Goal: Task Accomplishment & Management: Manage account settings

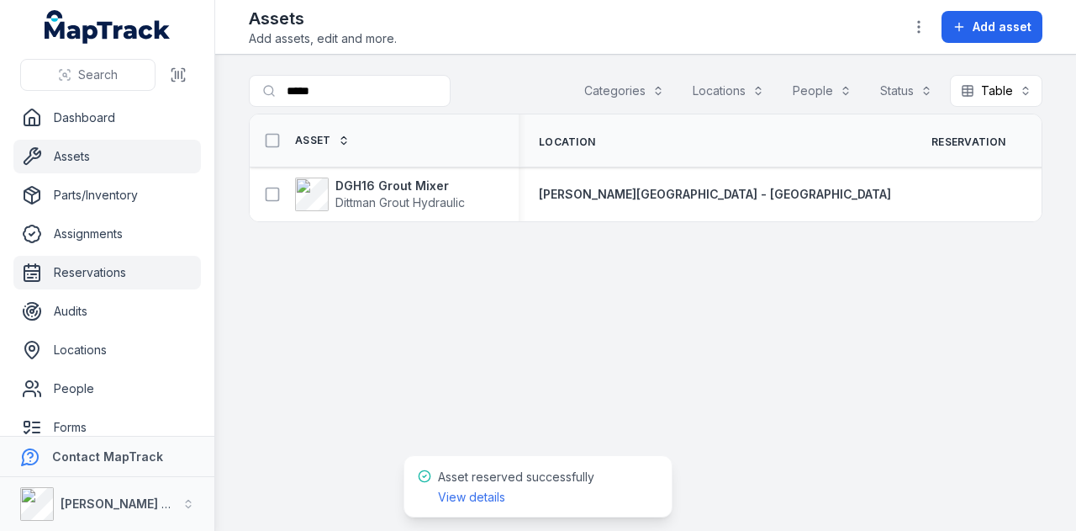
click at [129, 275] on link "Reservations" at bounding box center [107, 273] width 188 height 34
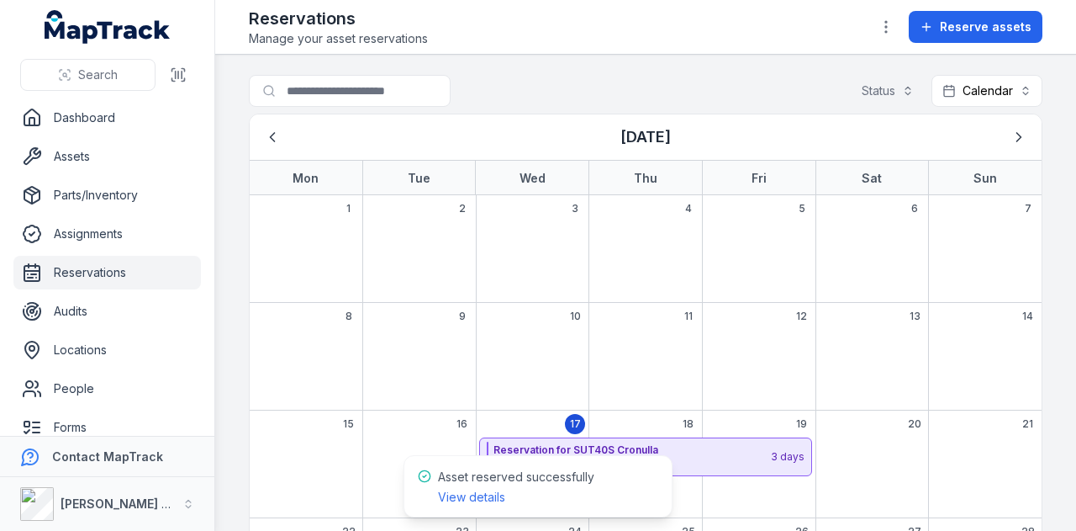
scroll to position [252, 0]
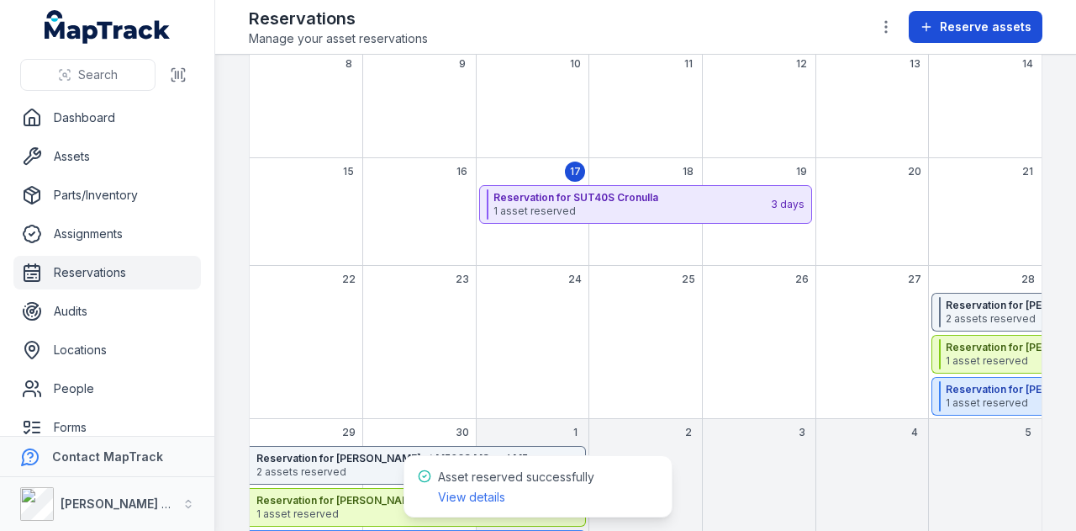
click at [984, 28] on span "Reserve assets" at bounding box center [986, 26] width 92 height 17
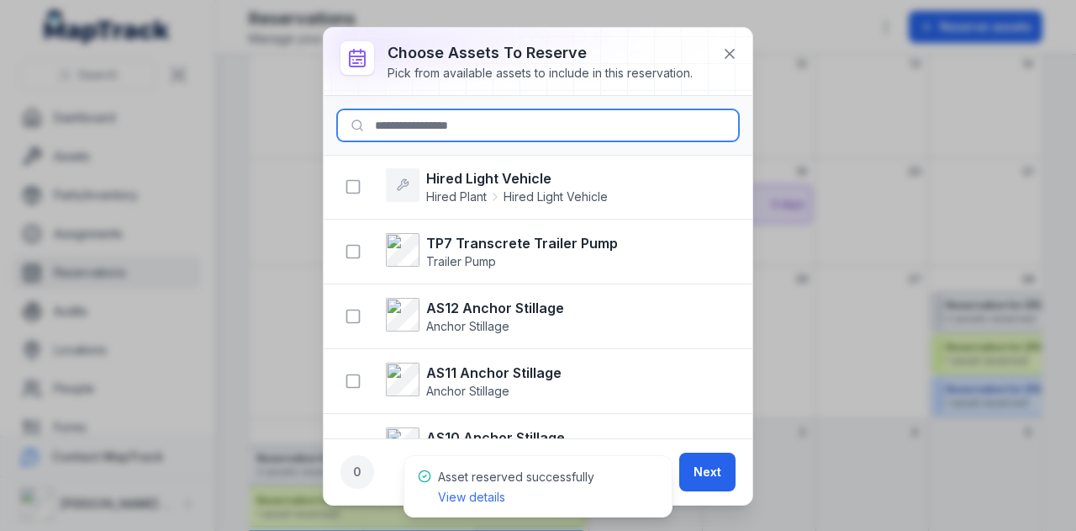
click at [506, 122] on input at bounding box center [538, 125] width 402 height 32
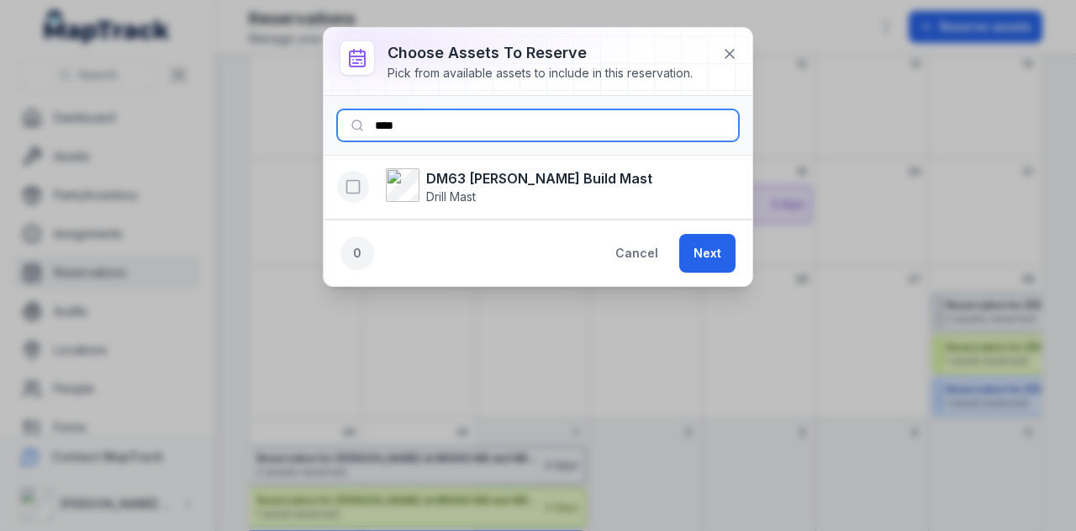
type input "****"
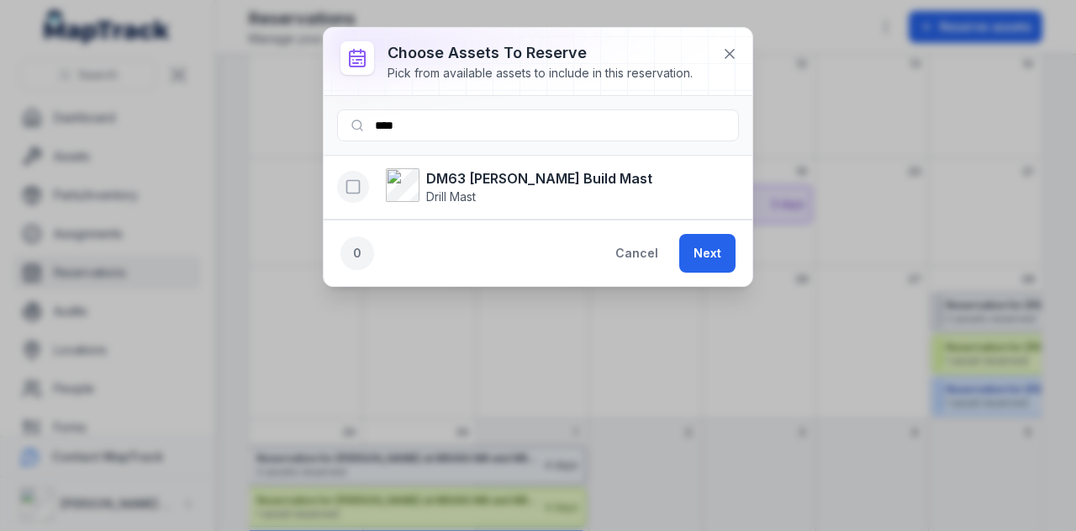
click at [360, 178] on icon "button" at bounding box center [353, 186] width 17 height 17
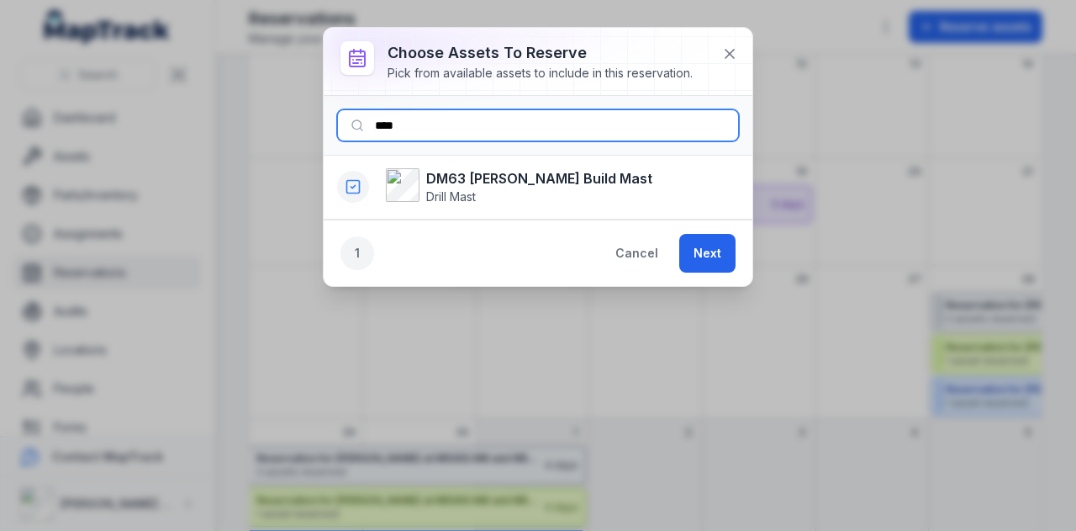
click at [475, 119] on input "****" at bounding box center [538, 125] width 402 height 32
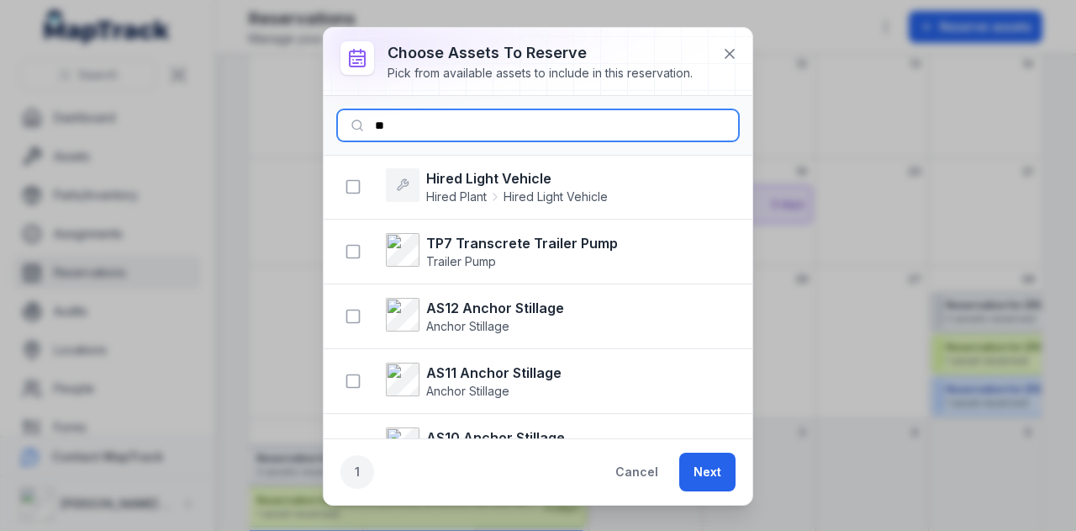
type input "*"
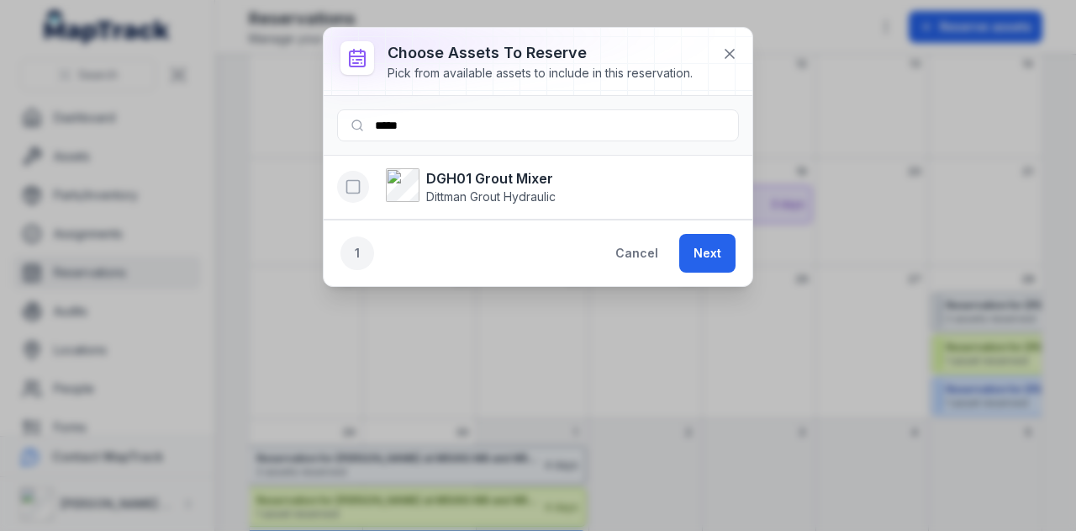
click at [353, 193] on icon "button" at bounding box center [353, 186] width 17 height 17
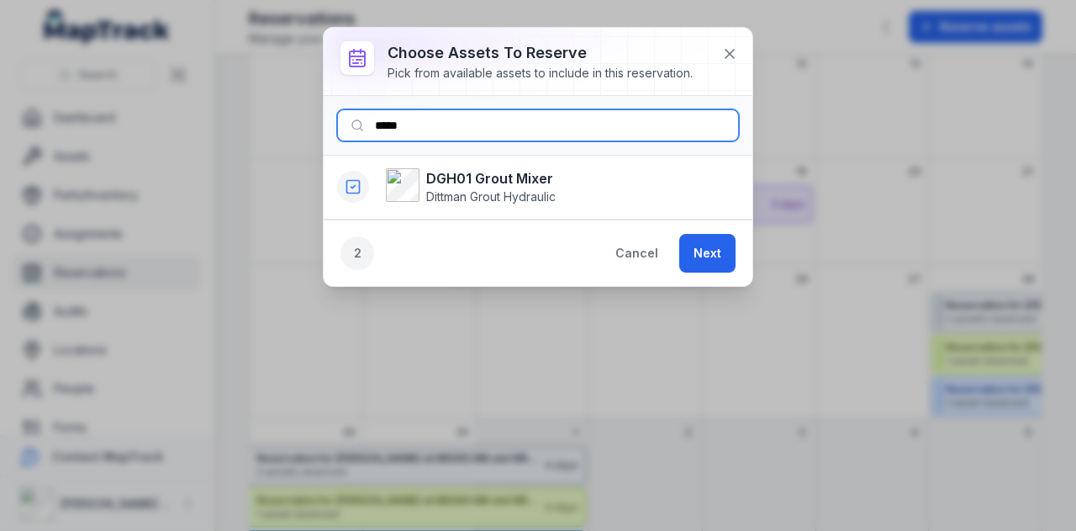
click at [443, 124] on input "*****" at bounding box center [538, 125] width 402 height 32
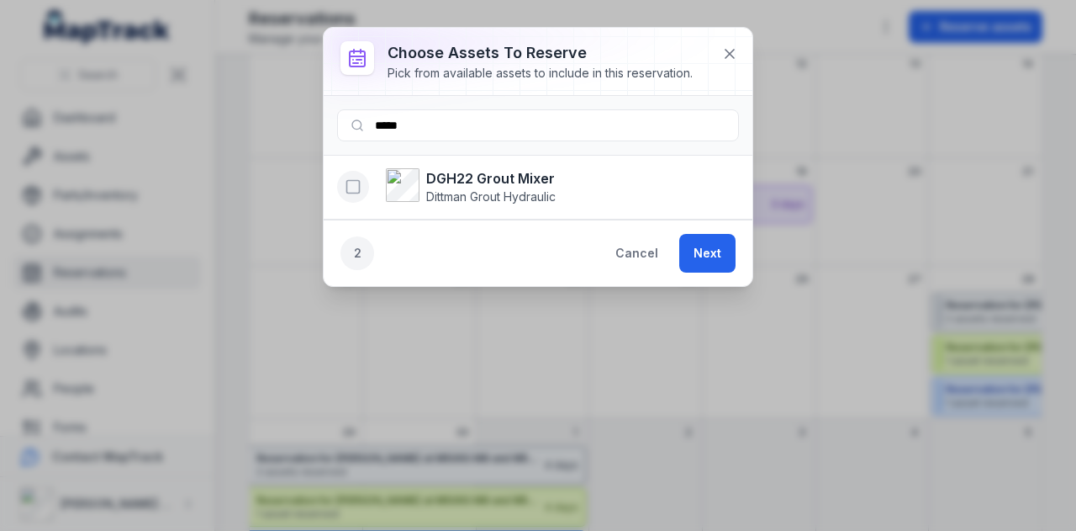
click at [354, 189] on icon "button" at bounding box center [353, 186] width 17 height 17
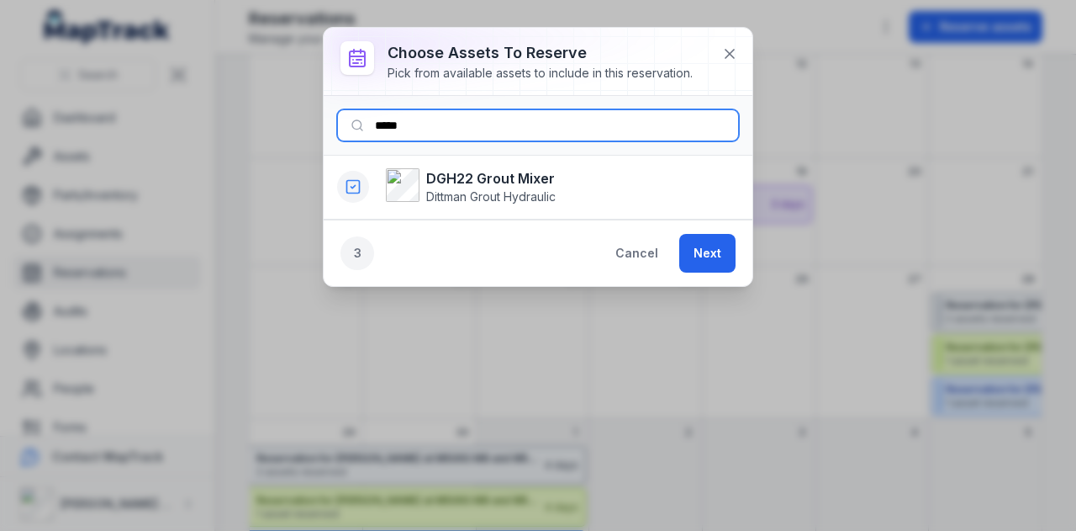
click at [484, 127] on input "*****" at bounding box center [538, 125] width 402 height 32
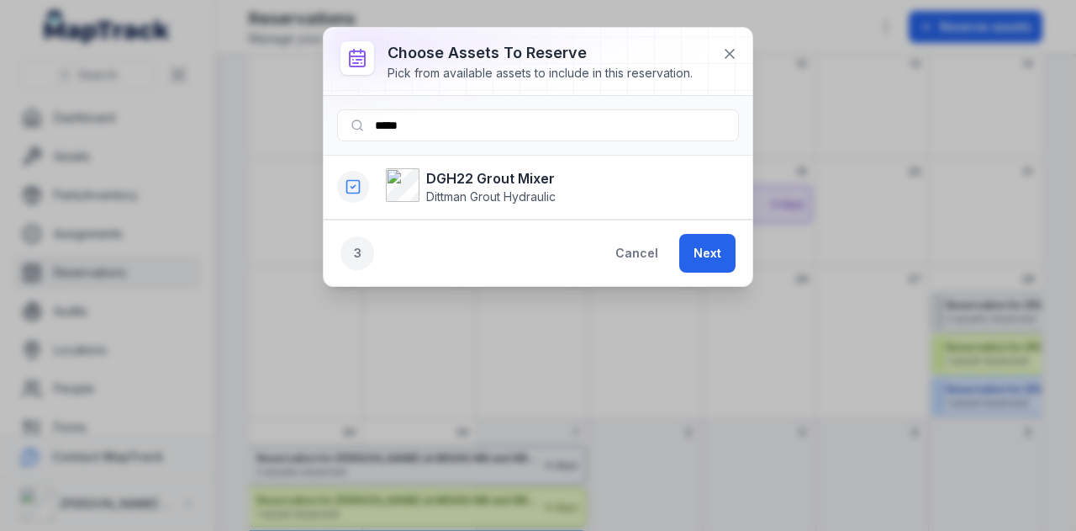
click at [351, 183] on icon "button" at bounding box center [353, 186] width 17 height 17
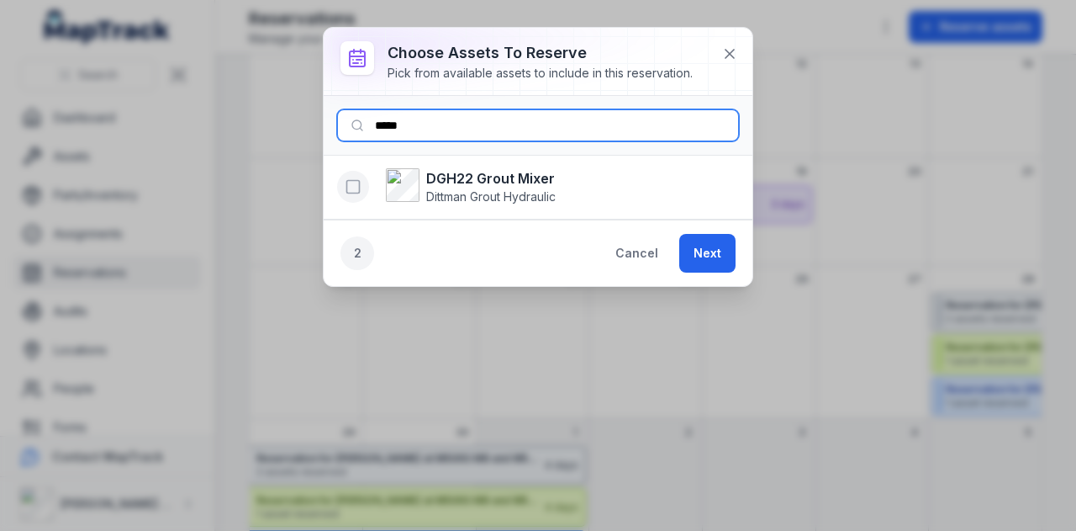
click at [427, 130] on input "*****" at bounding box center [538, 125] width 402 height 32
click at [452, 124] on input "*****" at bounding box center [538, 125] width 402 height 32
type input "*****"
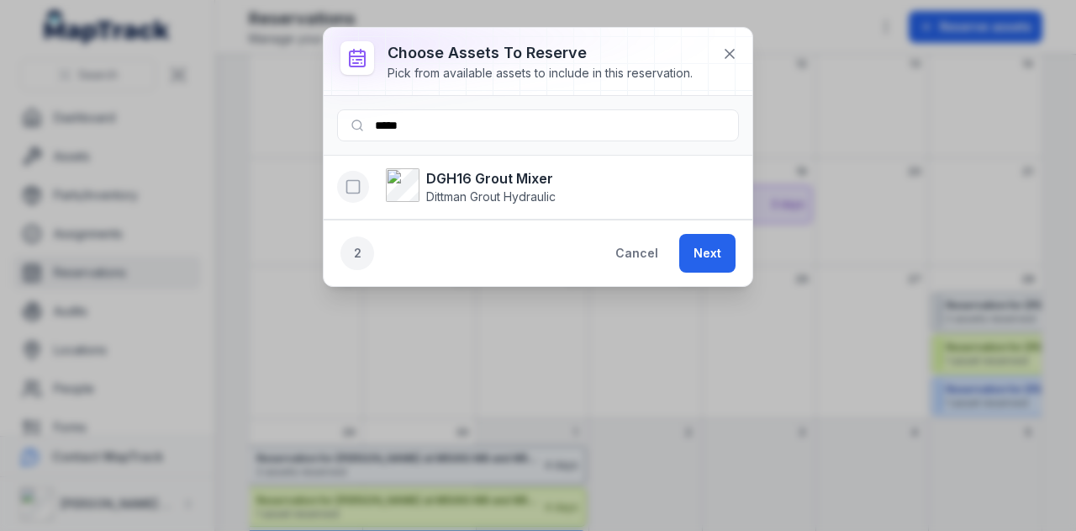
click at [362, 191] on button "button" at bounding box center [353, 187] width 32 height 32
click at [722, 242] on button "Next" at bounding box center [707, 253] width 56 height 39
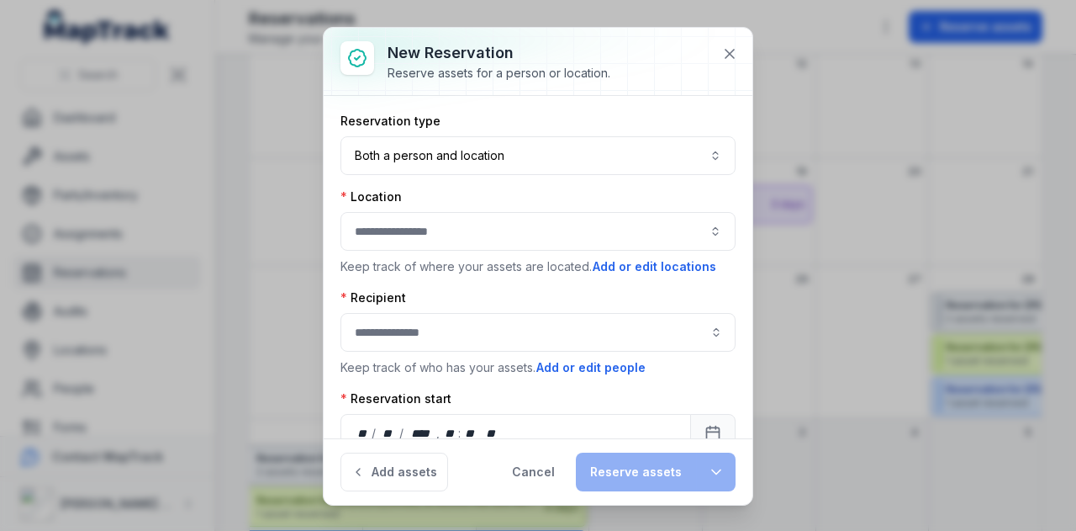
click at [525, 234] on button "button" at bounding box center [538, 231] width 395 height 39
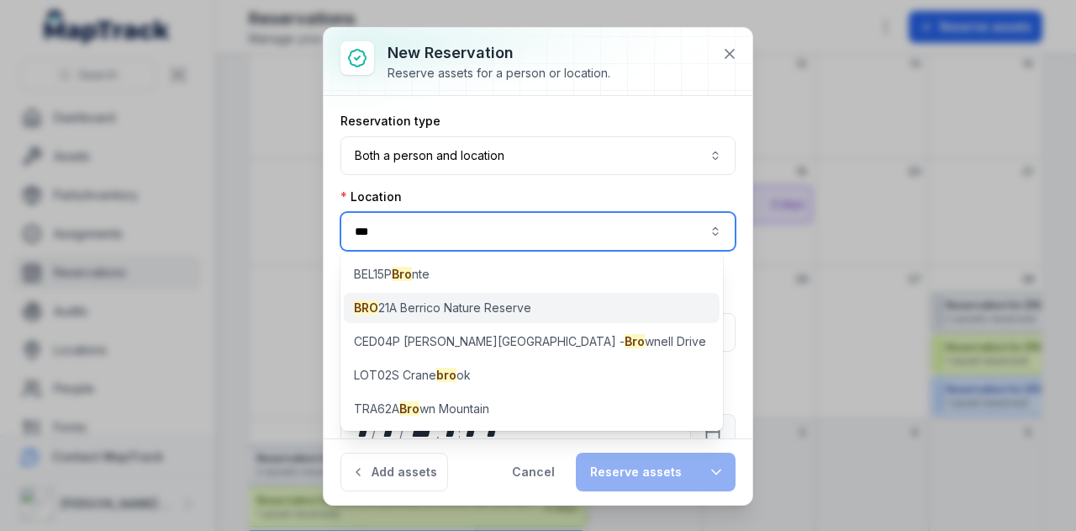
type input "***"
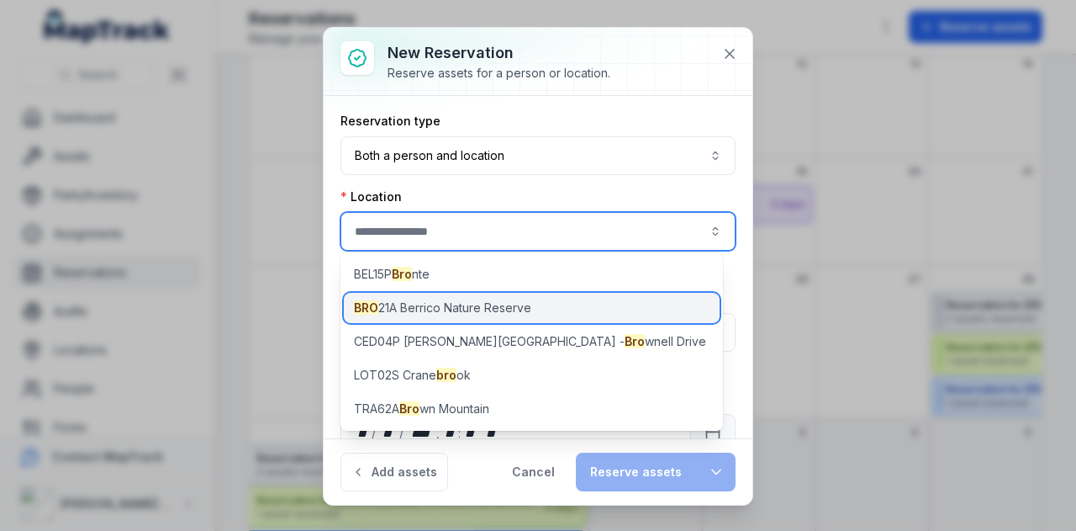
click at [439, 317] on div "BRO 21A Berrico Nature Reserve" at bounding box center [532, 308] width 376 height 30
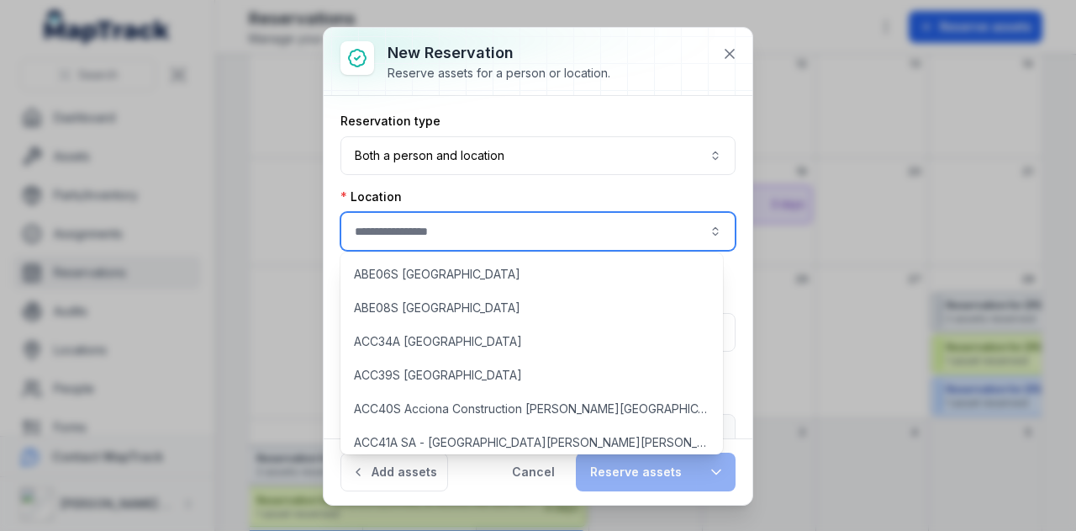
type input "**********"
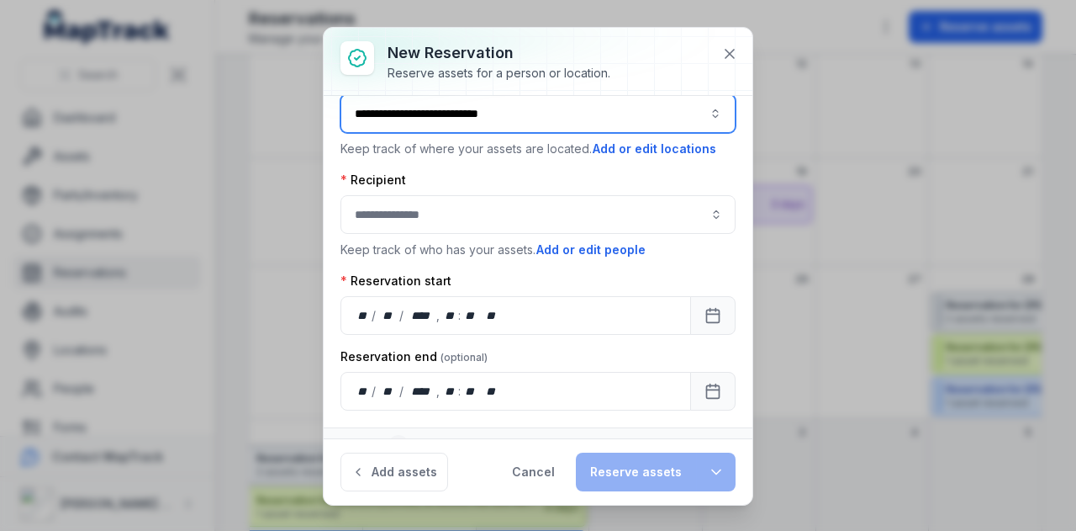
scroll to position [135, 0]
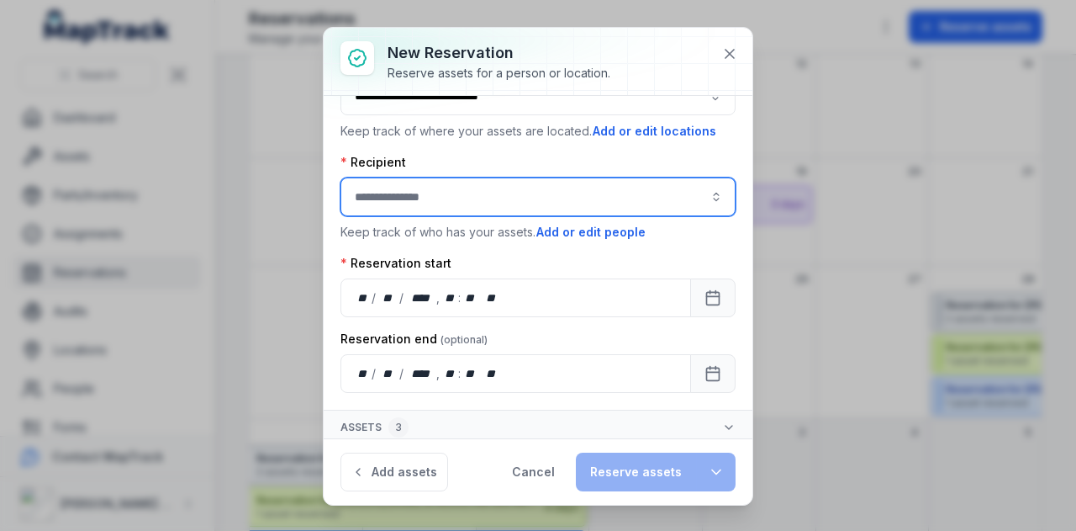
click at [441, 198] on input ":r1kc:-form-item-label" at bounding box center [538, 196] width 395 height 39
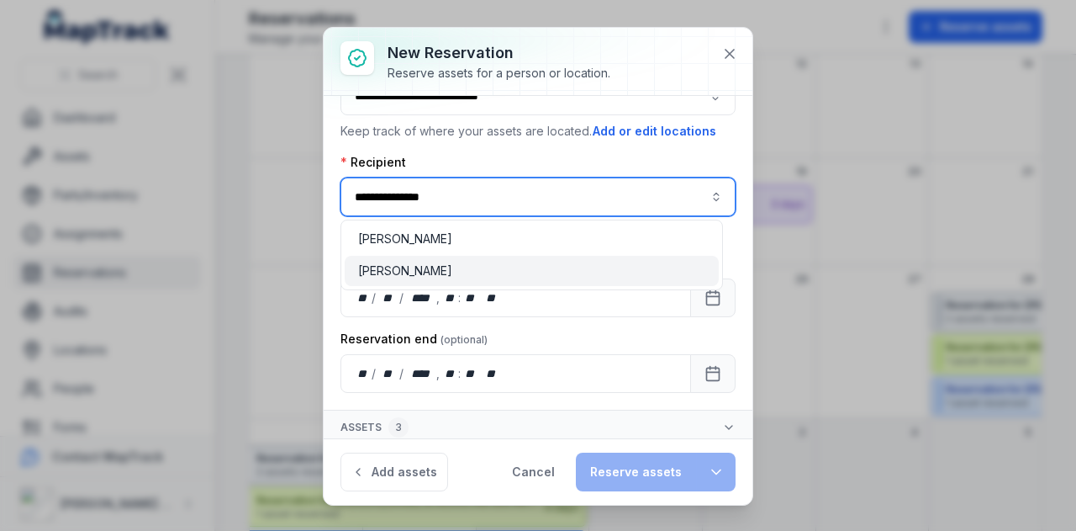
click at [474, 278] on div "[PERSON_NAME]" at bounding box center [531, 270] width 347 height 17
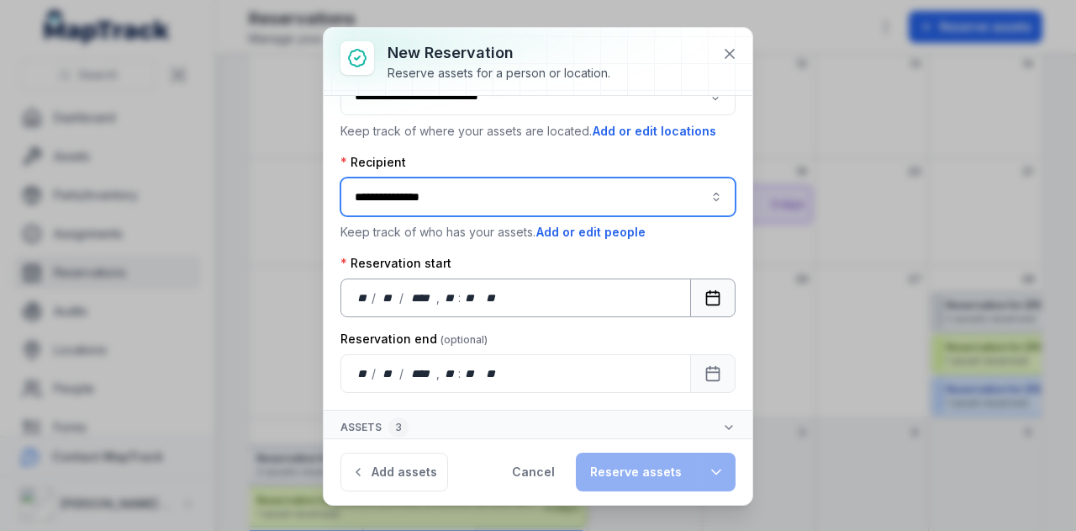
type input "**********"
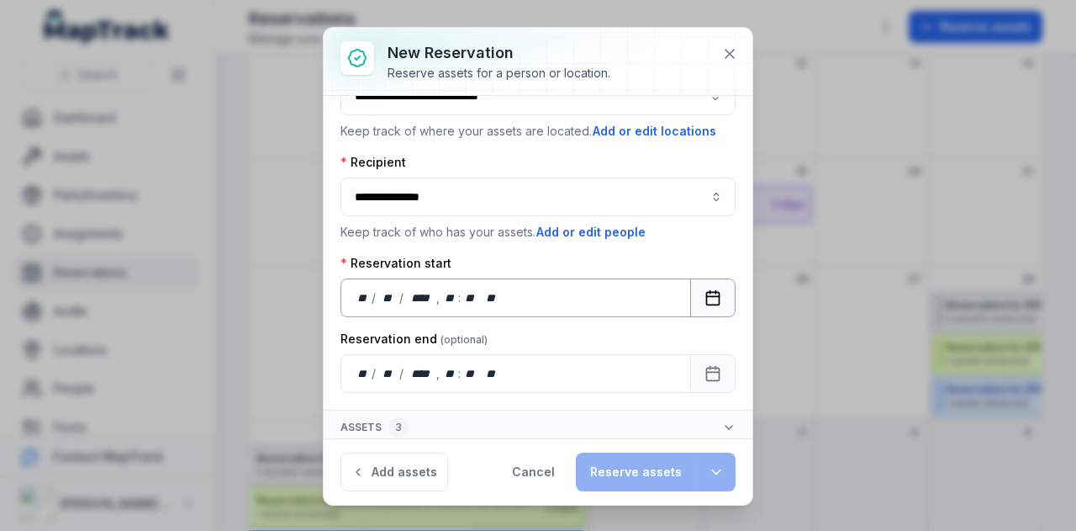
click at [711, 301] on button "Calendar" at bounding box center [712, 297] width 45 height 39
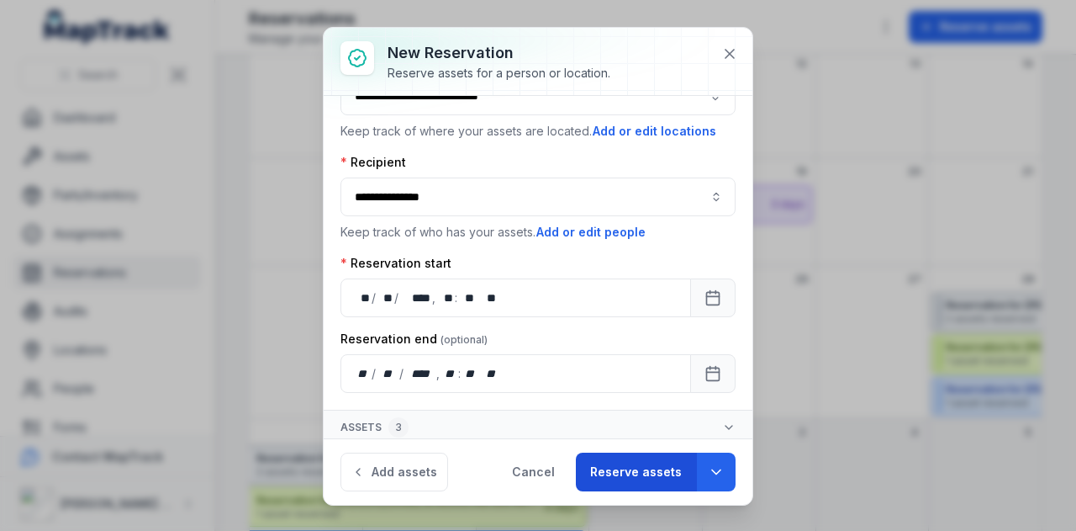
click at [652, 460] on button "Reserve assets" at bounding box center [636, 471] width 120 height 39
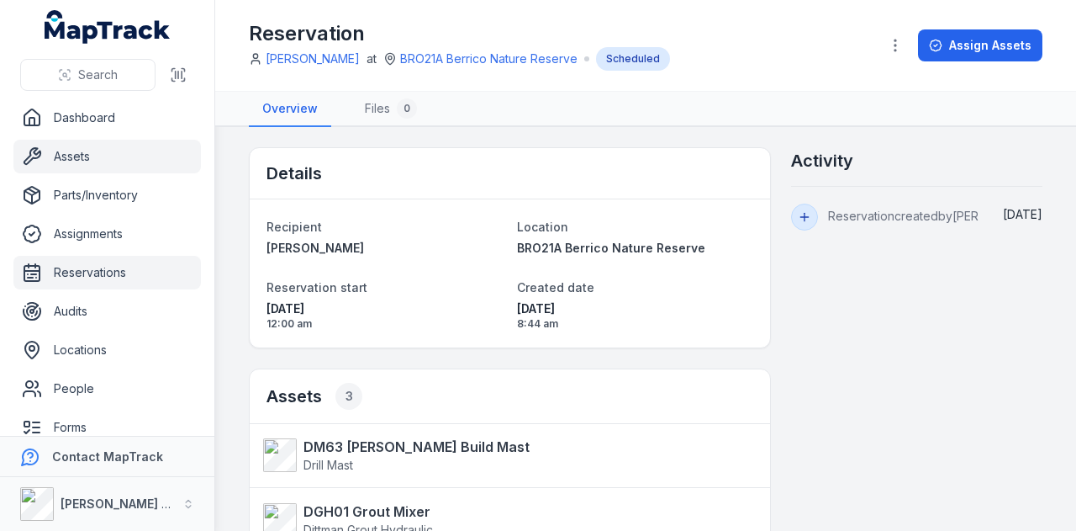
click at [114, 151] on link "Assets" at bounding box center [107, 157] width 188 height 34
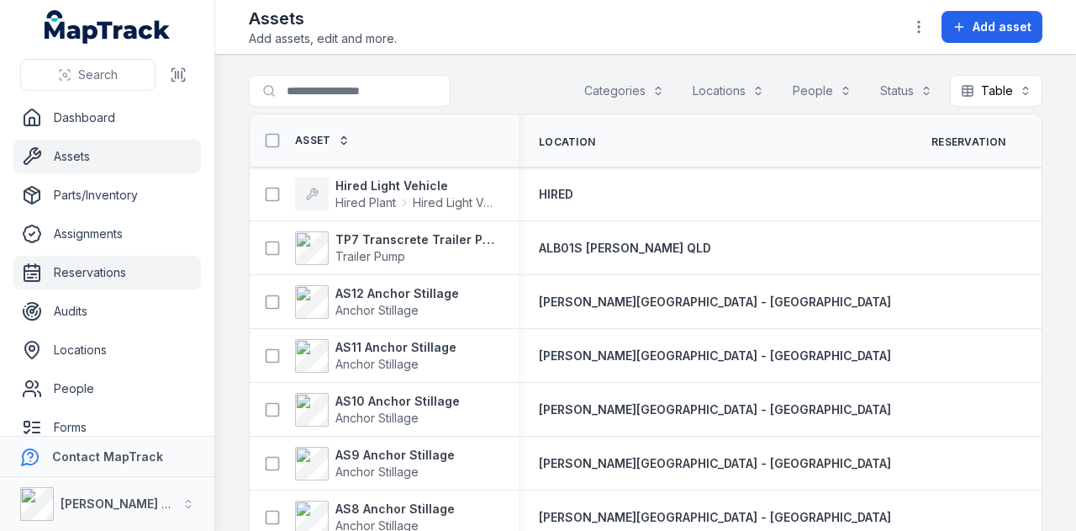
click at [118, 273] on link "Reservations" at bounding box center [107, 273] width 188 height 34
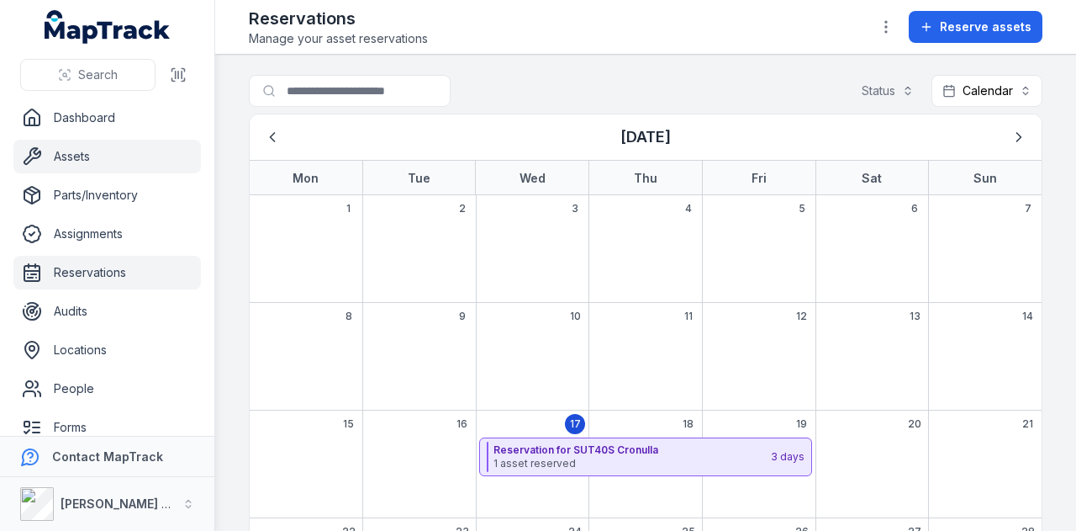
click at [133, 166] on link "Assets" at bounding box center [107, 157] width 188 height 34
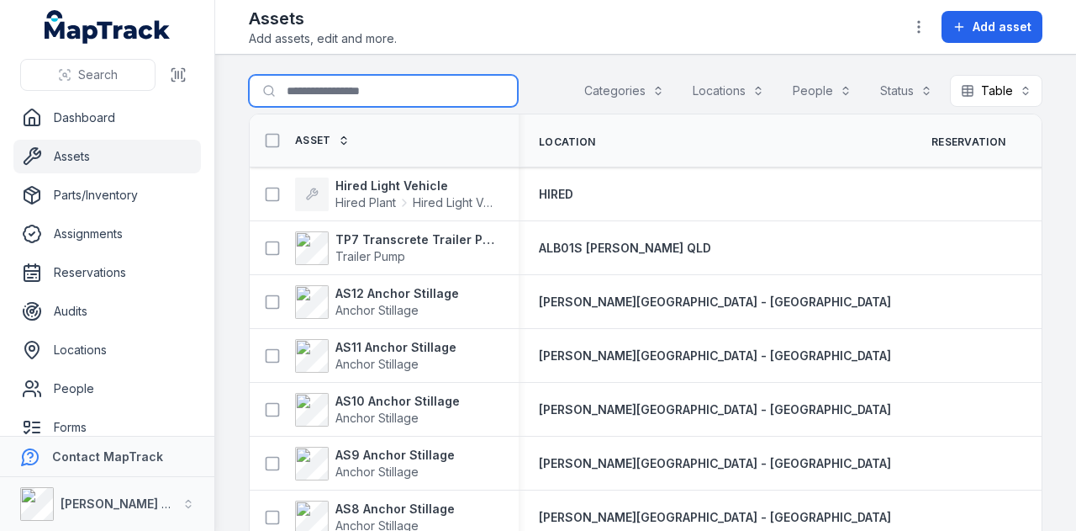
click at [332, 94] on input "Search for assets" at bounding box center [383, 91] width 269 height 32
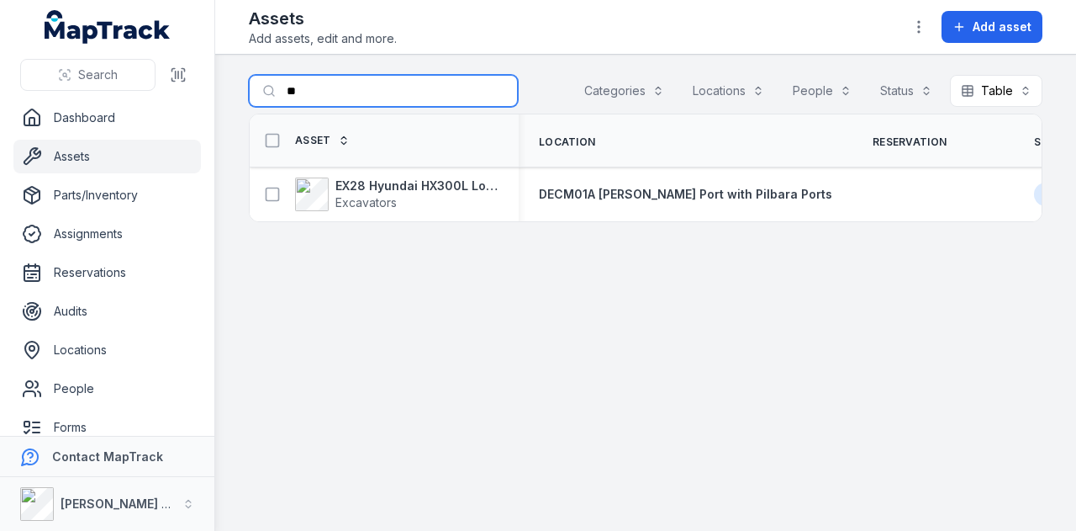
type input "*"
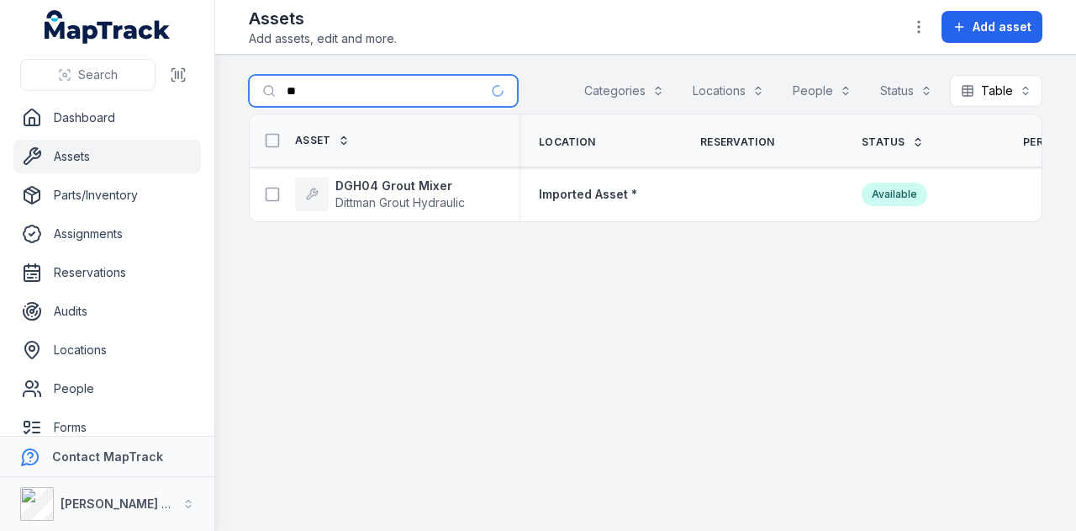
type input "*"
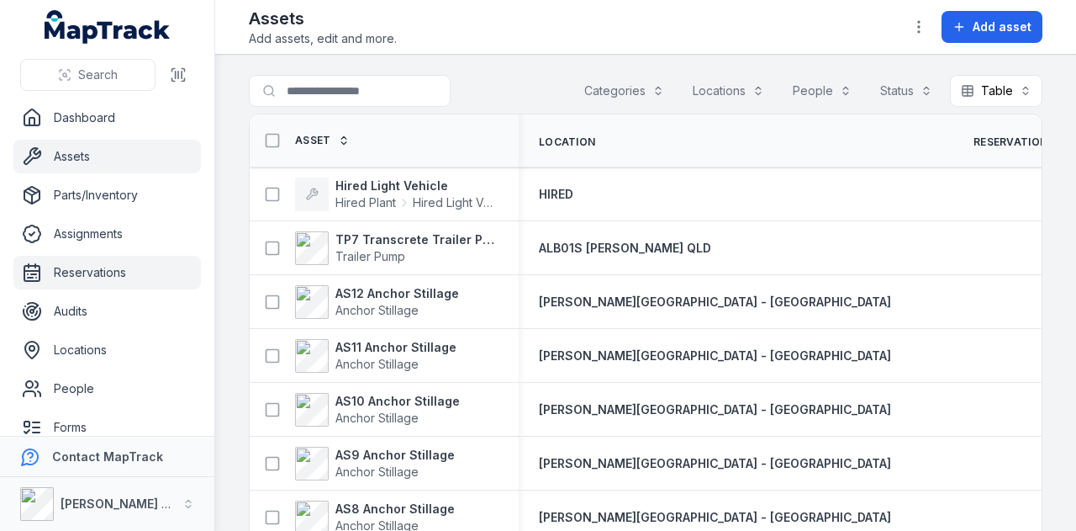
click at [127, 270] on link "Reservations" at bounding box center [107, 273] width 188 height 34
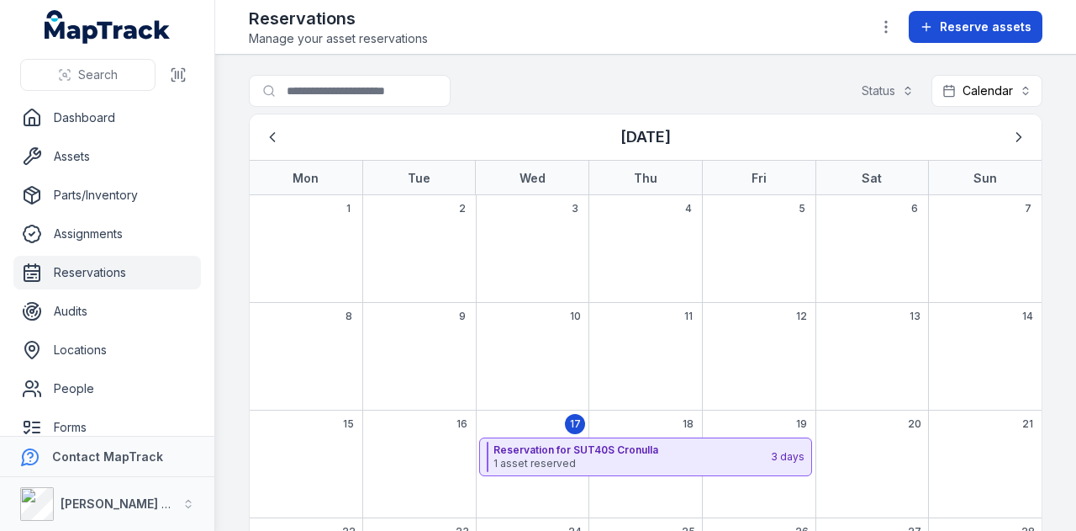
click at [1001, 28] on span "Reserve assets" at bounding box center [986, 26] width 92 height 17
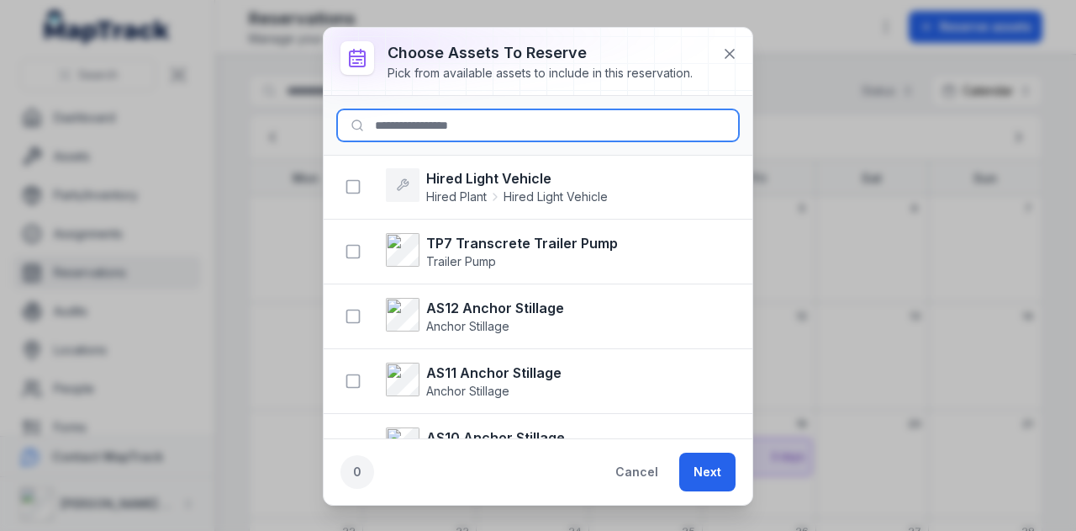
click at [434, 124] on input at bounding box center [538, 125] width 402 height 32
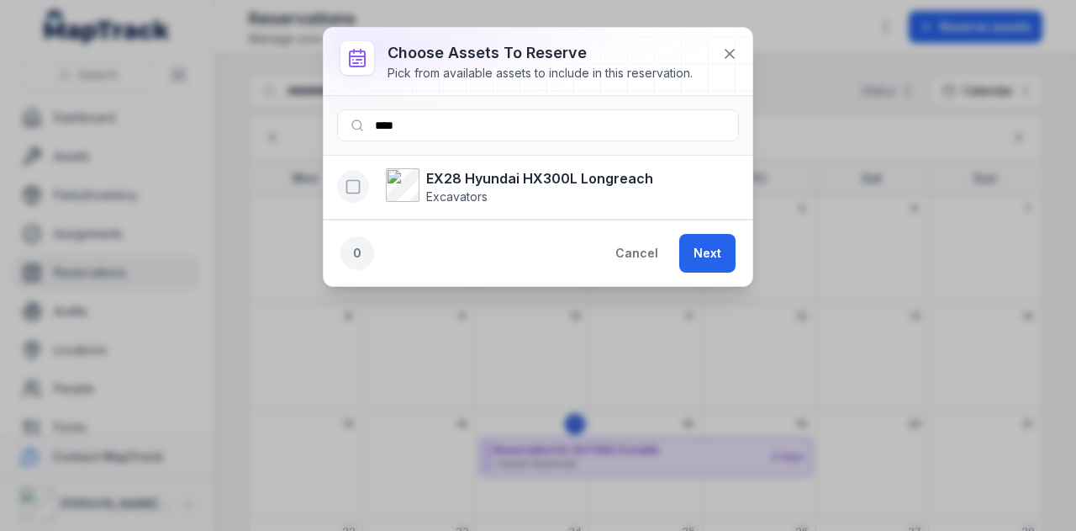
click at [347, 186] on rect "button" at bounding box center [353, 187] width 13 height 13
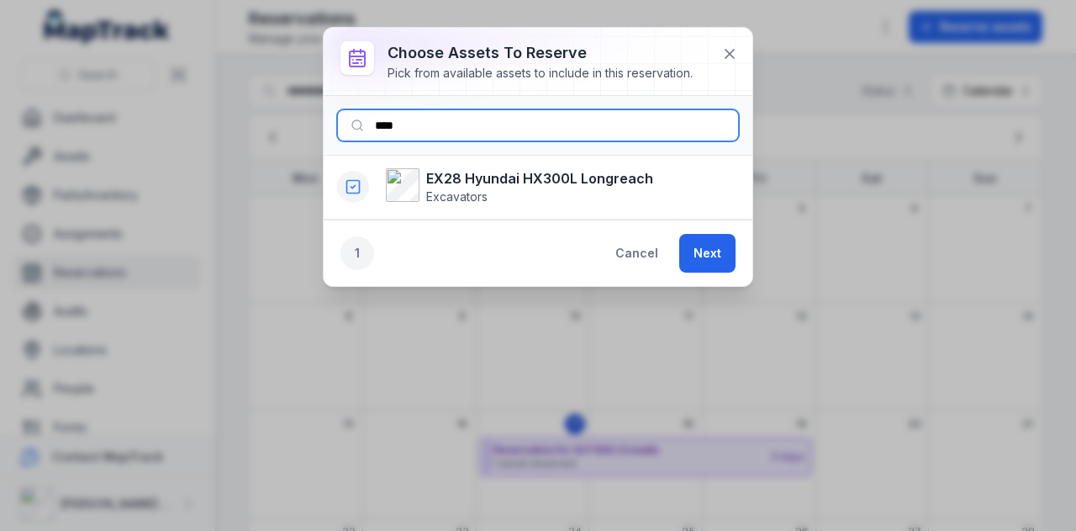
click at [450, 121] on input "****" at bounding box center [538, 125] width 402 height 32
type input "*"
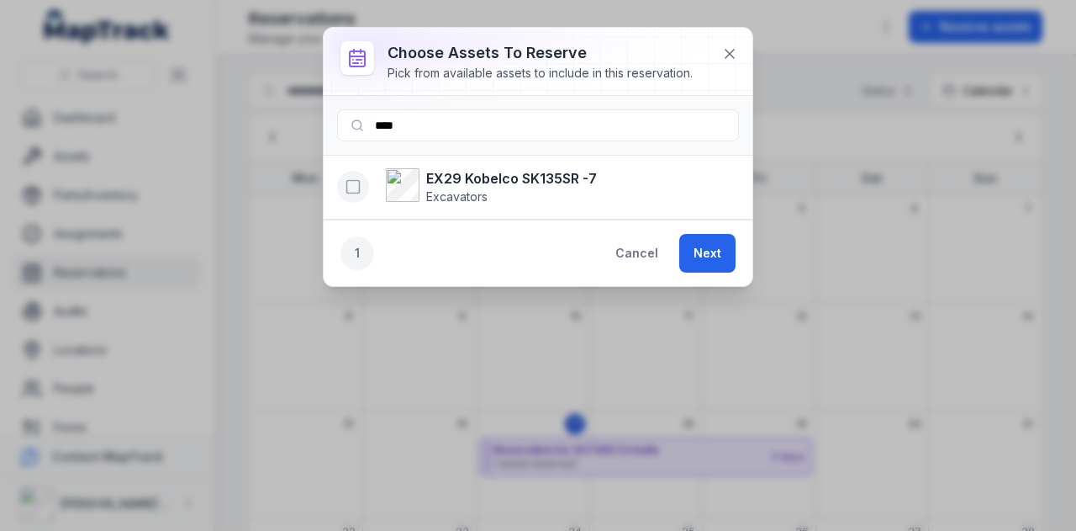
click at [357, 186] on icon "button" at bounding box center [353, 186] width 17 height 17
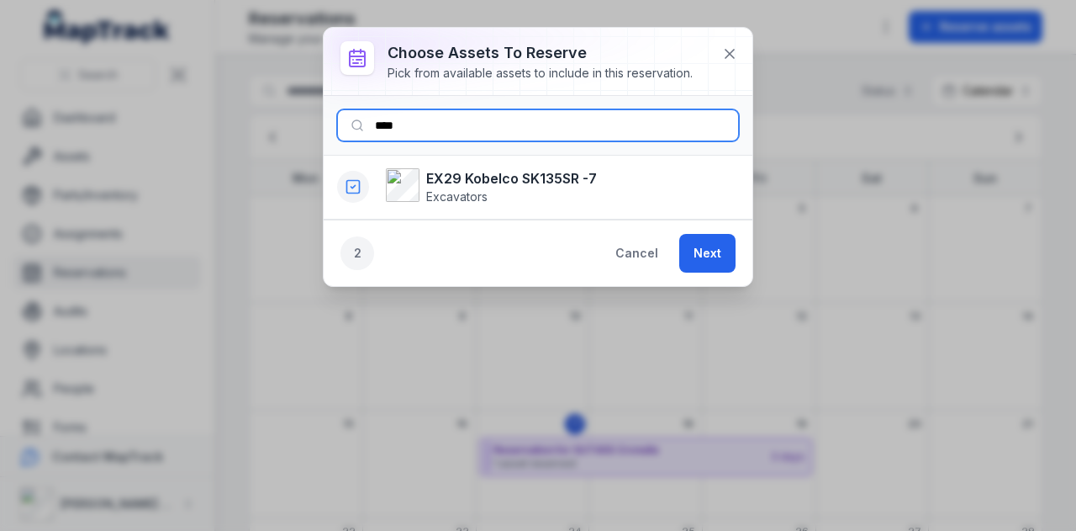
click at [462, 124] on input "****" at bounding box center [538, 125] width 402 height 32
type input "*"
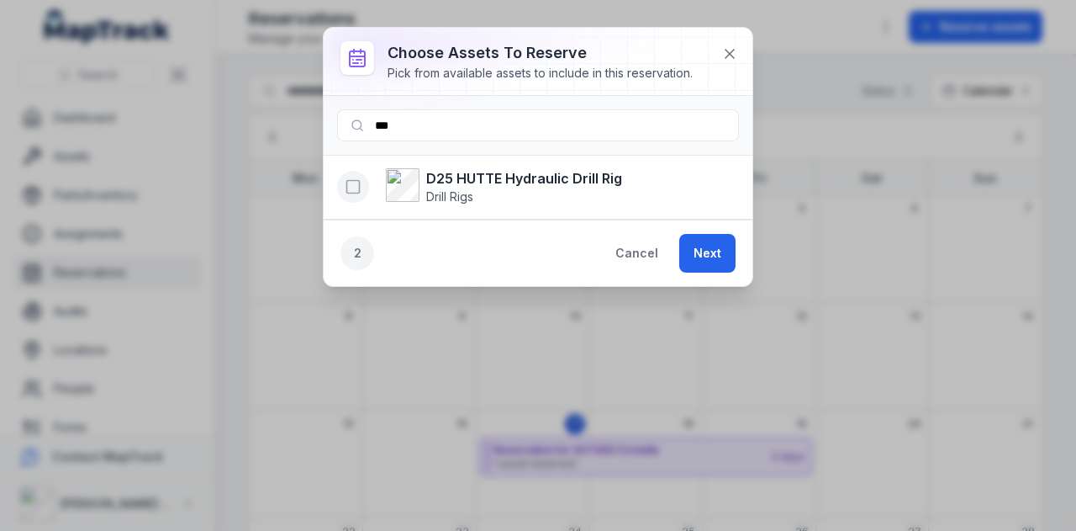
click at [350, 183] on icon "button" at bounding box center [353, 186] width 17 height 17
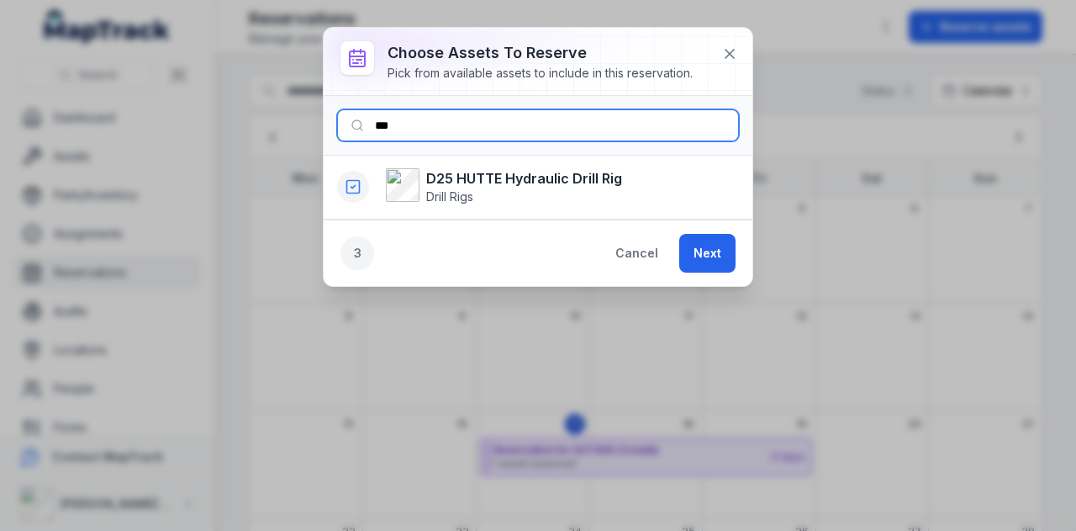
click at [417, 136] on input "***" at bounding box center [538, 125] width 402 height 32
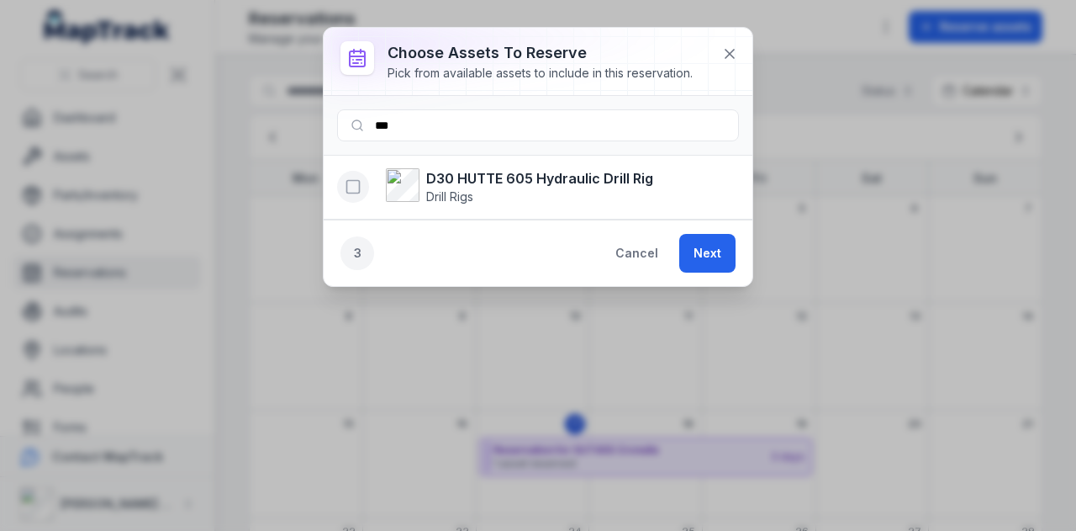
click at [351, 190] on icon "button" at bounding box center [353, 186] width 17 height 17
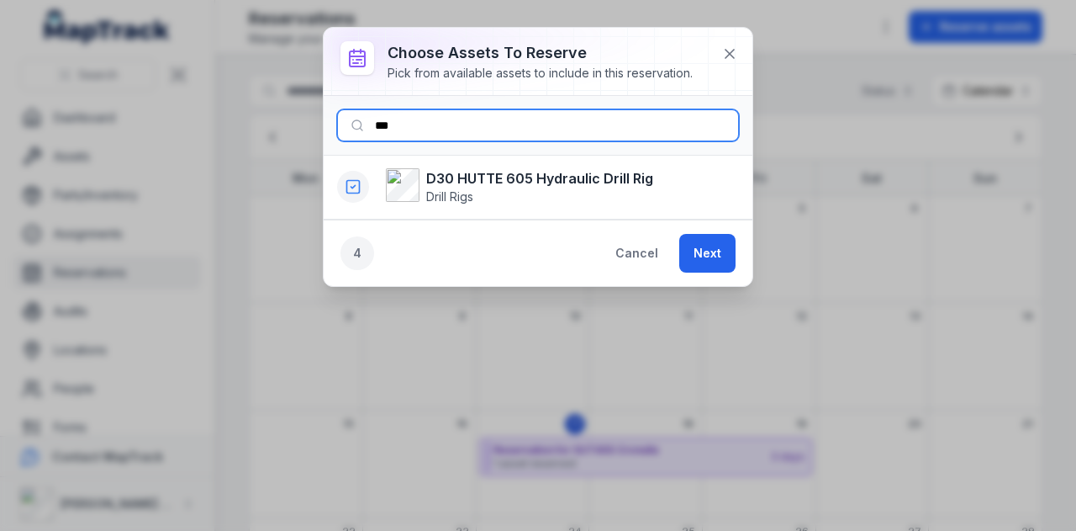
click at [434, 129] on input "***" at bounding box center [538, 125] width 402 height 32
type input "*"
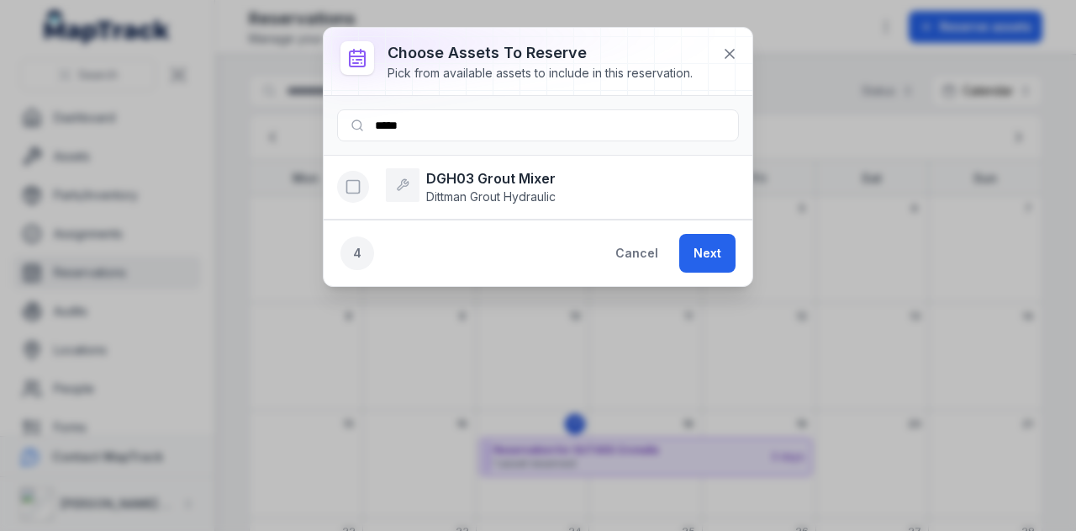
click at [362, 187] on button "button" at bounding box center [353, 187] width 32 height 32
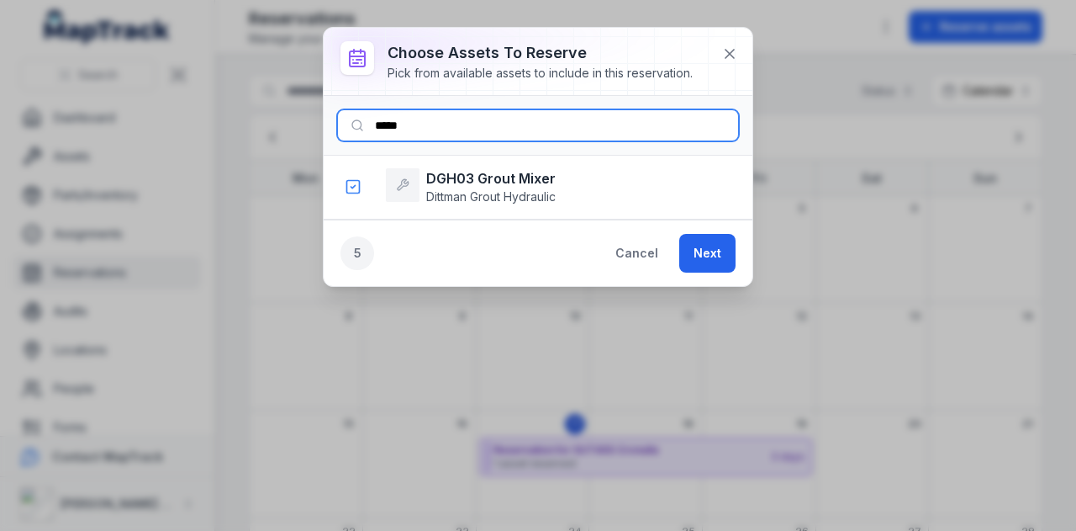
click at [419, 135] on input "*****" at bounding box center [538, 125] width 402 height 32
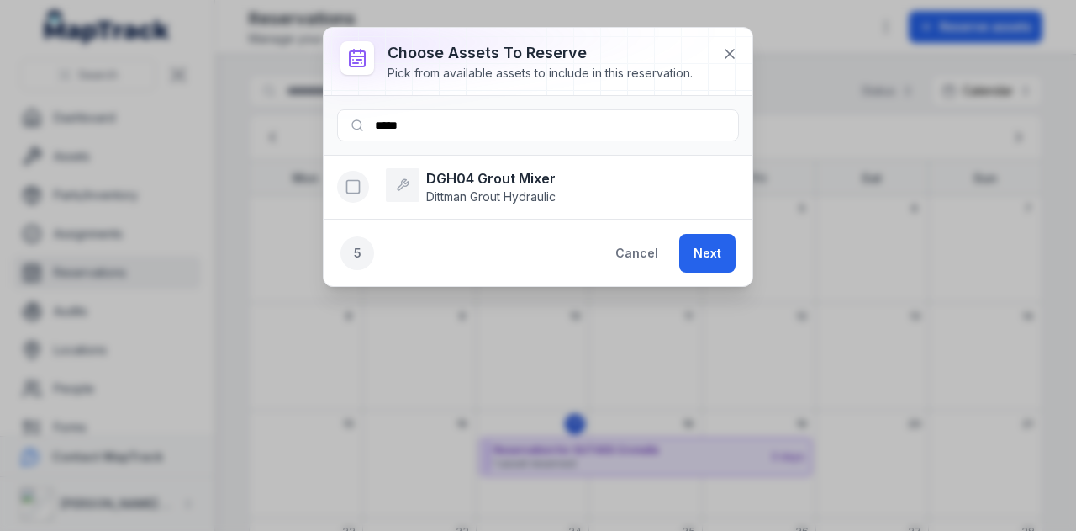
click at [354, 187] on icon "button" at bounding box center [353, 186] width 17 height 17
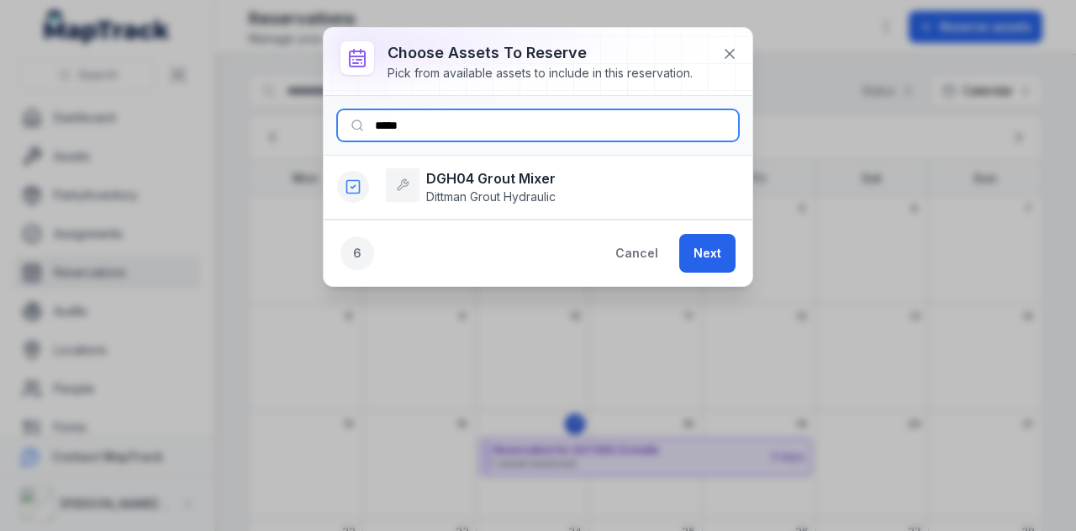
click at [441, 131] on input "*****" at bounding box center [538, 125] width 402 height 32
type input "*"
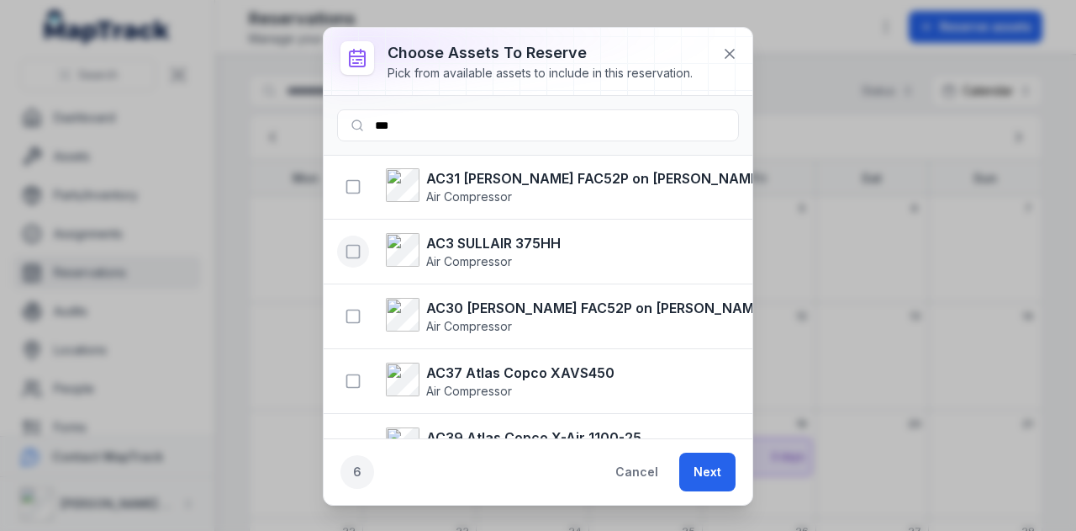
click at [348, 249] on icon "button" at bounding box center [353, 251] width 17 height 17
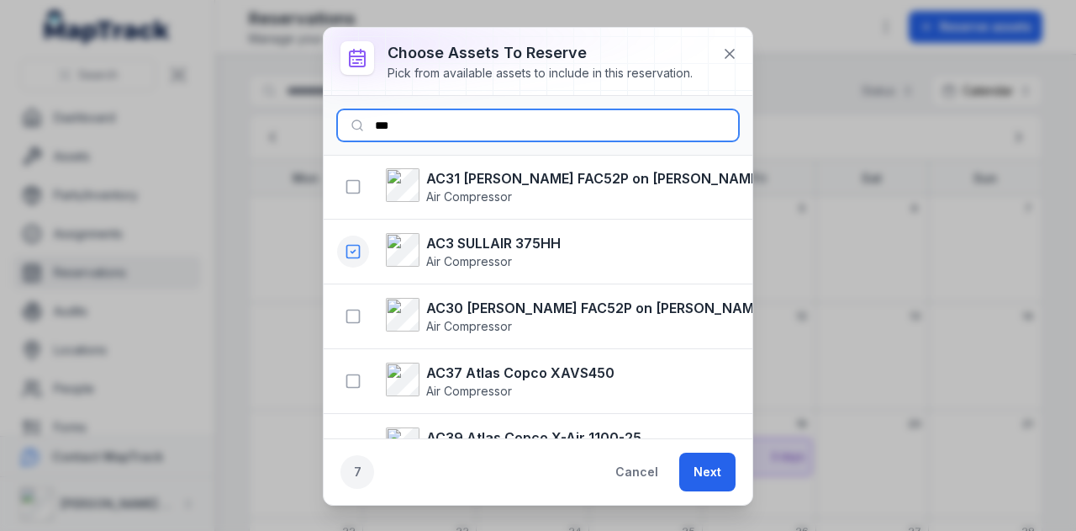
click at [447, 137] on input "***" at bounding box center [538, 125] width 402 height 32
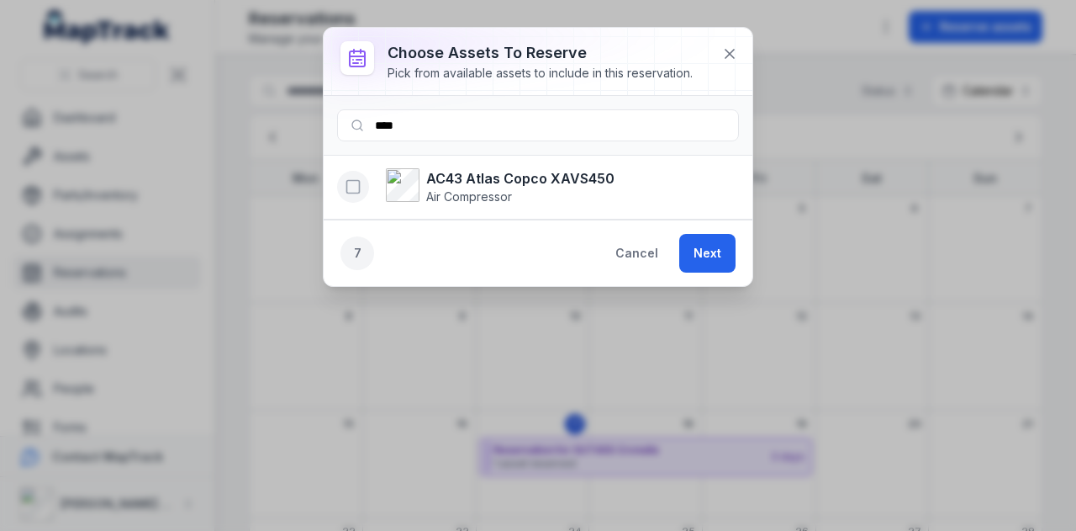
click at [355, 180] on icon "button" at bounding box center [353, 186] width 17 height 17
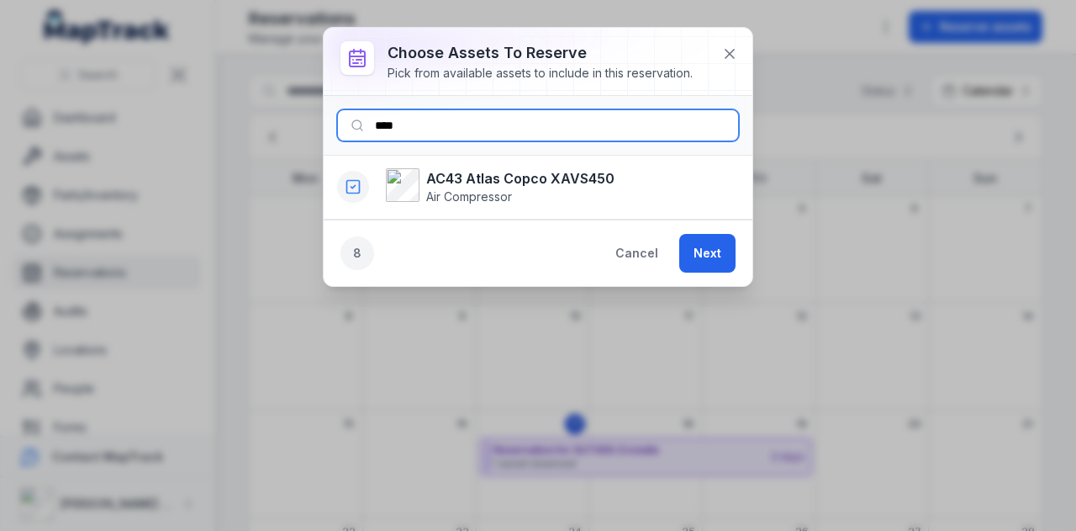
click at [454, 127] on input "****" at bounding box center [538, 125] width 402 height 32
type input "*"
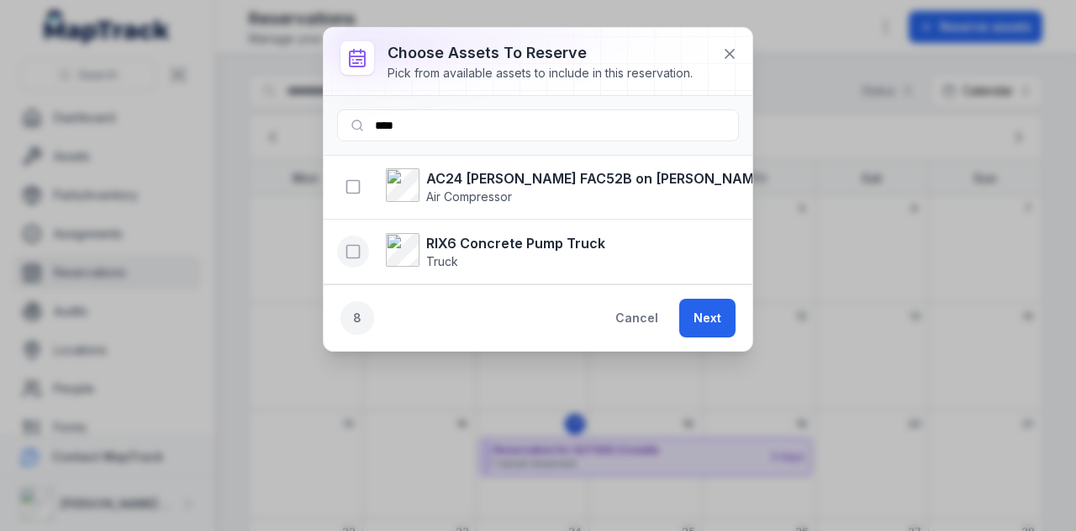
click at [347, 250] on rect "button" at bounding box center [353, 252] width 13 height 13
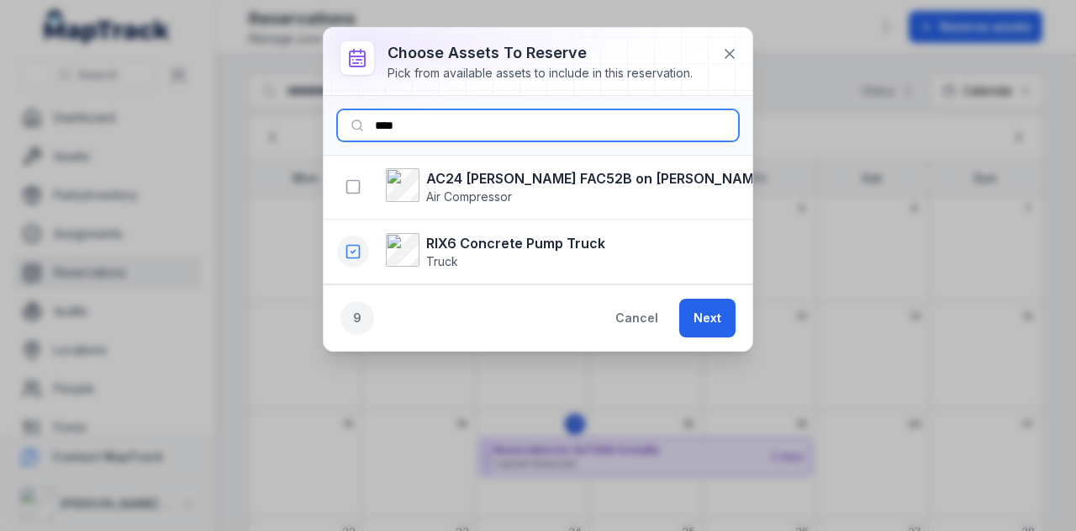
click at [447, 114] on input "****" at bounding box center [538, 125] width 402 height 32
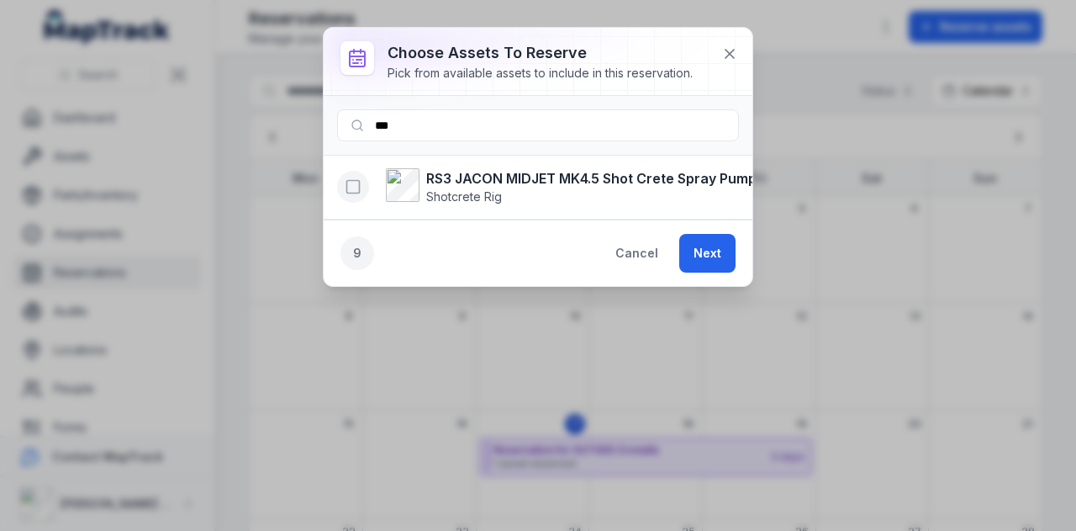
click at [347, 188] on rect "button" at bounding box center [353, 187] width 13 height 13
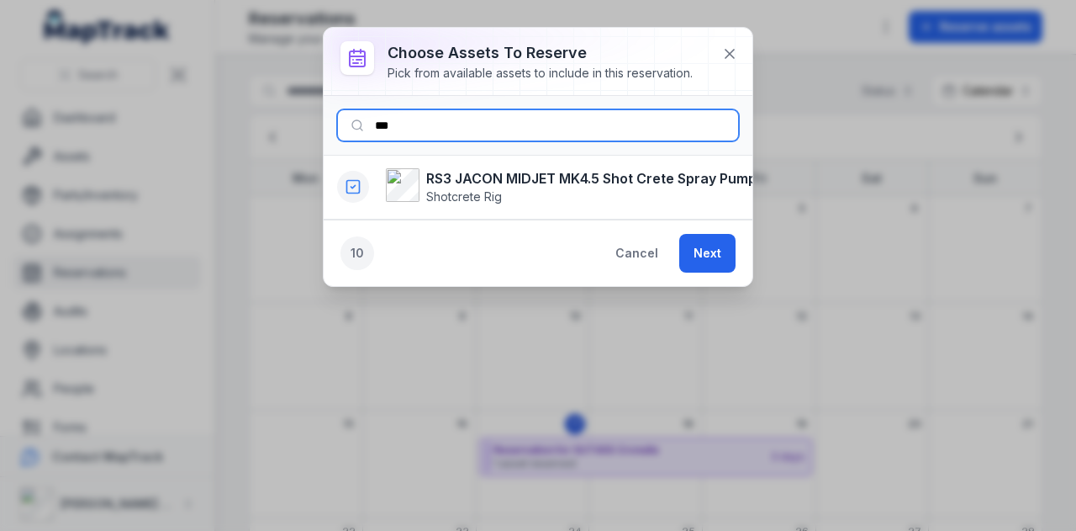
click at [437, 123] on input "***" at bounding box center [538, 125] width 402 height 32
type input "*"
type input "***"
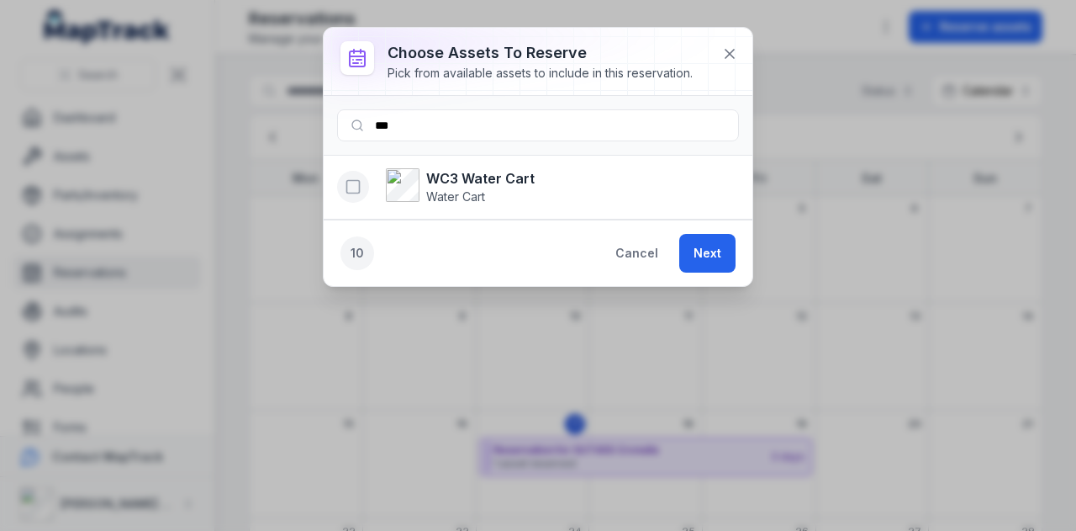
click at [349, 191] on rect "button" at bounding box center [353, 187] width 13 height 13
click at [716, 246] on button "Next" at bounding box center [707, 253] width 56 height 39
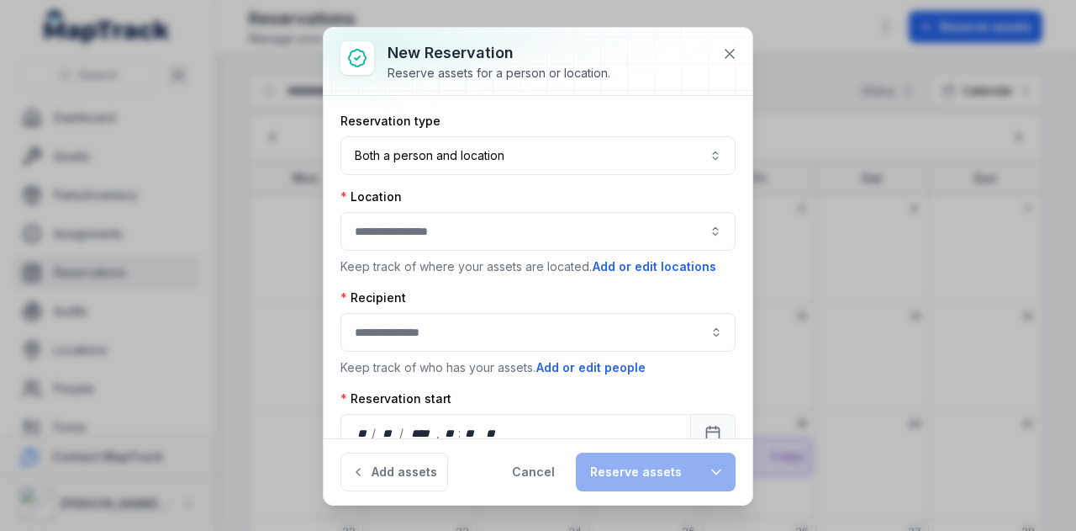
click at [509, 227] on button "button" at bounding box center [538, 231] width 395 height 39
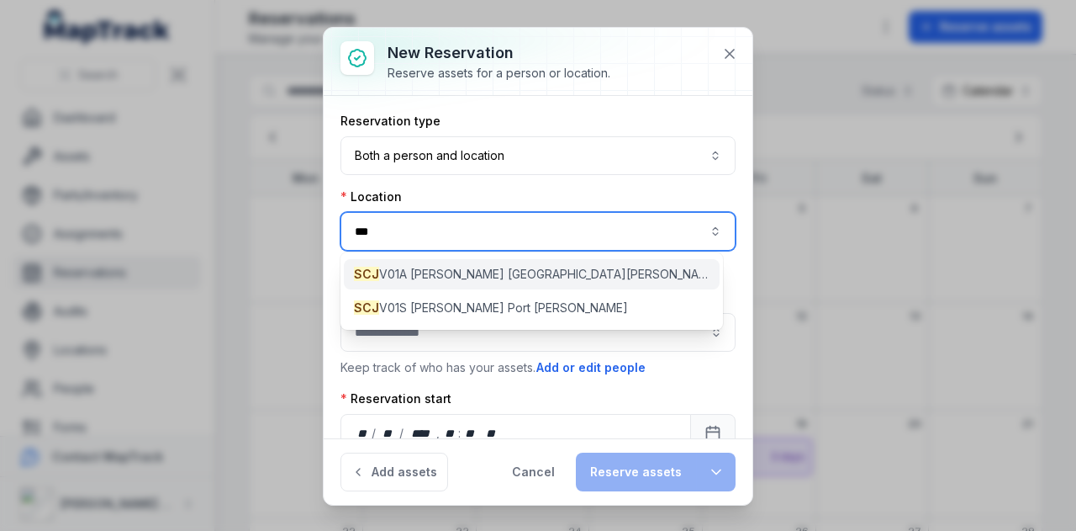
type input "***"
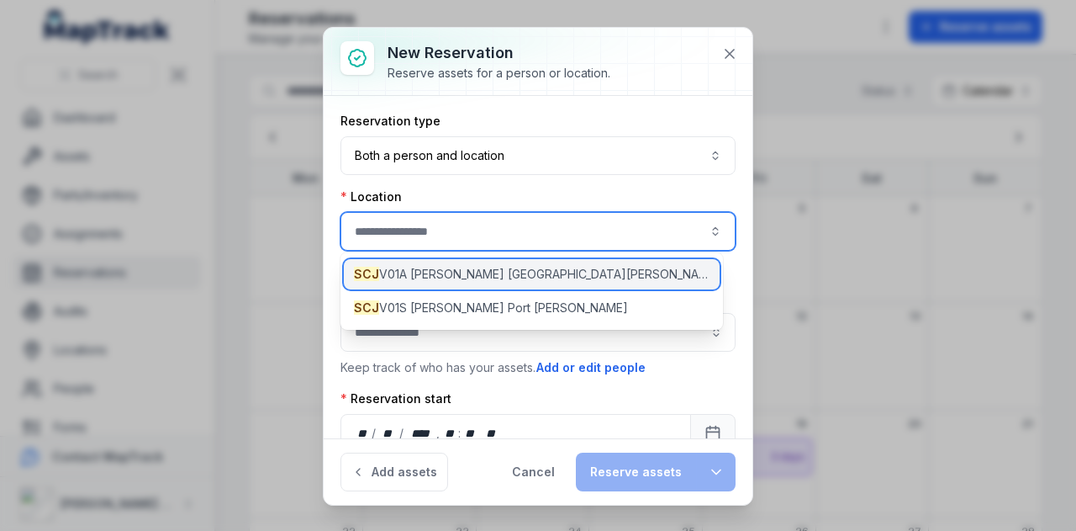
click at [489, 273] on span "SCJ V01A Dampier Port Burrup" at bounding box center [532, 274] width 356 height 17
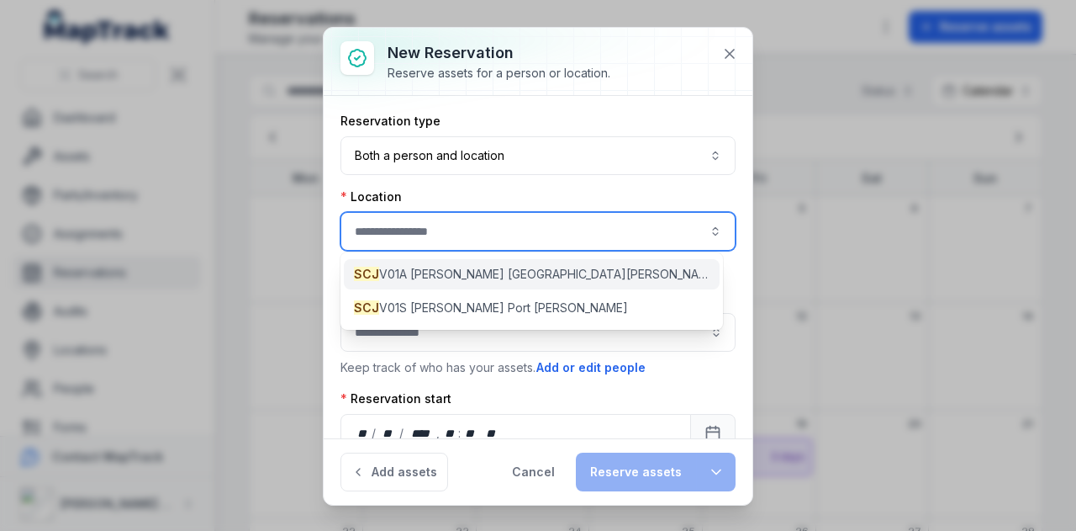
type input "**********"
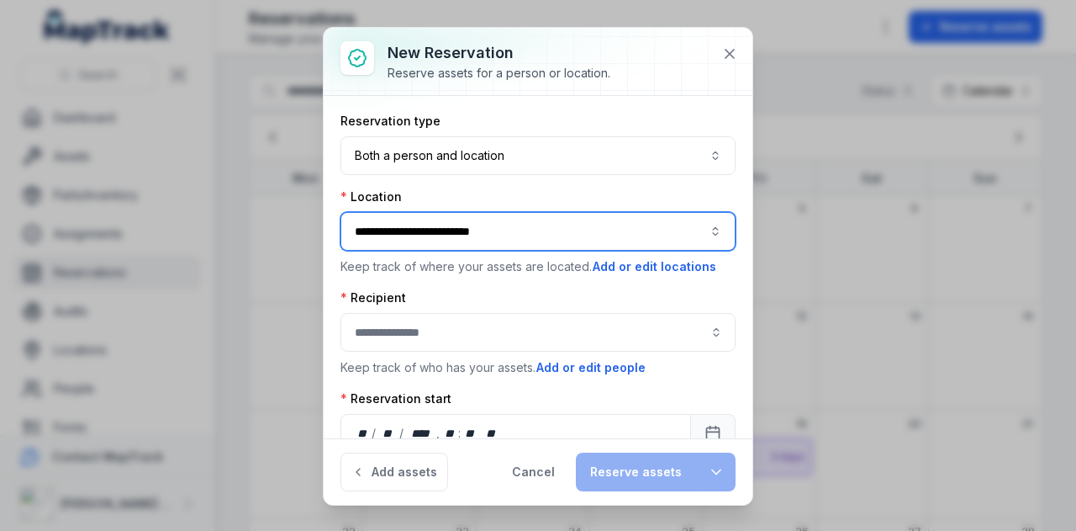
scroll to position [84, 0]
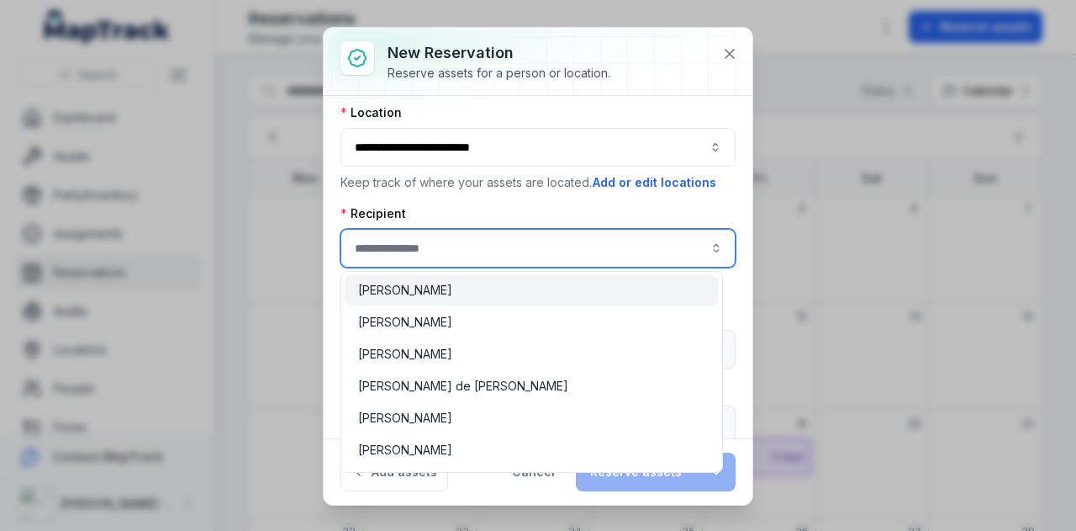
click at [502, 235] on input ":r2bj:-form-item-label" at bounding box center [538, 248] width 395 height 39
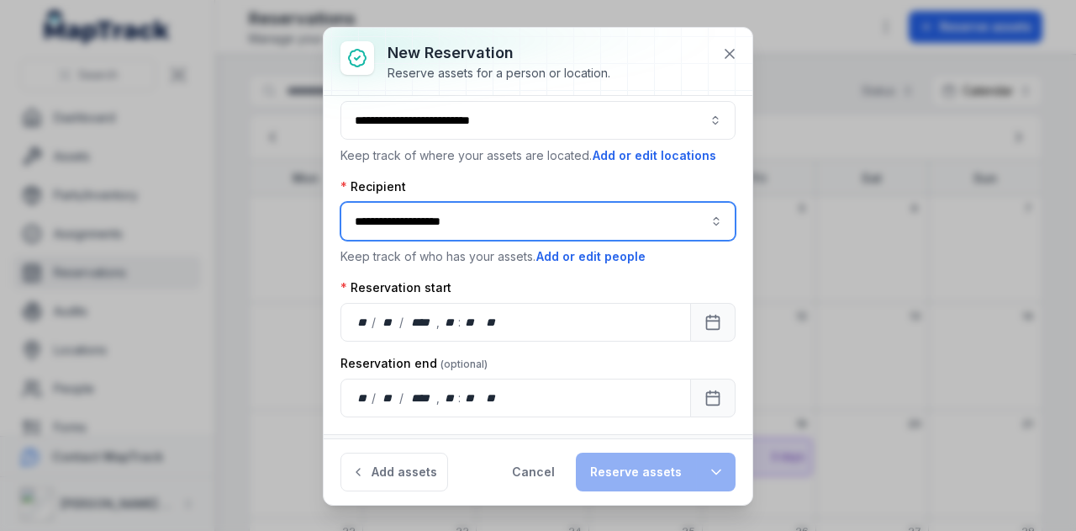
scroll to position [135, 0]
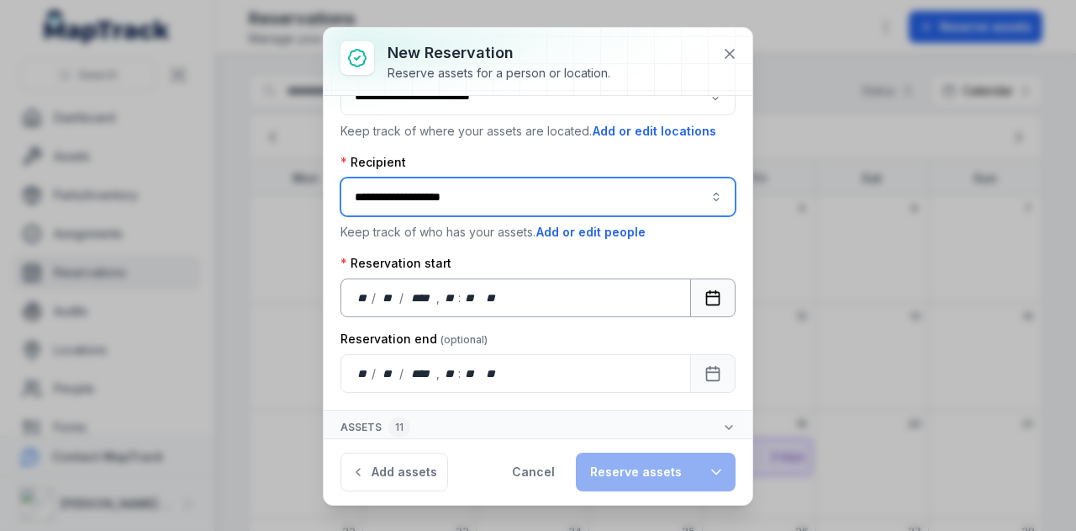
type input "**********"
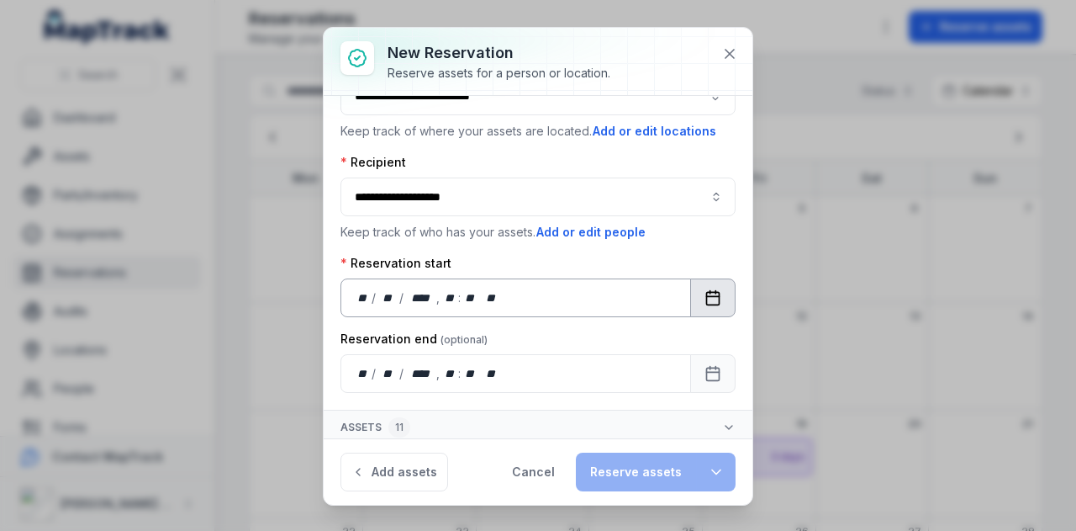
click at [711, 288] on button "Calendar" at bounding box center [712, 297] width 45 height 39
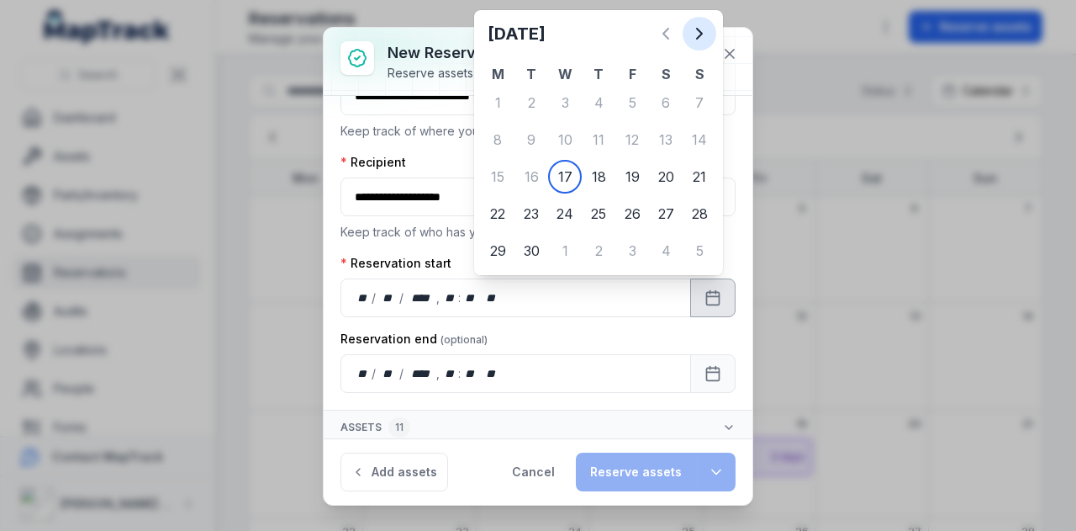
click at [705, 41] on icon "Next" at bounding box center [699, 34] width 20 height 20
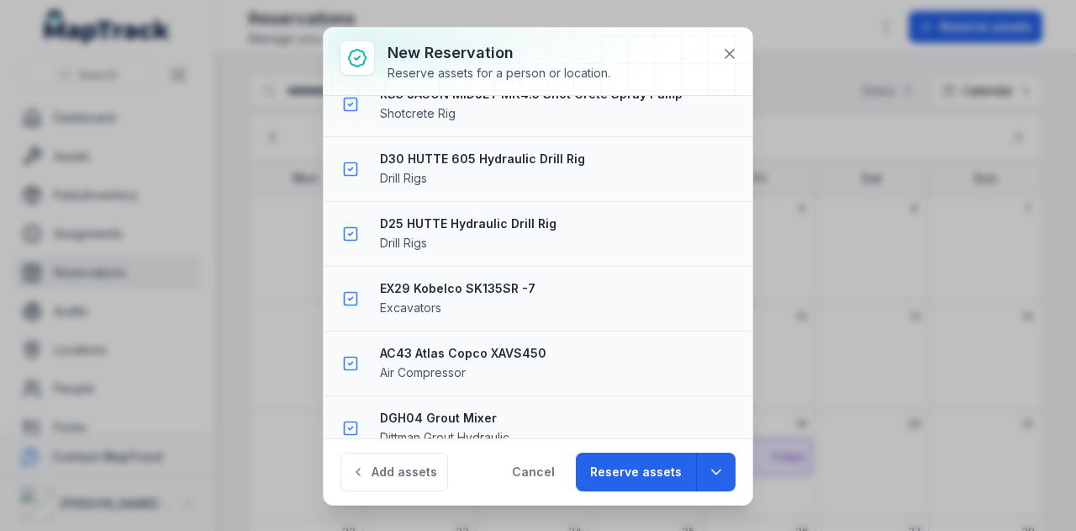
scroll to position [903, 0]
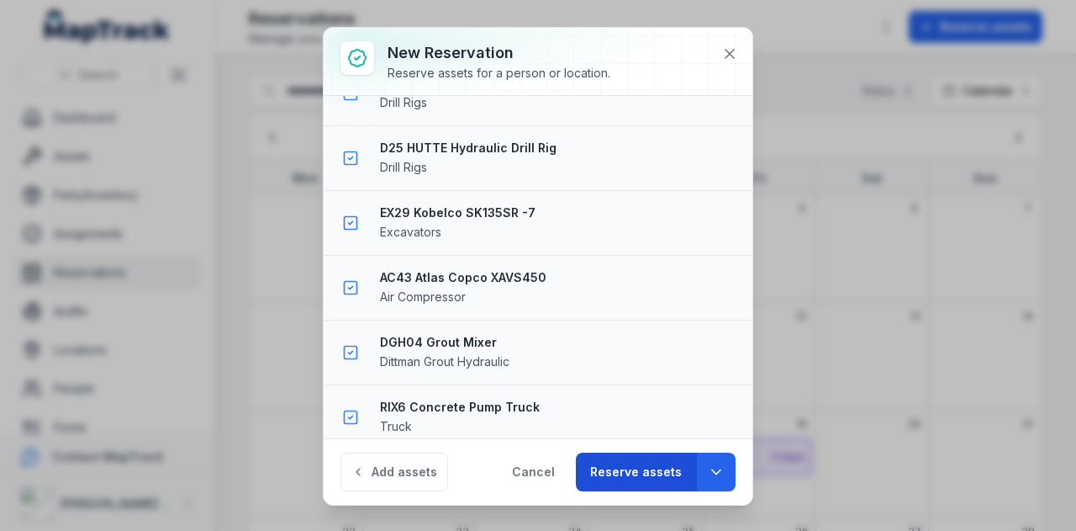
click at [622, 489] on button "Reserve assets" at bounding box center [636, 471] width 120 height 39
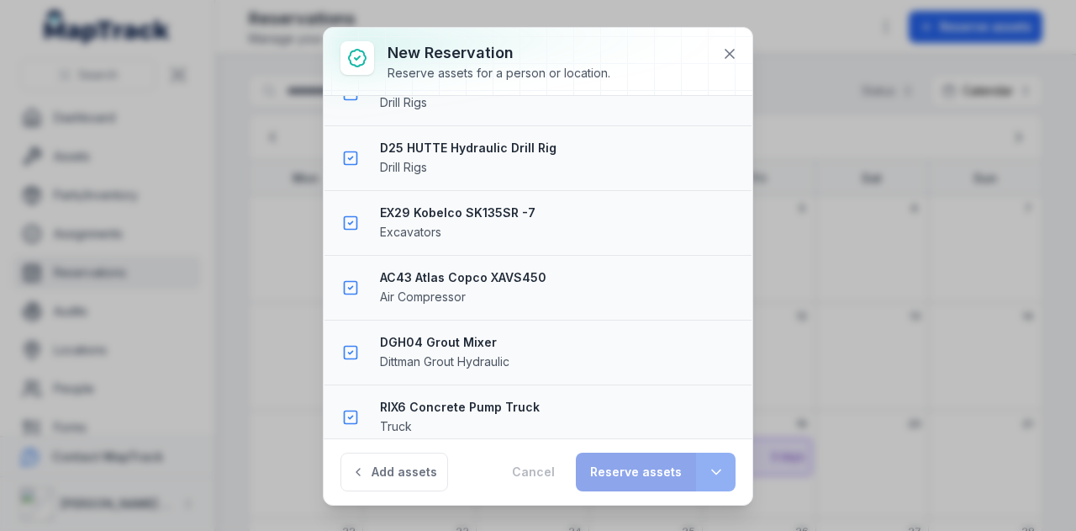
scroll to position [715, 0]
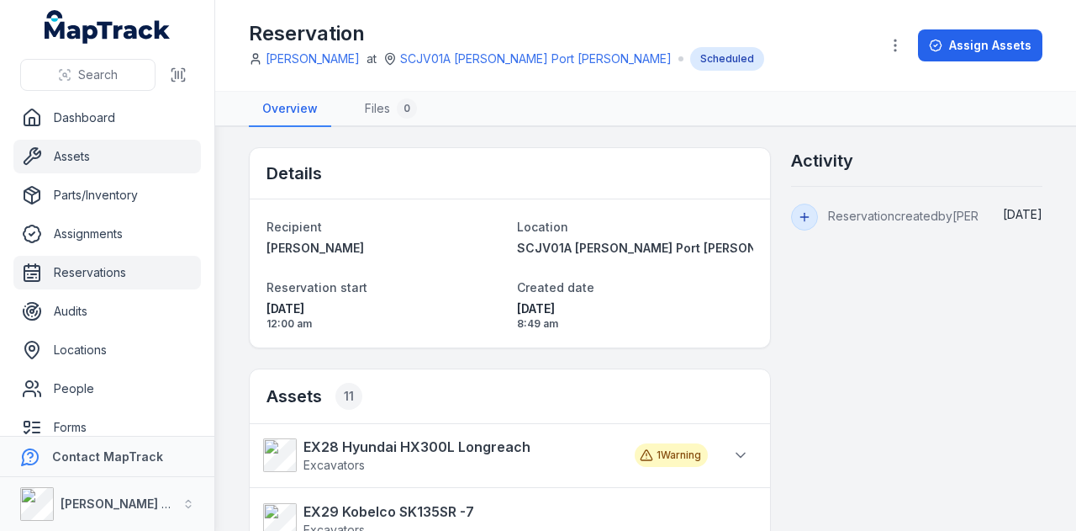
click at [83, 159] on link "Assets" at bounding box center [107, 157] width 188 height 34
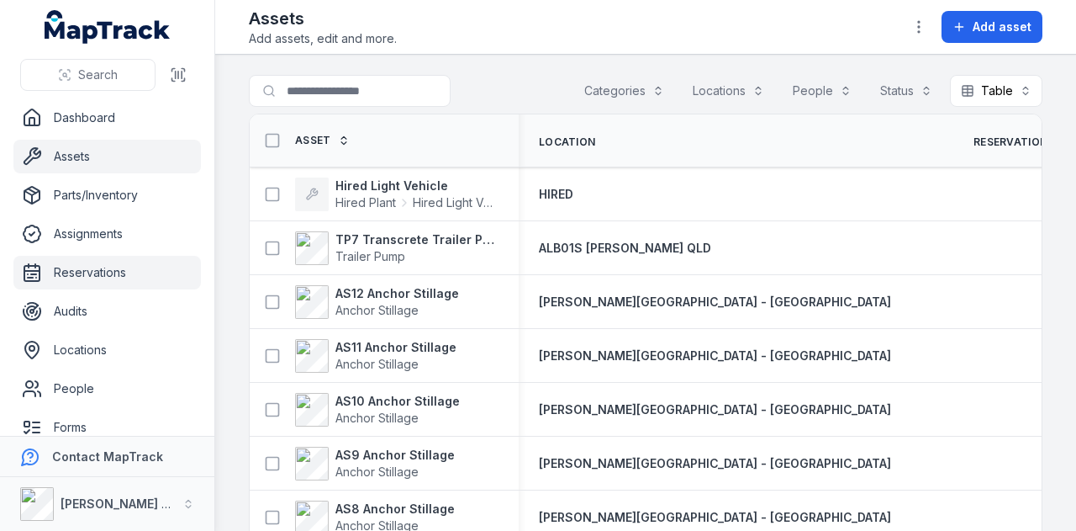
click at [140, 272] on link "Reservations" at bounding box center [107, 273] width 188 height 34
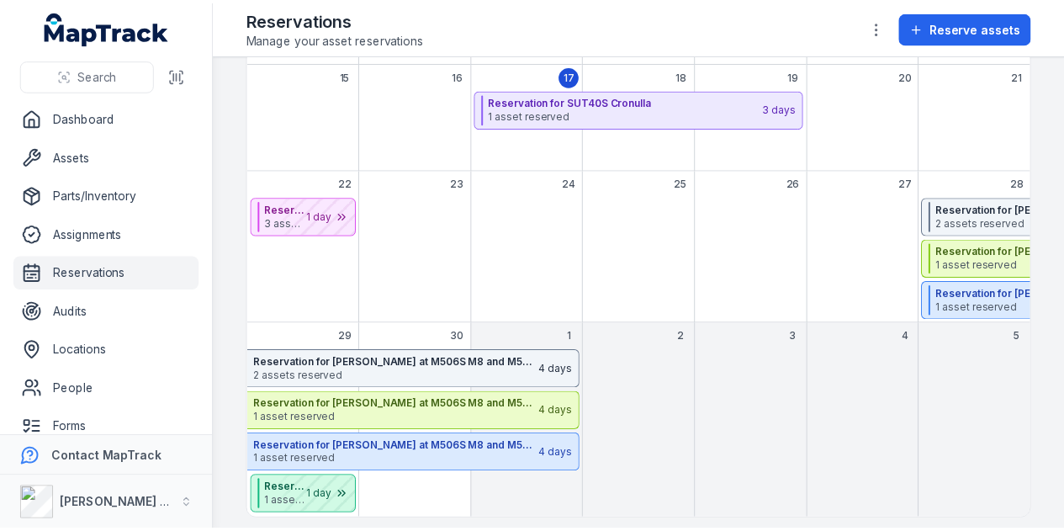
scroll to position [355, 0]
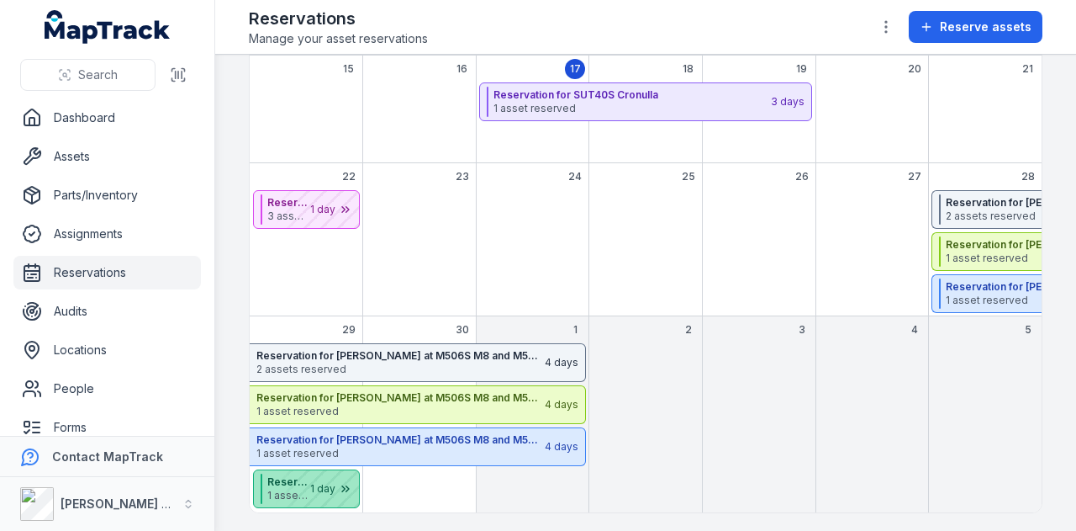
click at [284, 481] on div "September 2025" at bounding box center [317, 488] width 84 height 37
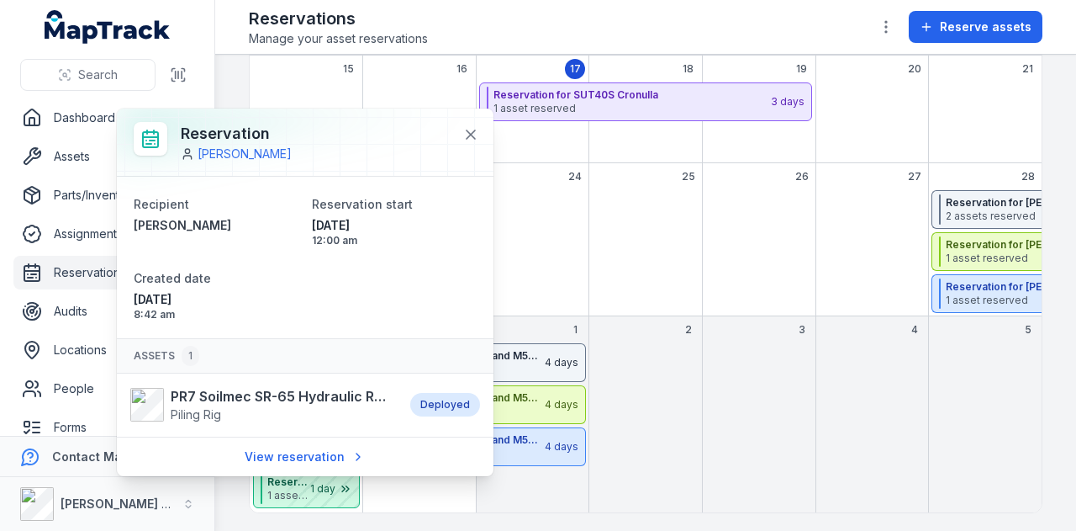
click at [617, 245] on div "September 2025" at bounding box center [646, 253] width 114 height 126
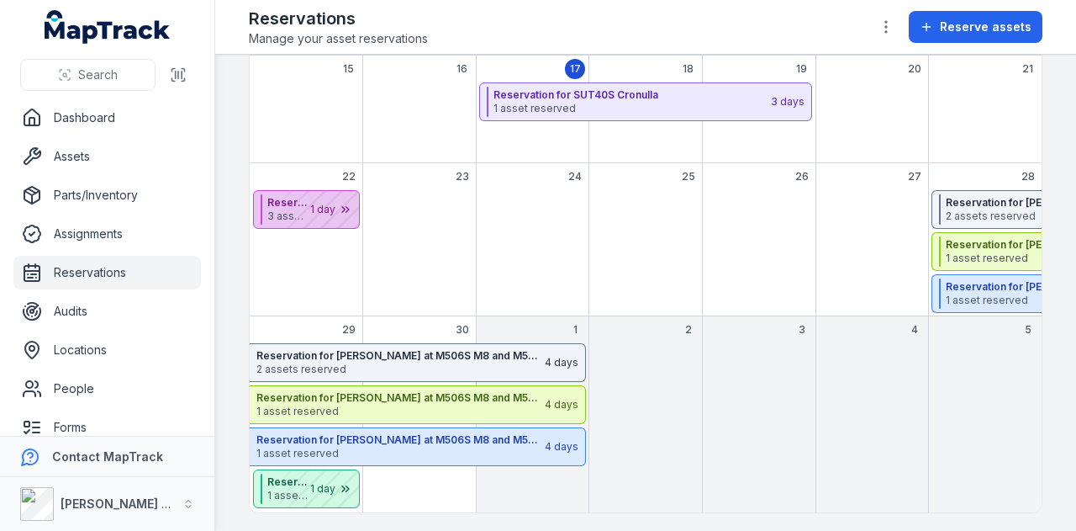
click at [341, 202] on div "September 2025" at bounding box center [317, 209] width 84 height 37
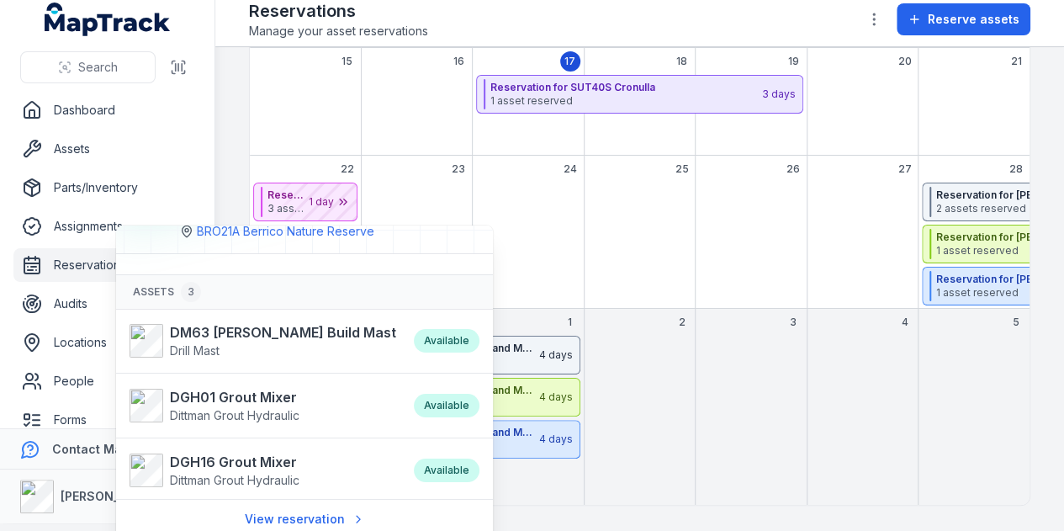
scroll to position [58, 0]
click at [705, 386] on div "September 2025" at bounding box center [750, 419] width 111 height 169
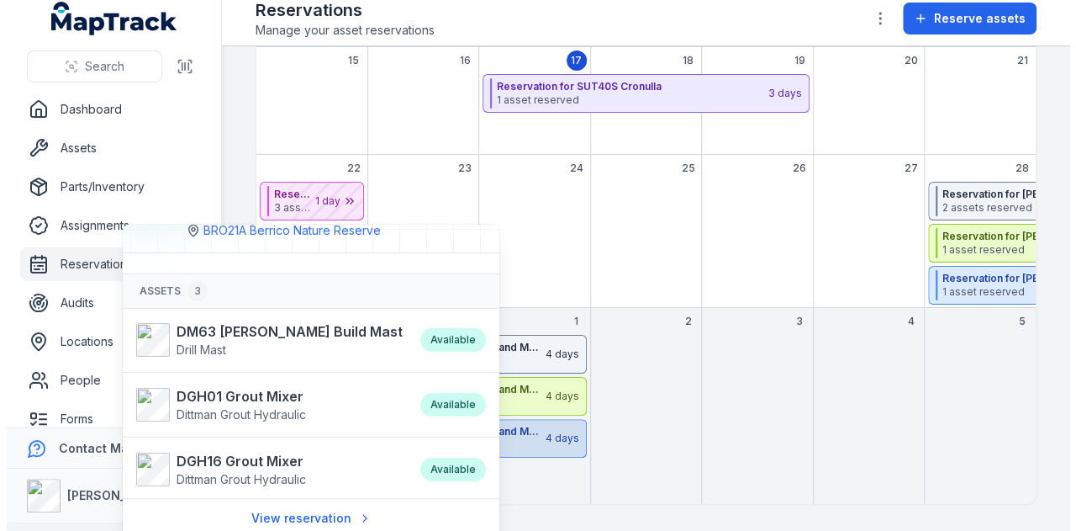
scroll to position [0, 0]
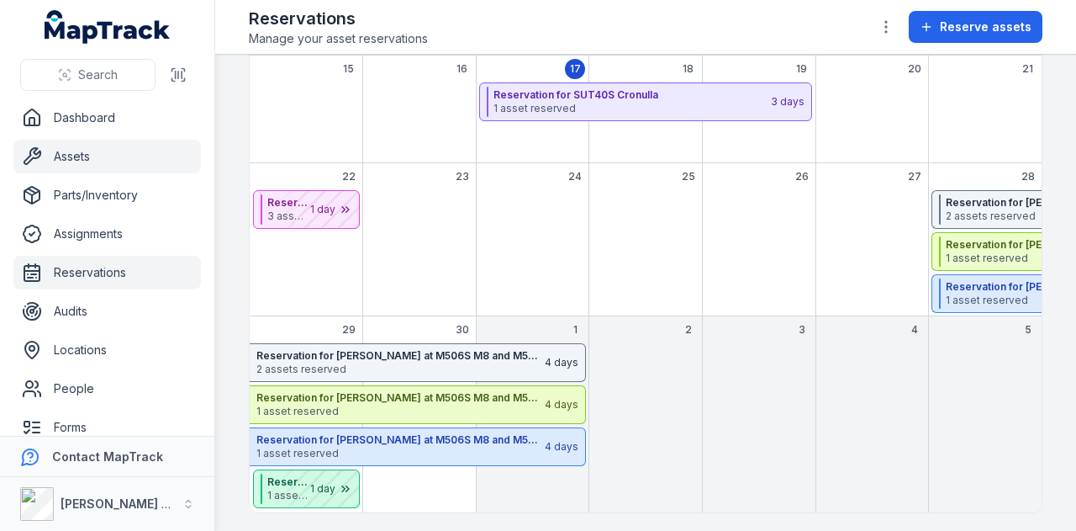
click at [127, 158] on link "Assets" at bounding box center [107, 157] width 188 height 34
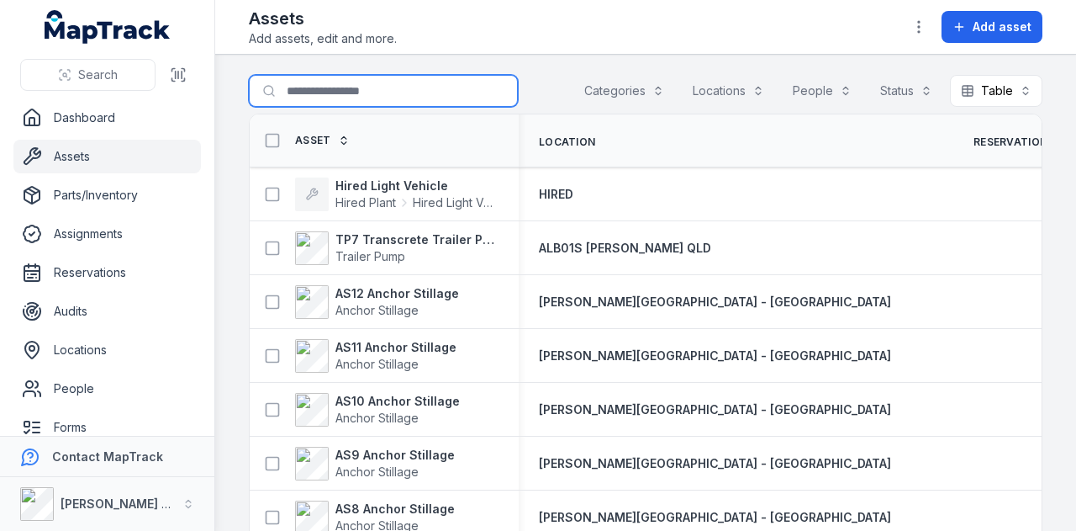
click at [316, 95] on input "Search for assets" at bounding box center [383, 91] width 269 height 32
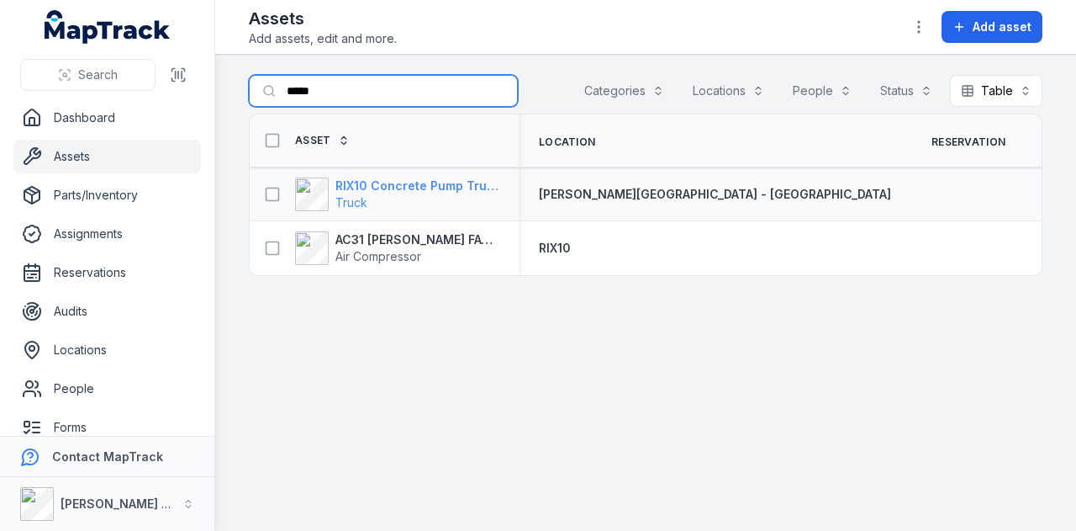
type input "*****"
click at [402, 189] on strong "RIX10 Concrete Pump Truck" at bounding box center [416, 185] width 163 height 17
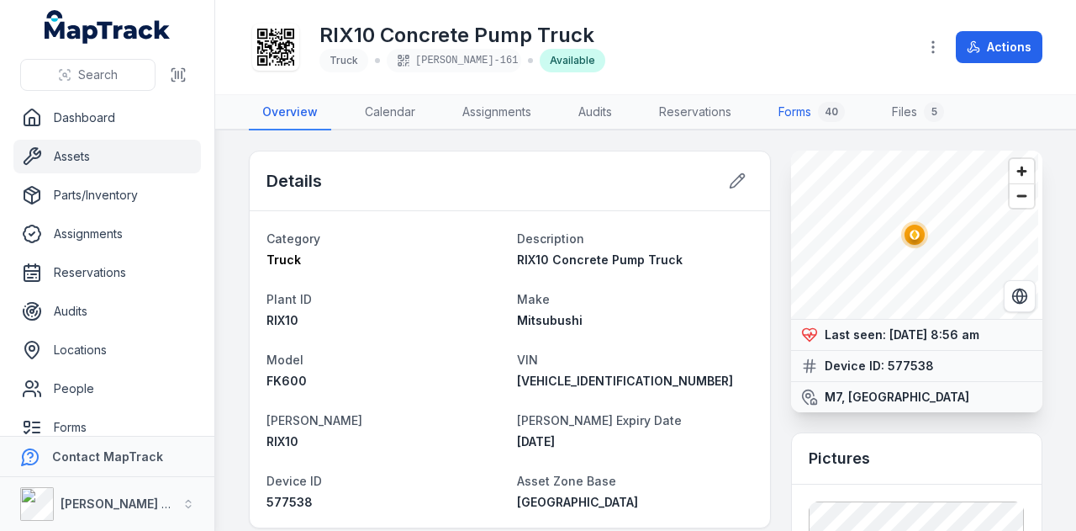
click at [806, 107] on link "Forms 40" at bounding box center [811, 112] width 93 height 35
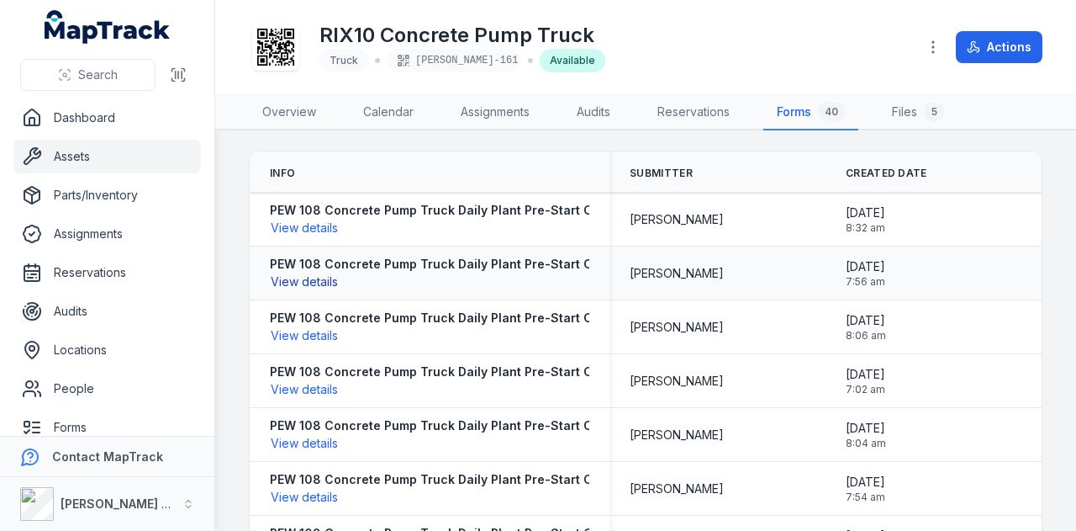
click at [315, 282] on button "View details" at bounding box center [304, 281] width 69 height 18
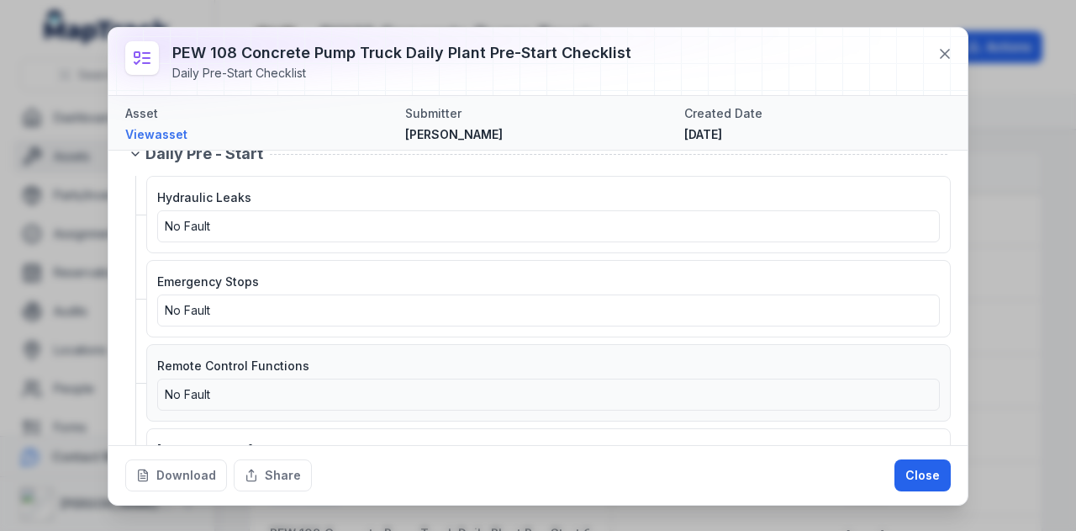
scroll to position [2691, 0]
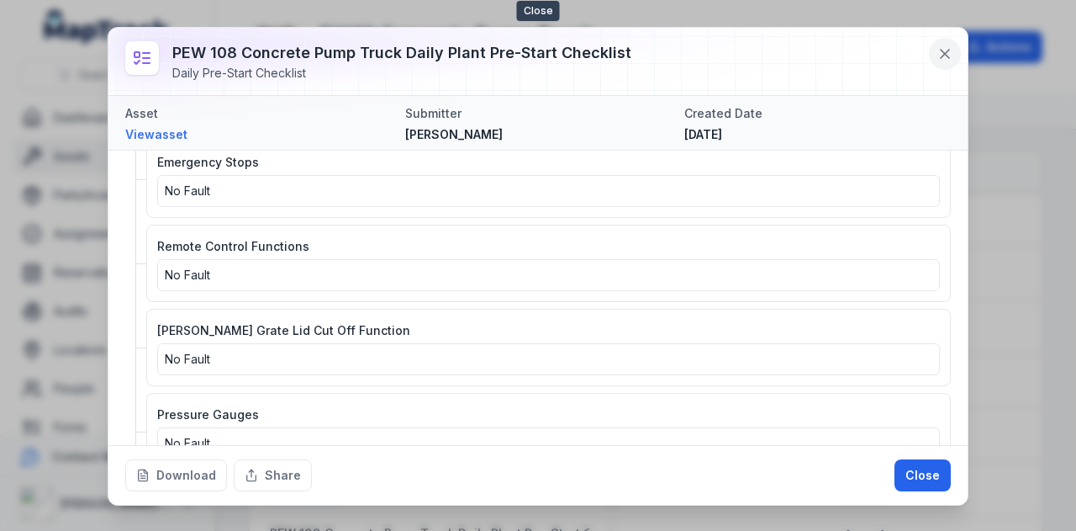
click at [938, 55] on icon at bounding box center [945, 53] width 17 height 17
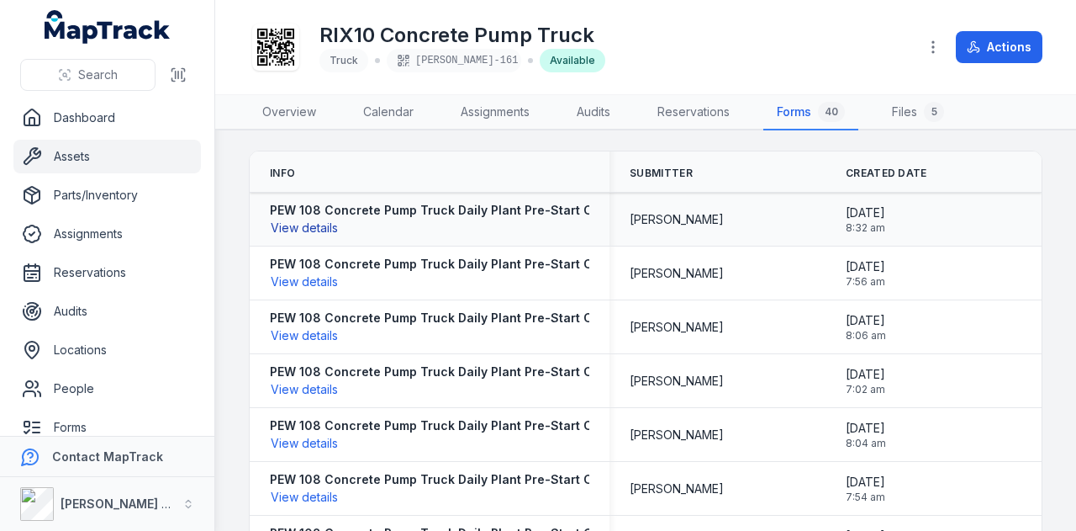
click at [301, 225] on button "View details" at bounding box center [304, 228] width 69 height 18
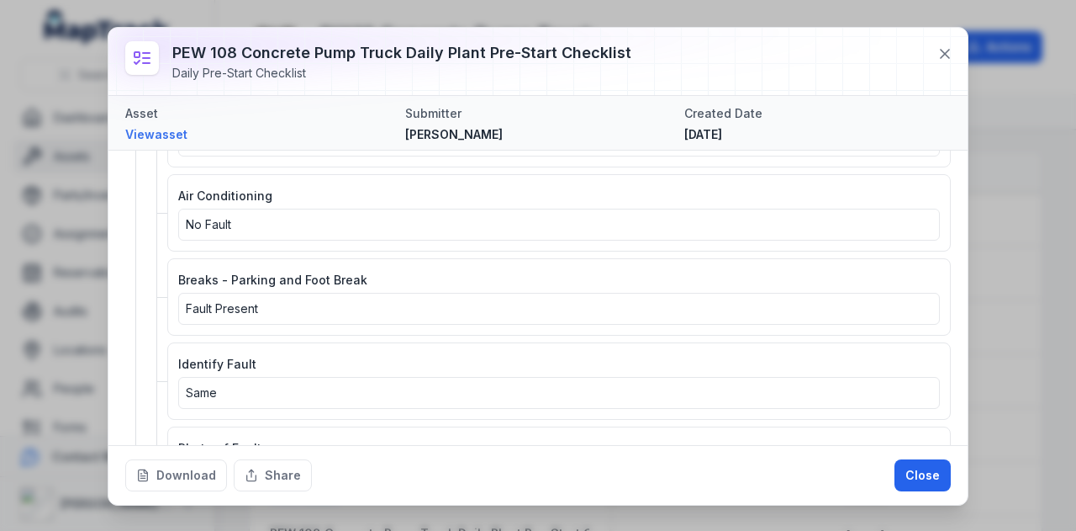
scroll to position [757, 0]
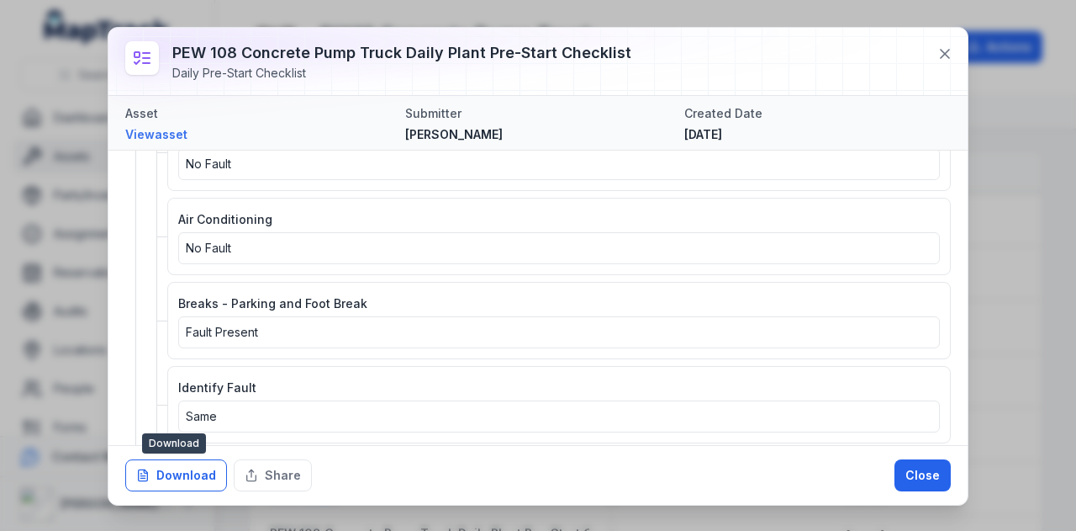
click at [182, 486] on button "Download" at bounding box center [176, 475] width 102 height 32
click at [922, 470] on button "Close" at bounding box center [923, 475] width 56 height 32
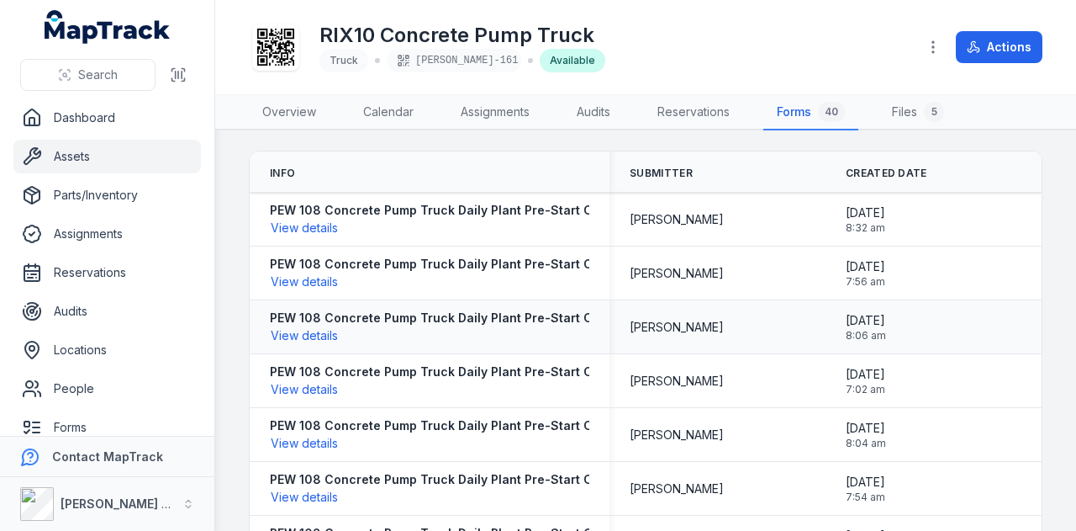
scroll to position [0, 0]
click at [103, 156] on link "Assets" at bounding box center [107, 157] width 188 height 34
click at [126, 272] on link "Reservations" at bounding box center [107, 273] width 188 height 34
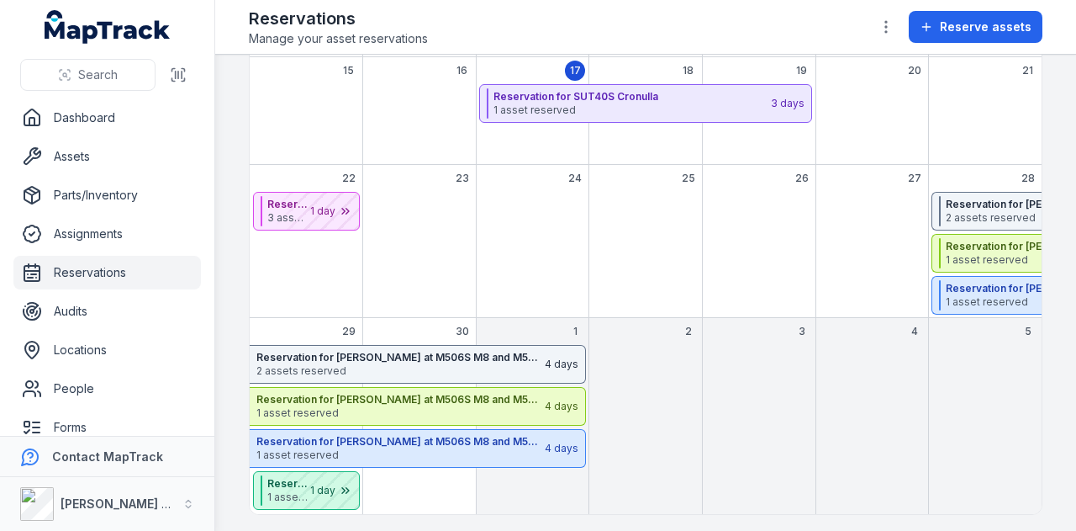
scroll to position [355, 0]
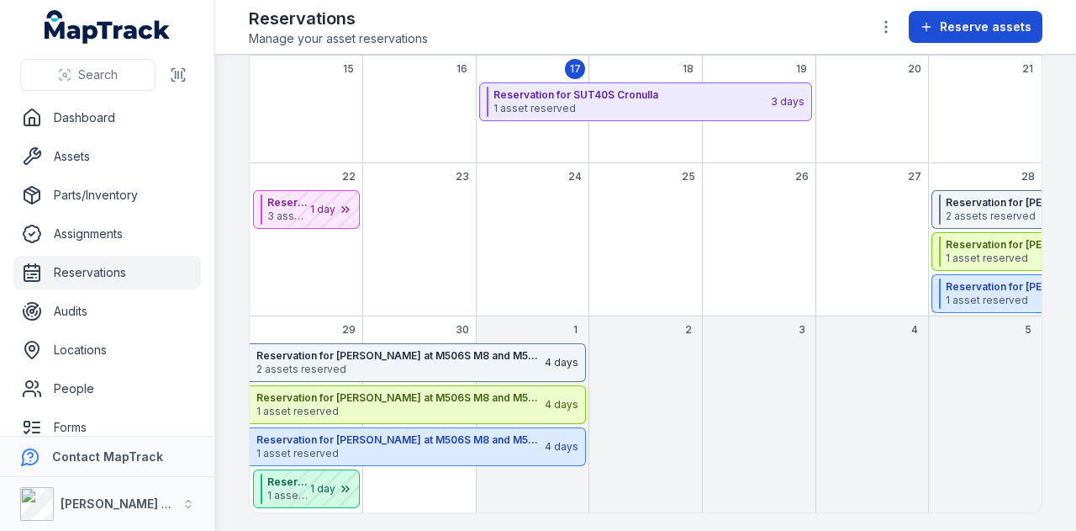
click at [997, 34] on span "Reserve assets" at bounding box center [986, 26] width 92 height 17
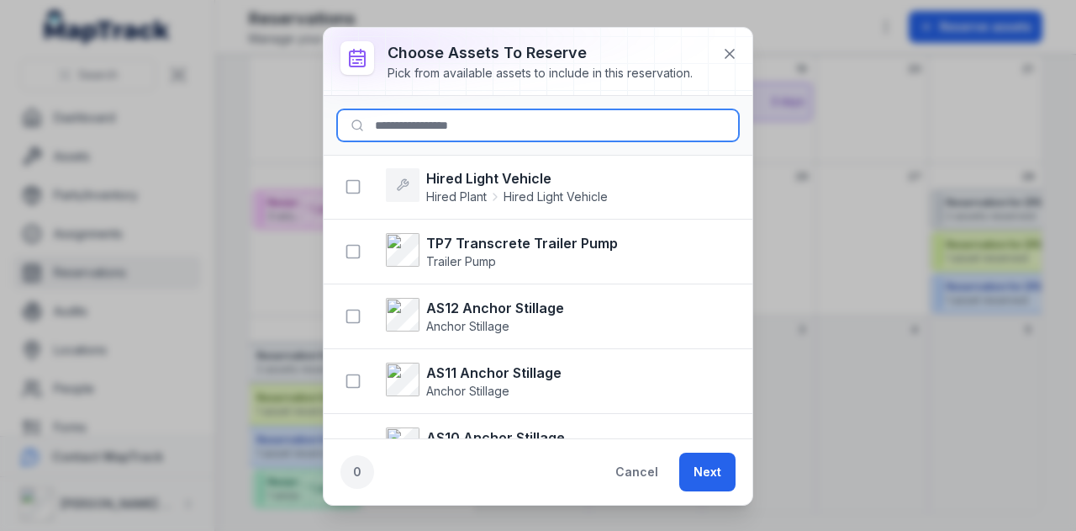
click at [469, 124] on input at bounding box center [538, 125] width 402 height 32
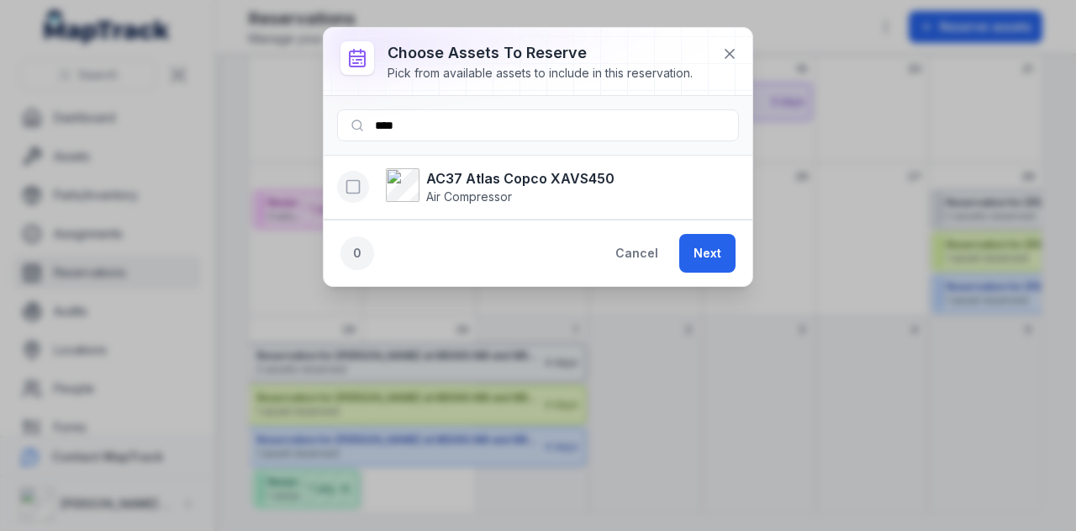
click at [347, 184] on rect "button" at bounding box center [353, 187] width 13 height 13
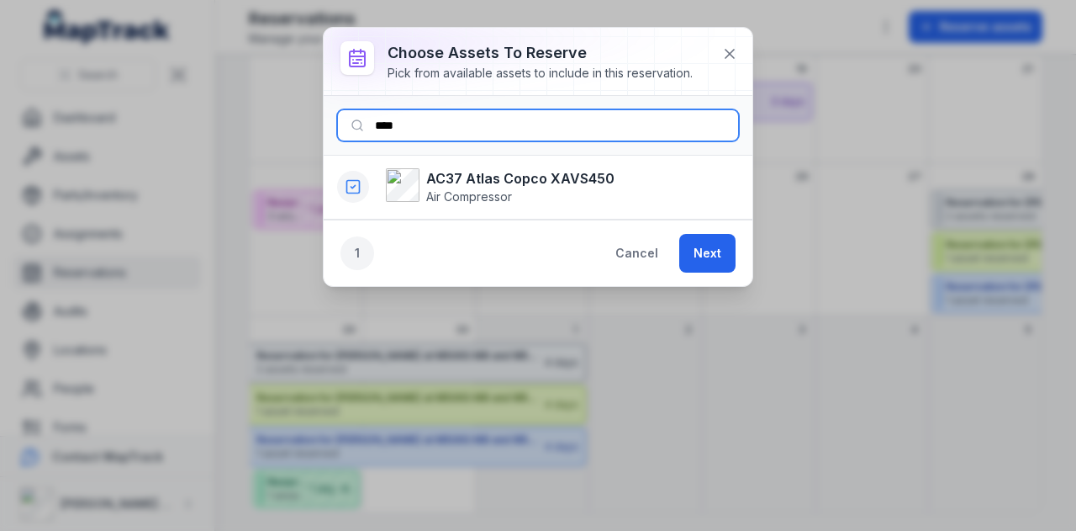
click at [459, 124] on input "****" at bounding box center [538, 125] width 402 height 32
type input "*"
type input "***"
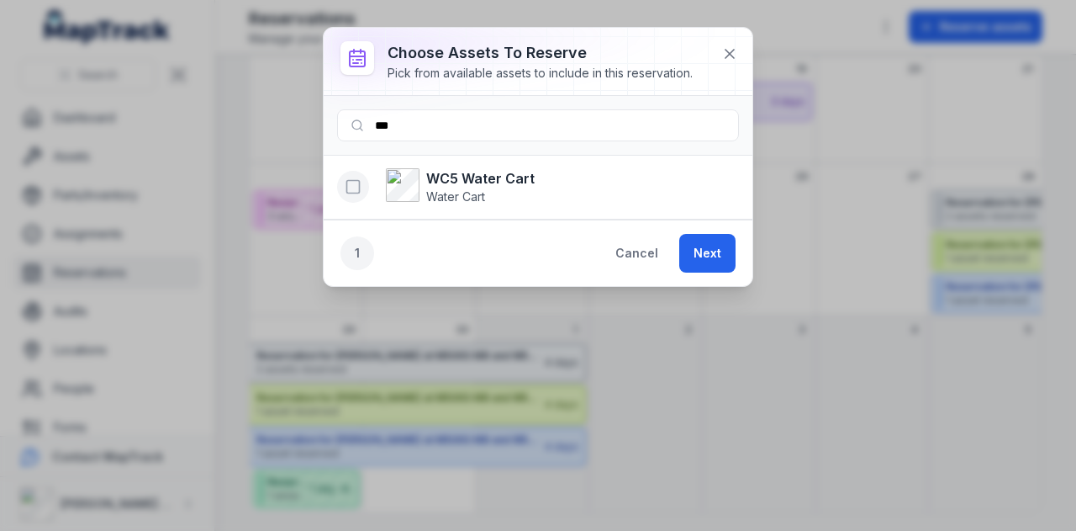
click at [353, 186] on icon "button" at bounding box center [353, 186] width 17 height 17
click at [721, 251] on button "Next" at bounding box center [707, 253] width 56 height 39
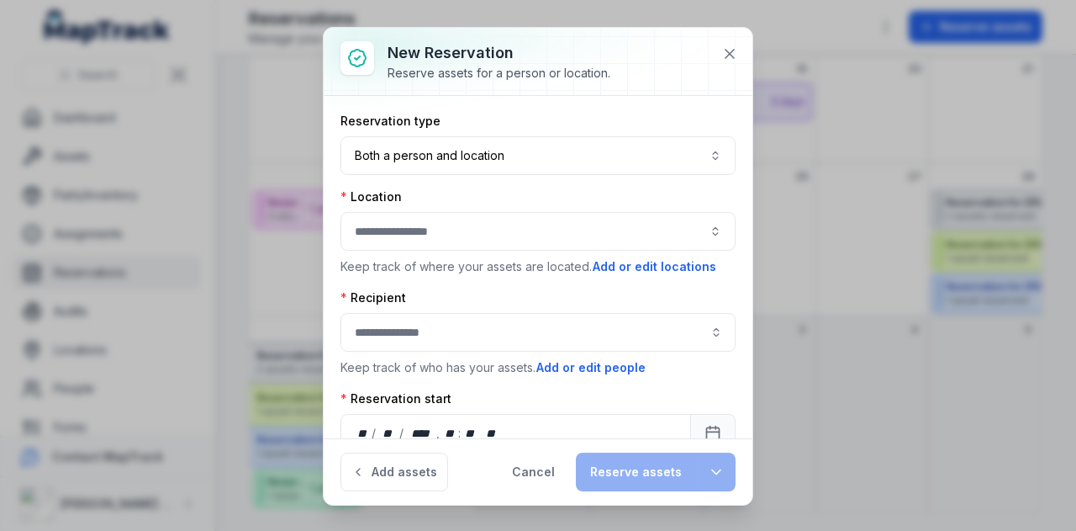
click at [454, 243] on button "button" at bounding box center [538, 231] width 395 height 39
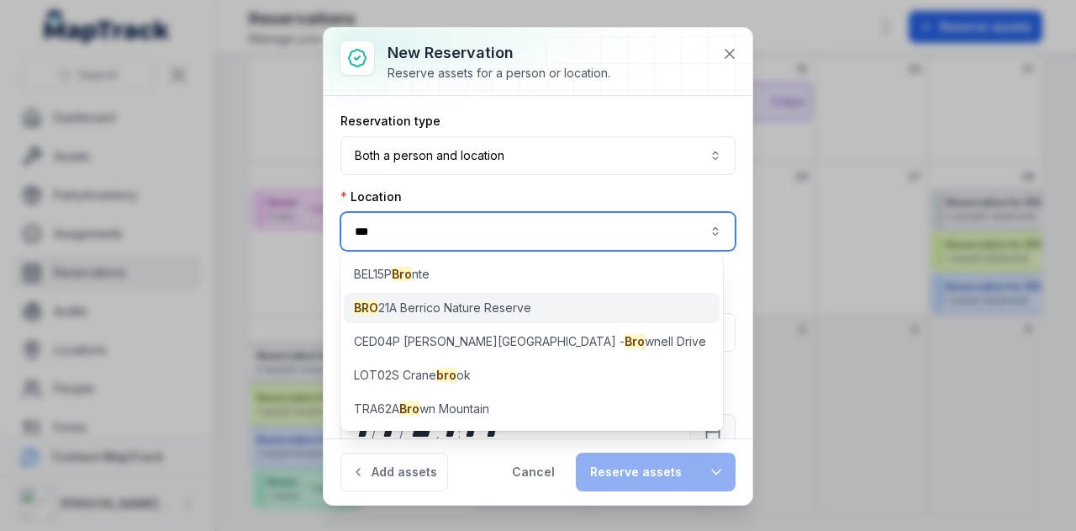
type input "***"
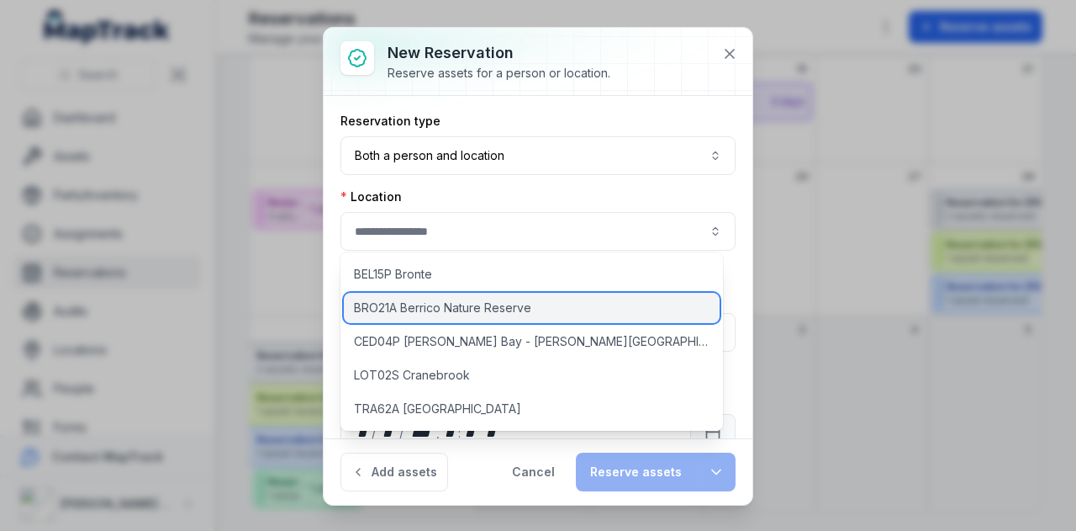
click at [451, 302] on span "BRO21A Berrico Nature Reserve" at bounding box center [442, 307] width 177 height 17
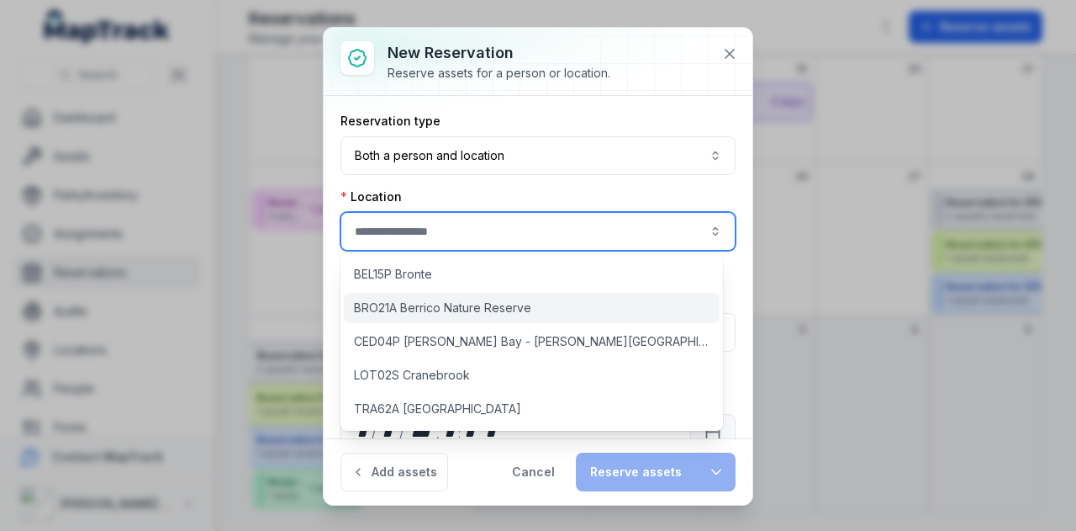
type input "**********"
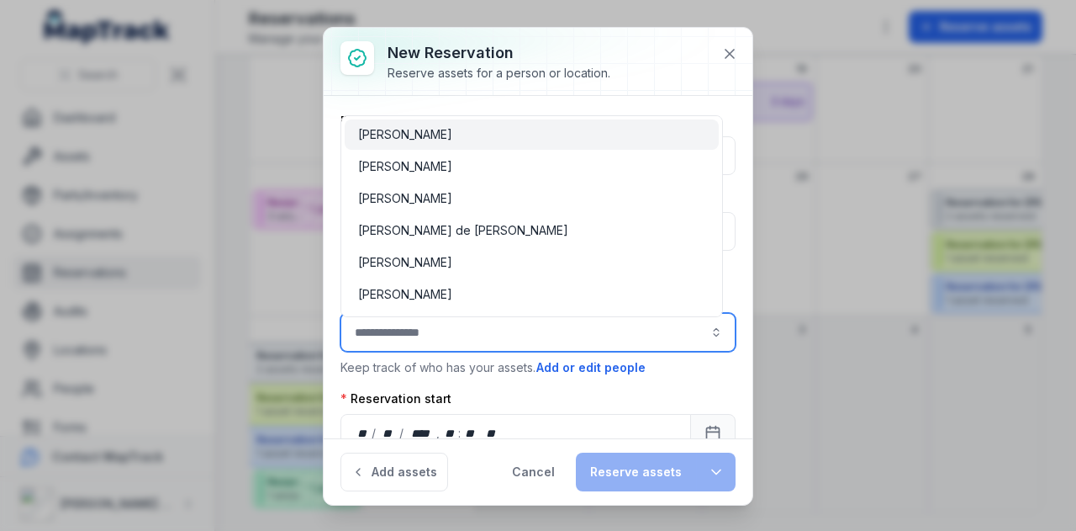
click at [441, 325] on input ":r34l:-form-item-label" at bounding box center [538, 332] width 395 height 39
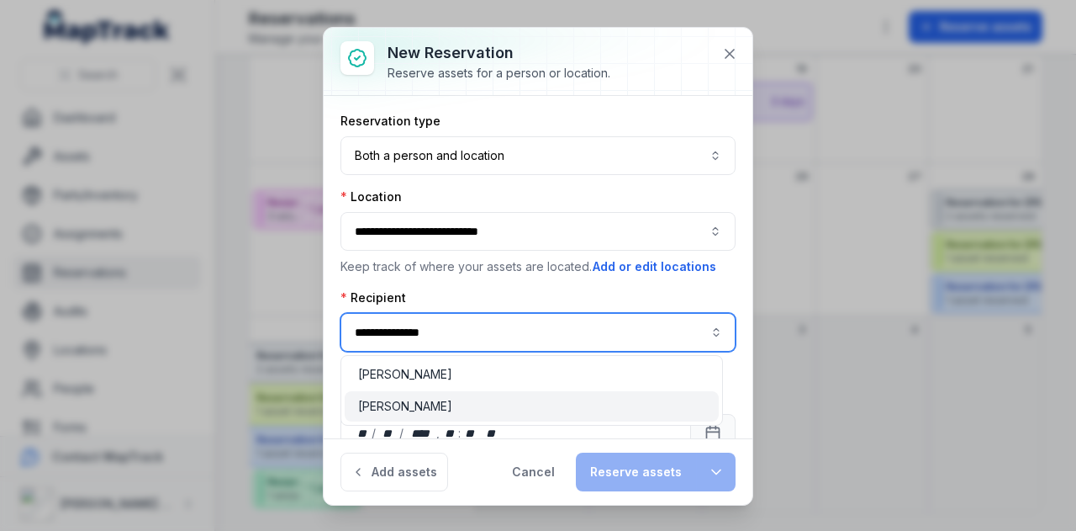
click at [453, 404] on div "[PERSON_NAME]" at bounding box center [531, 406] width 347 height 17
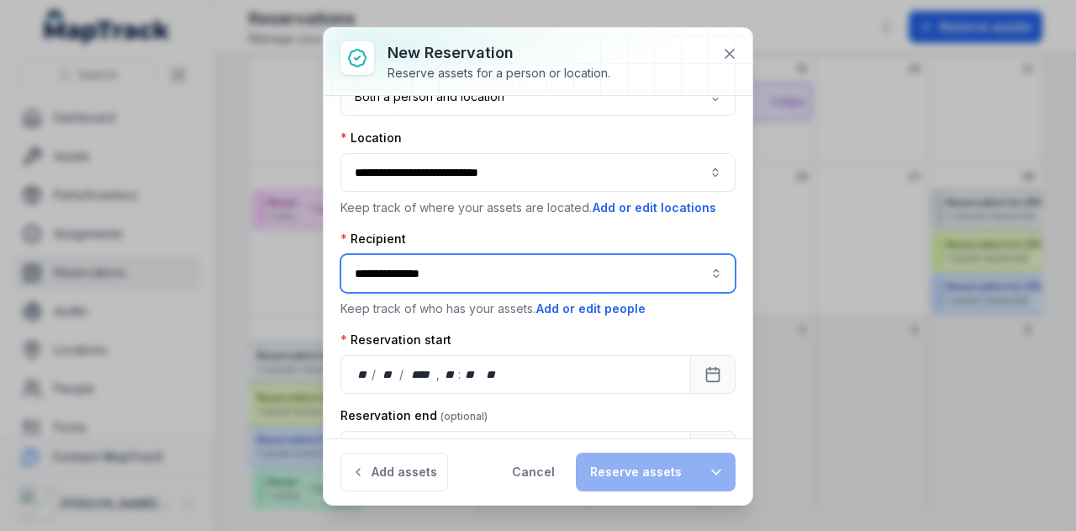
scroll to position [135, 0]
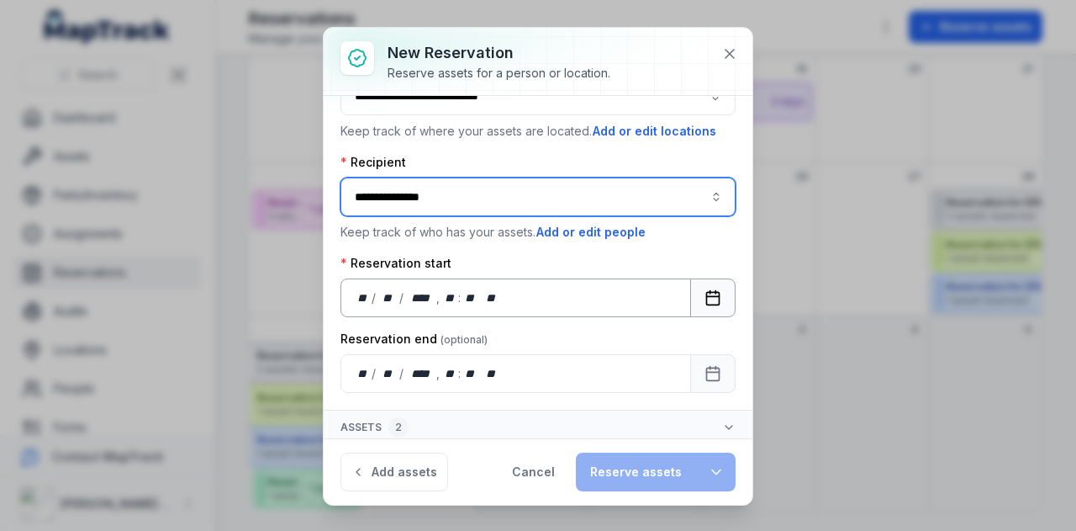
type input "**********"
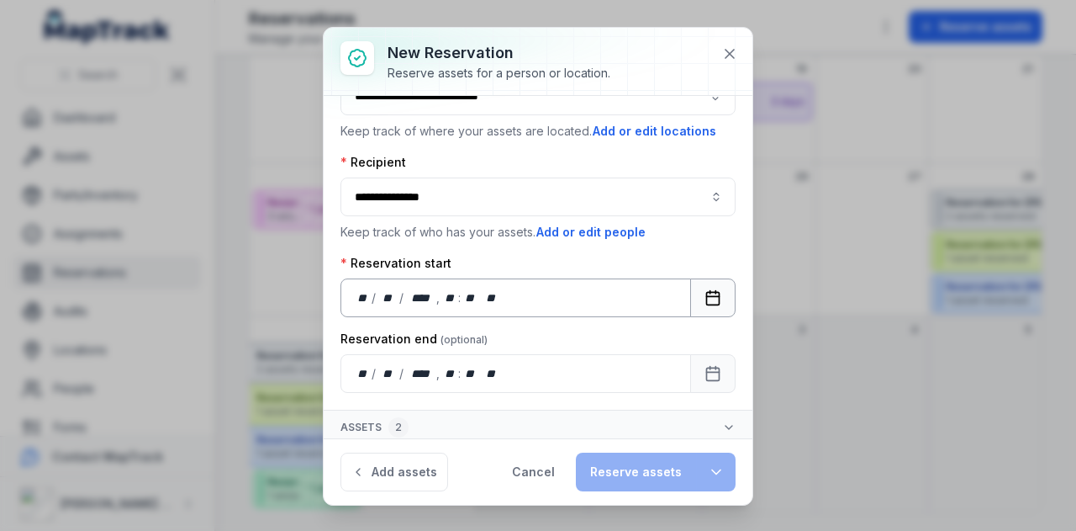
click at [705, 289] on icon "Calendar" at bounding box center [713, 297] width 17 height 17
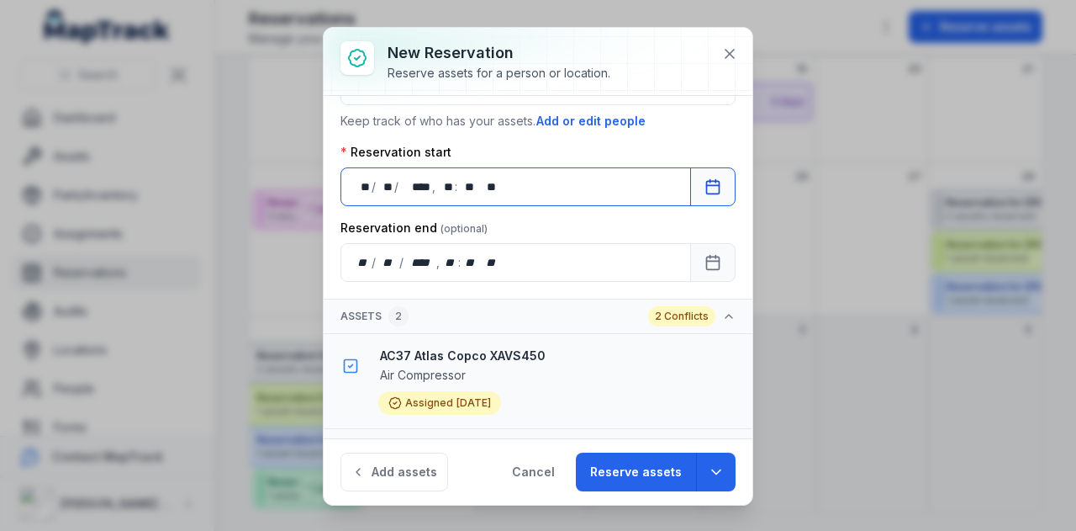
scroll to position [329, 0]
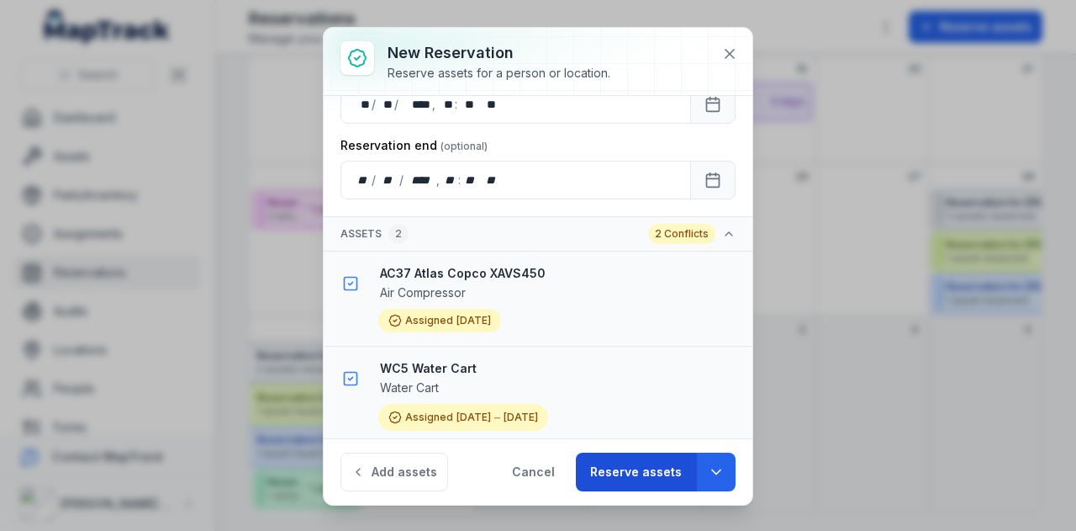
click at [622, 472] on button "Reserve assets" at bounding box center [636, 471] width 120 height 39
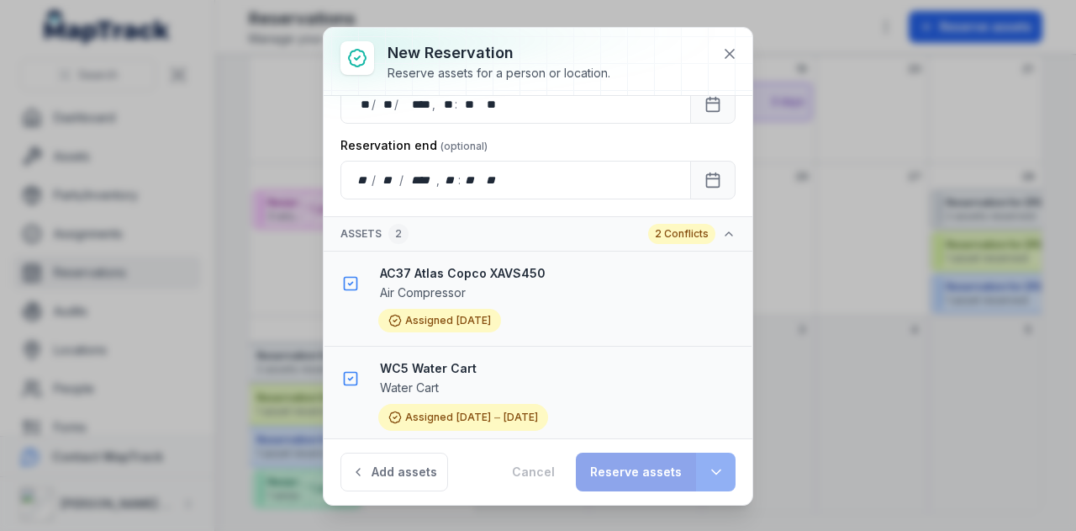
scroll to position [265, 0]
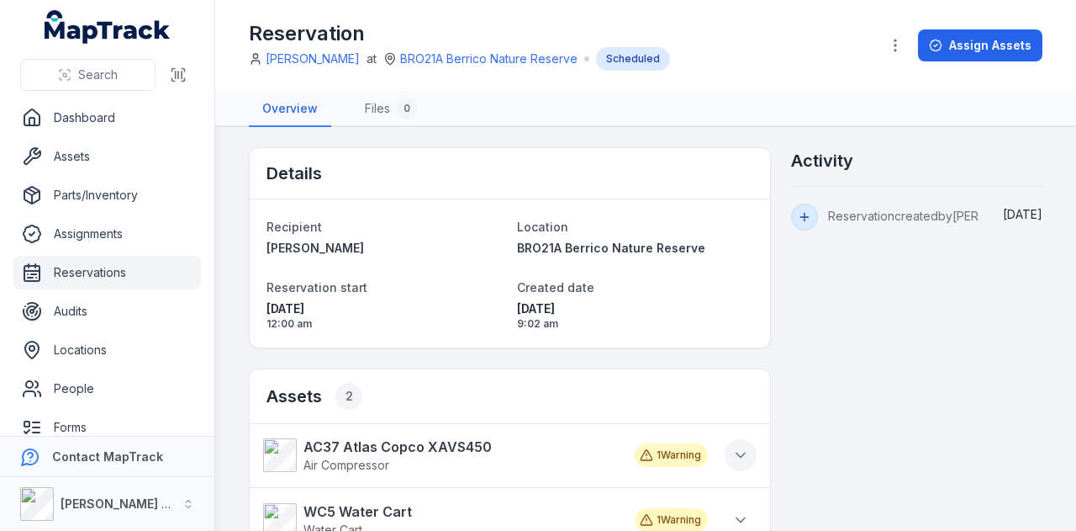
click at [737, 454] on icon at bounding box center [740, 454] width 17 height 17
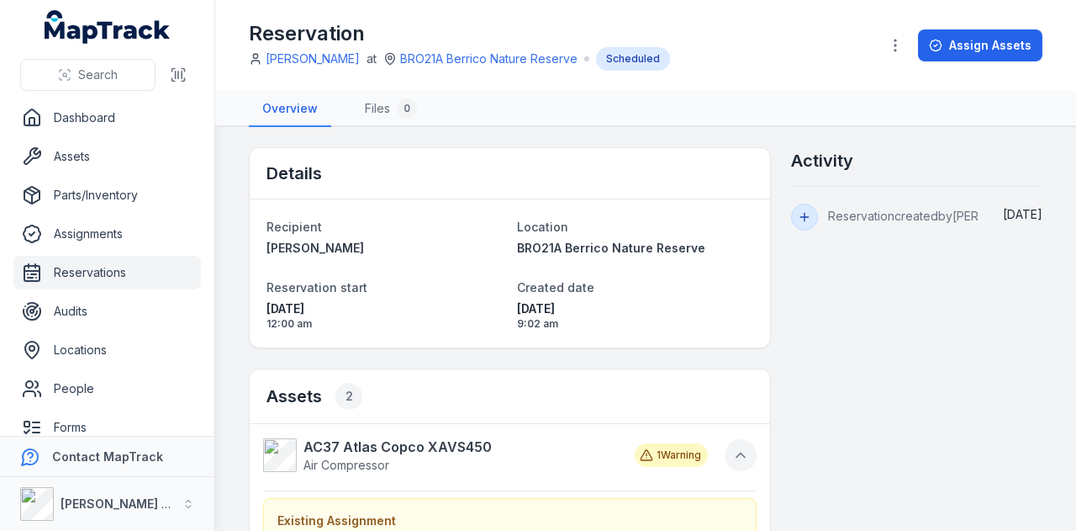
click at [737, 454] on icon at bounding box center [740, 454] width 17 height 17
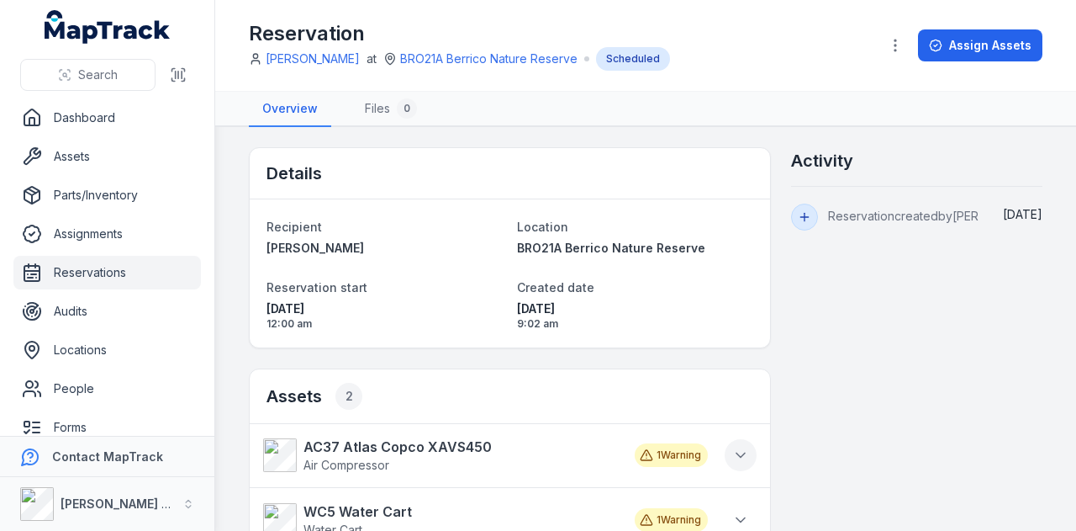
click at [737, 454] on icon at bounding box center [740, 454] width 17 height 17
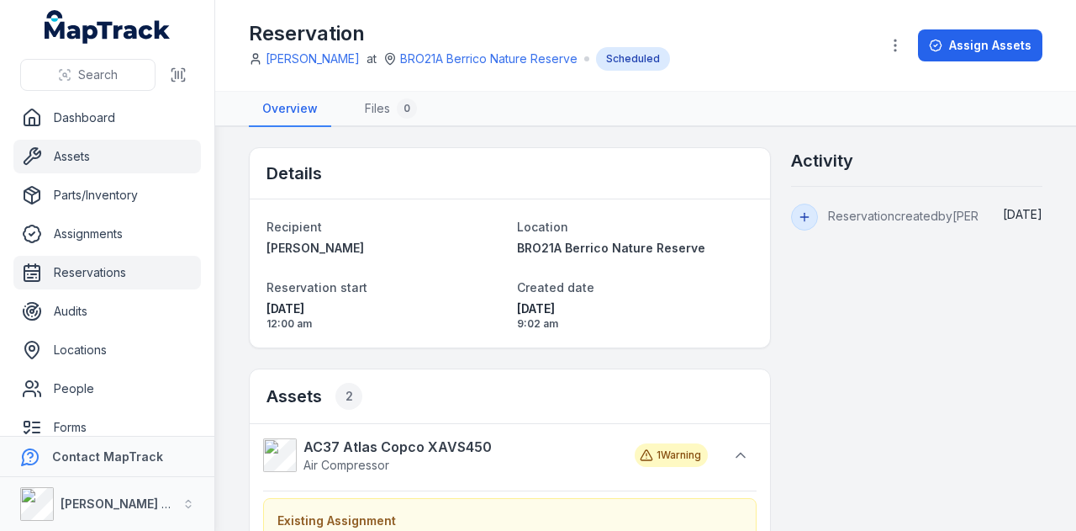
click at [71, 151] on link "Assets" at bounding box center [107, 157] width 188 height 34
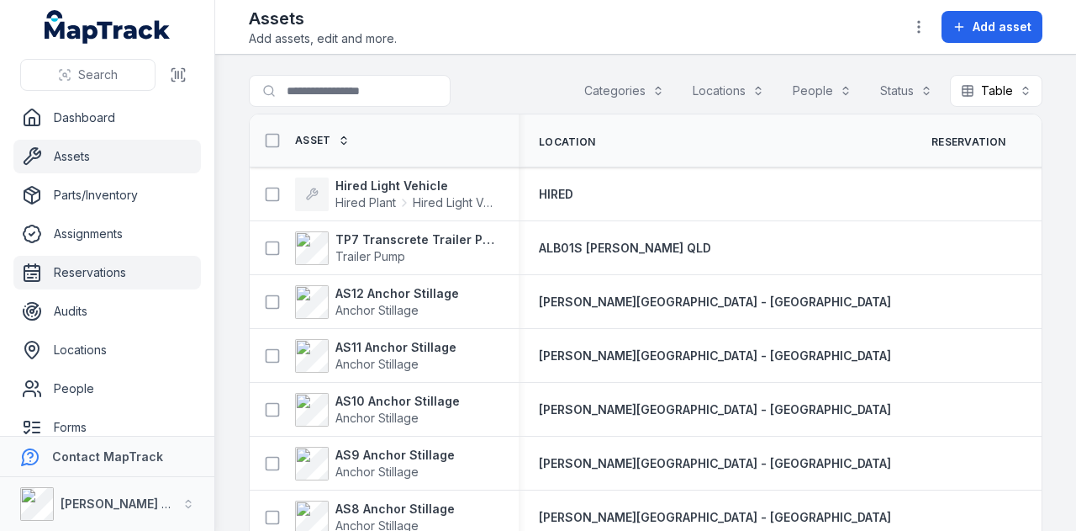
click at [108, 280] on link "Reservations" at bounding box center [107, 273] width 188 height 34
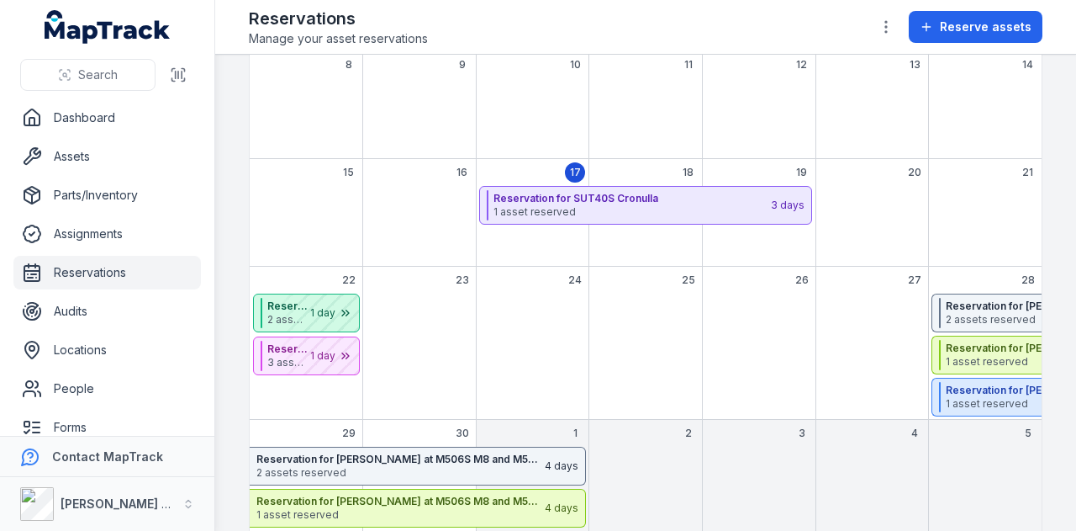
scroll to position [252, 0]
click at [117, 148] on link "Assets" at bounding box center [107, 157] width 188 height 34
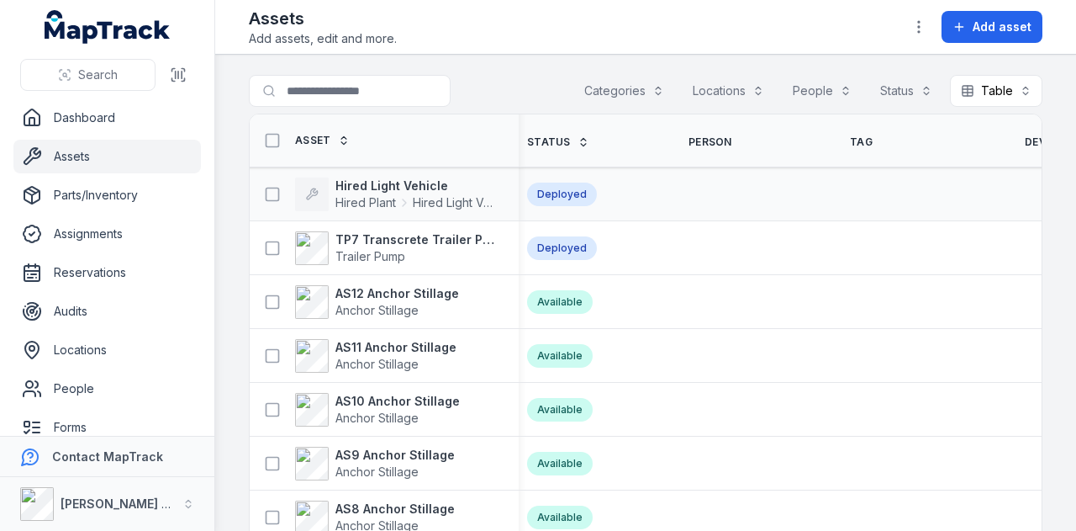
scroll to position [0, 610]
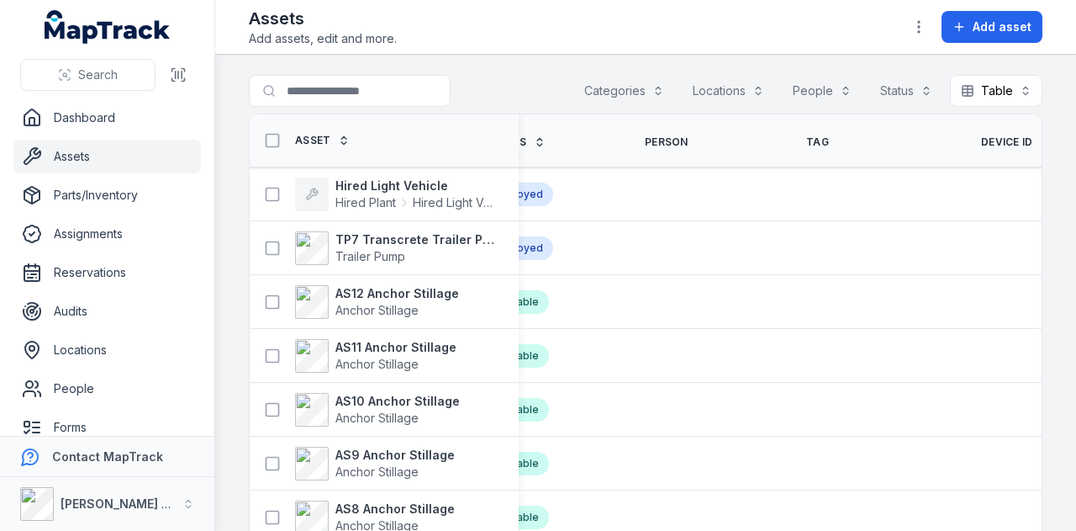
click at [981, 139] on span "Device ID" at bounding box center [1007, 141] width 52 height 13
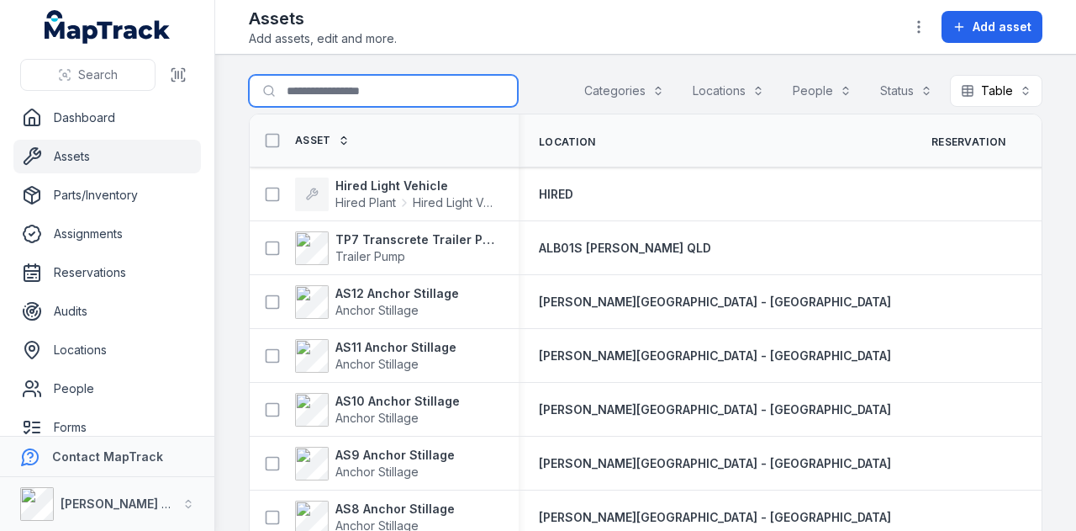
click at [333, 88] on input "Search for assets" at bounding box center [383, 91] width 269 height 32
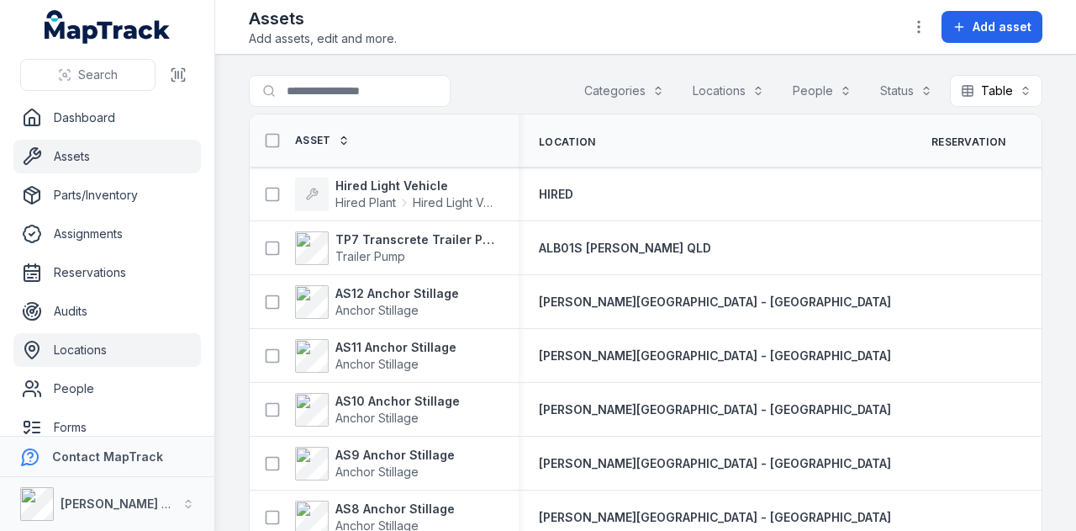
click at [118, 351] on link "Locations" at bounding box center [107, 350] width 188 height 34
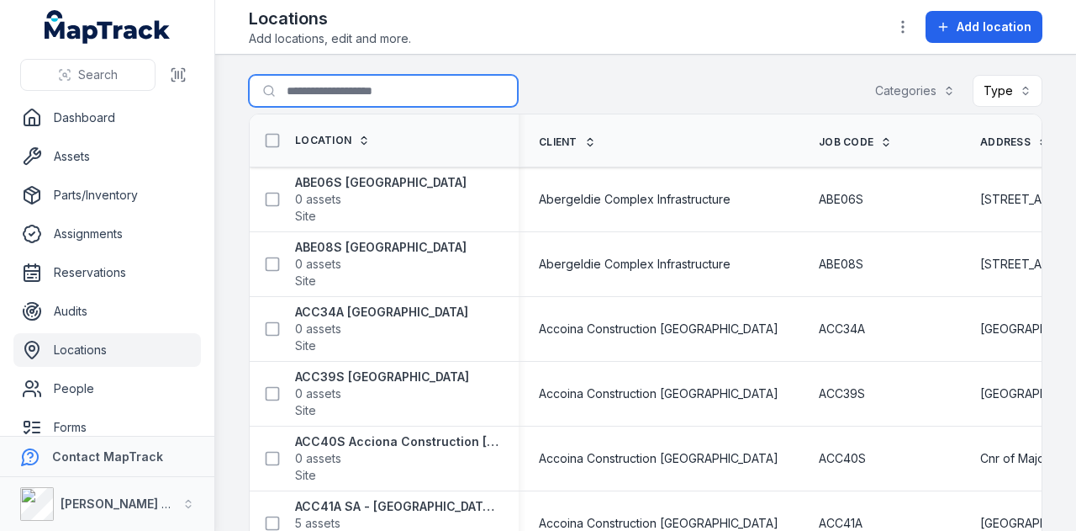
click at [407, 86] on input "Search for locations" at bounding box center [383, 91] width 269 height 32
type input "**"
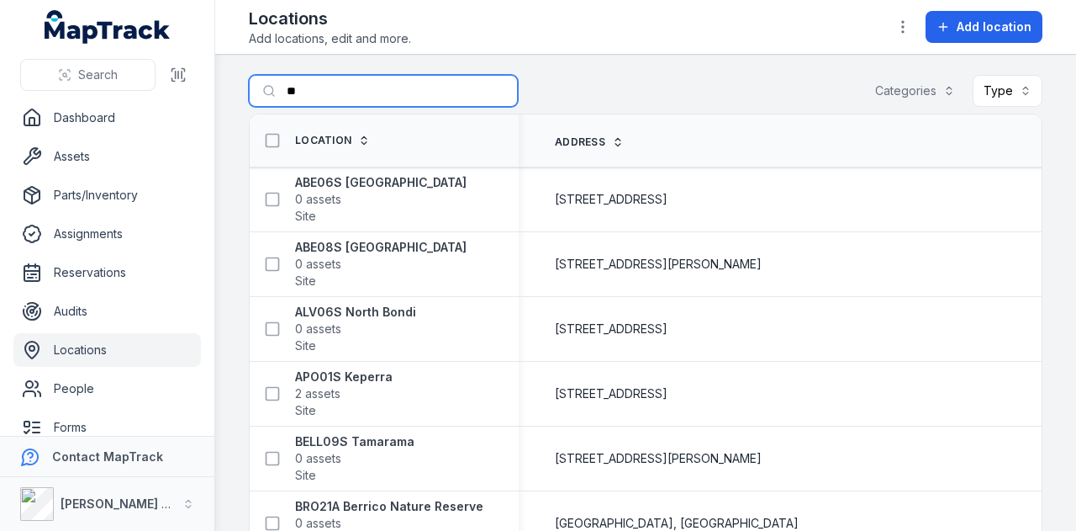
drag, startPoint x: 346, startPoint y: 100, endPoint x: 261, endPoint y: 103, distance: 85.0
click at [261, 103] on input "**" at bounding box center [383, 91] width 269 height 32
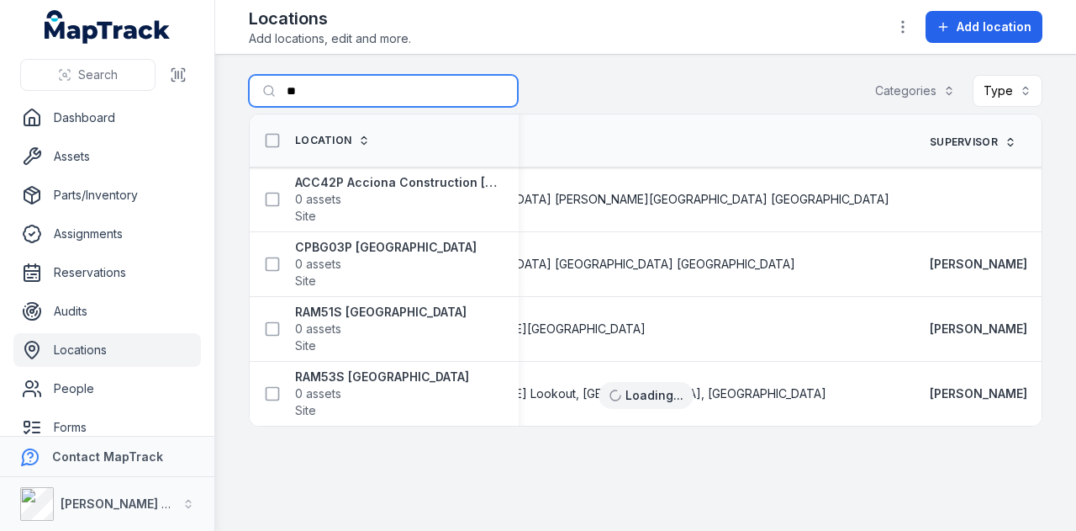
type input "*"
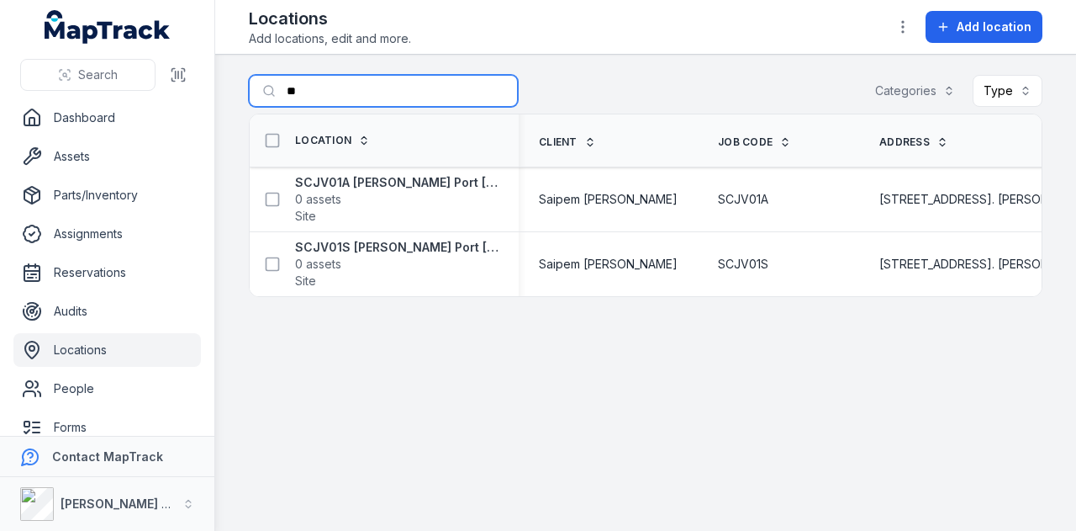
type input "*"
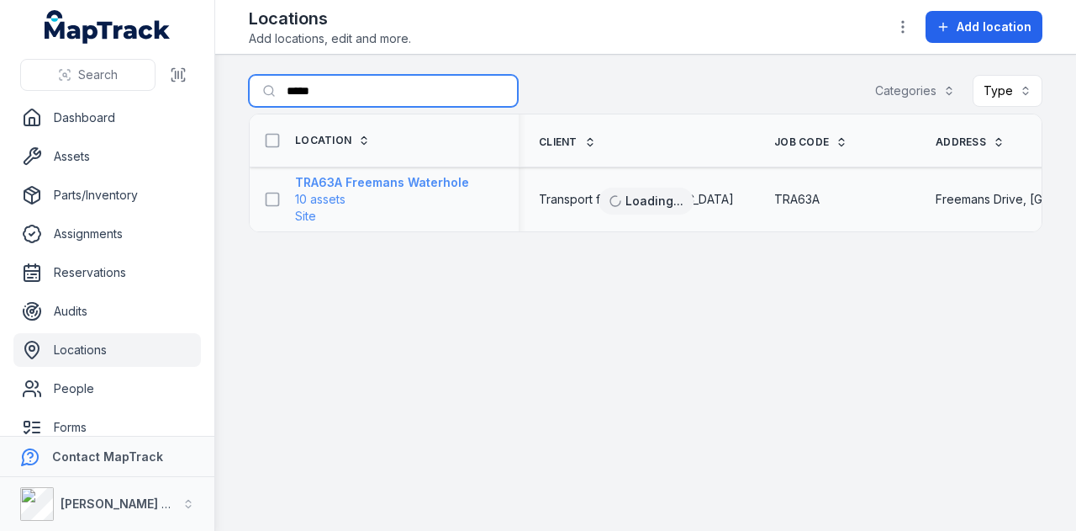
type input "*****"
click at [412, 175] on strong "TRA63A Freemans Waterhole" at bounding box center [382, 182] width 174 height 17
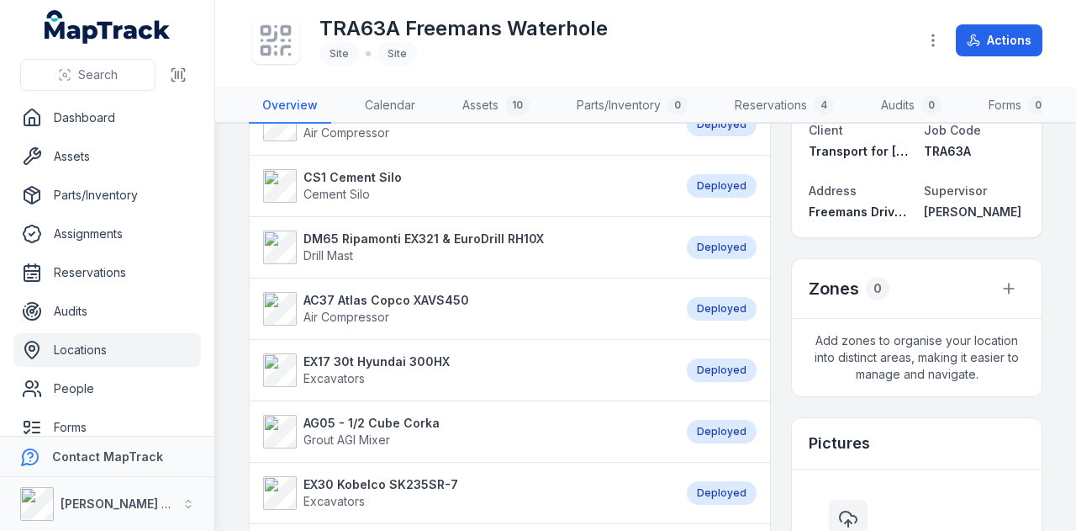
scroll to position [84, 0]
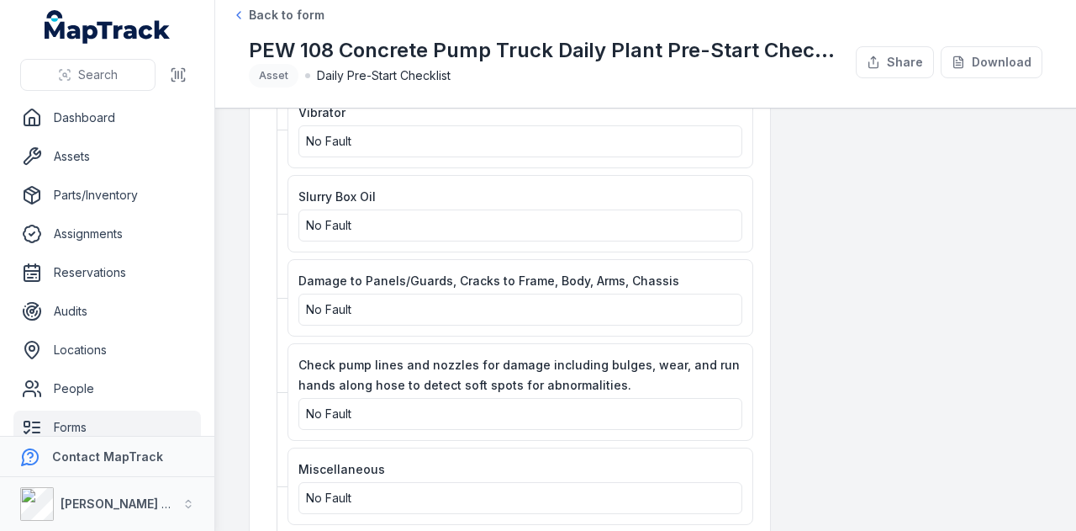
scroll to position [3140, 0]
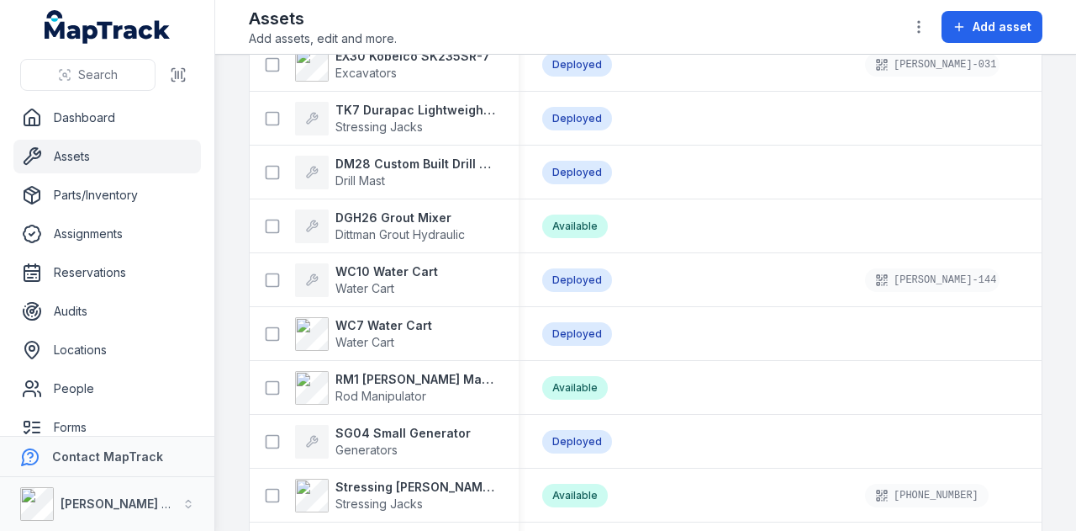
scroll to position [6305, 0]
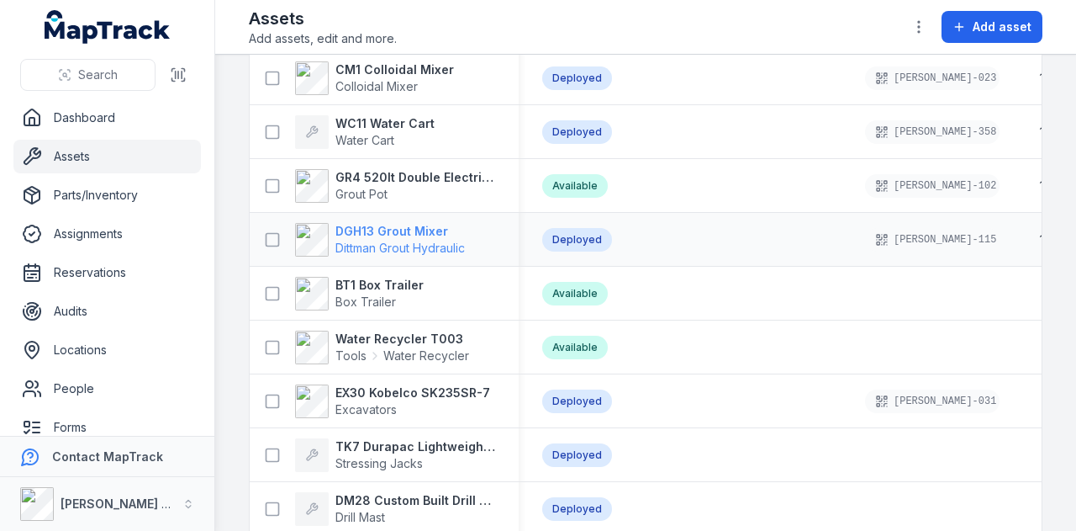
click at [394, 228] on strong "DGH13 Grout Mixer" at bounding box center [399, 231] width 129 height 17
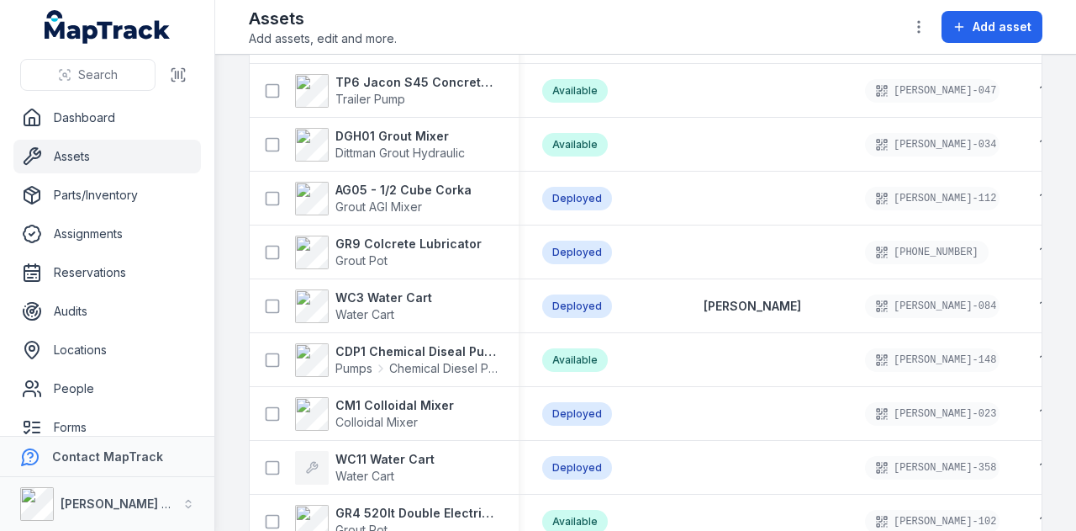
scroll to position [6385, 0]
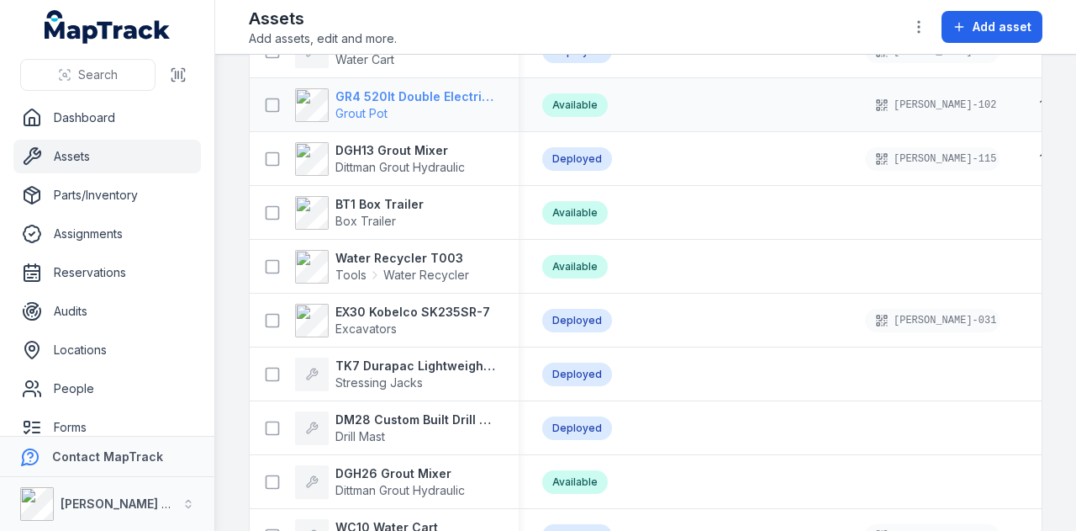
click at [404, 99] on strong "GR4 520lt Double Electric Twin Pot" at bounding box center [416, 96] width 163 height 17
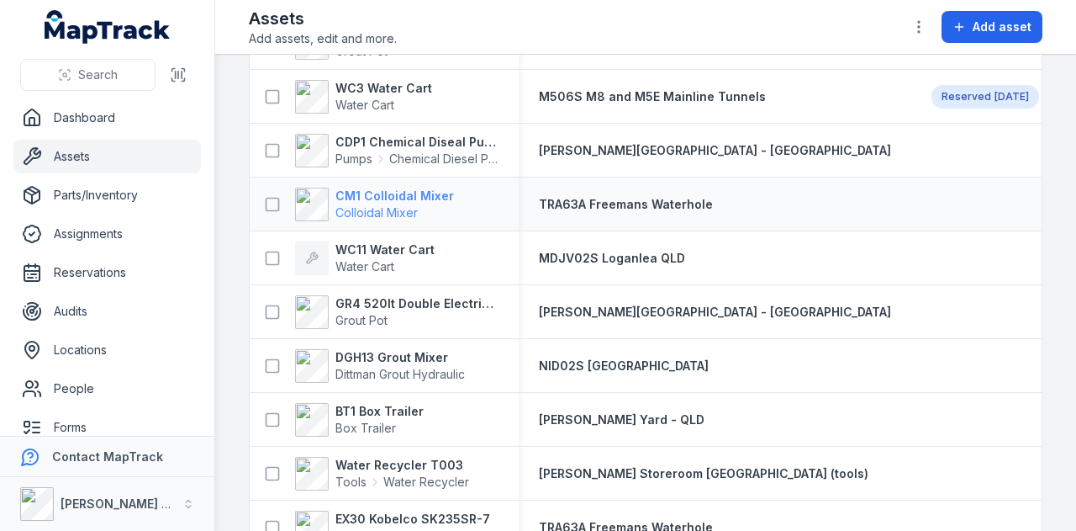
click at [424, 193] on strong "CM1 Colloidal Mixer" at bounding box center [394, 196] width 119 height 17
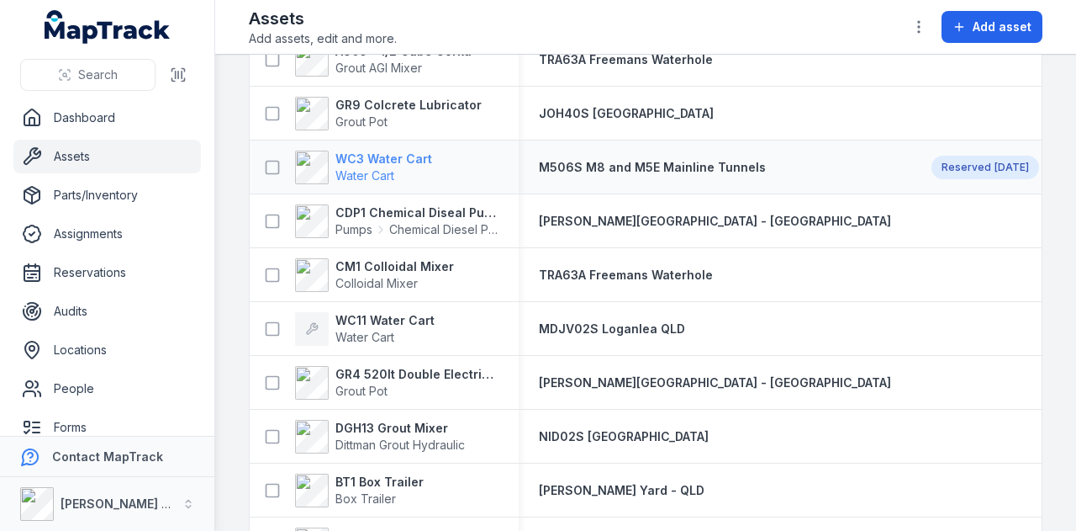
click at [407, 156] on strong "WC3 Water Cart" at bounding box center [383, 159] width 97 height 17
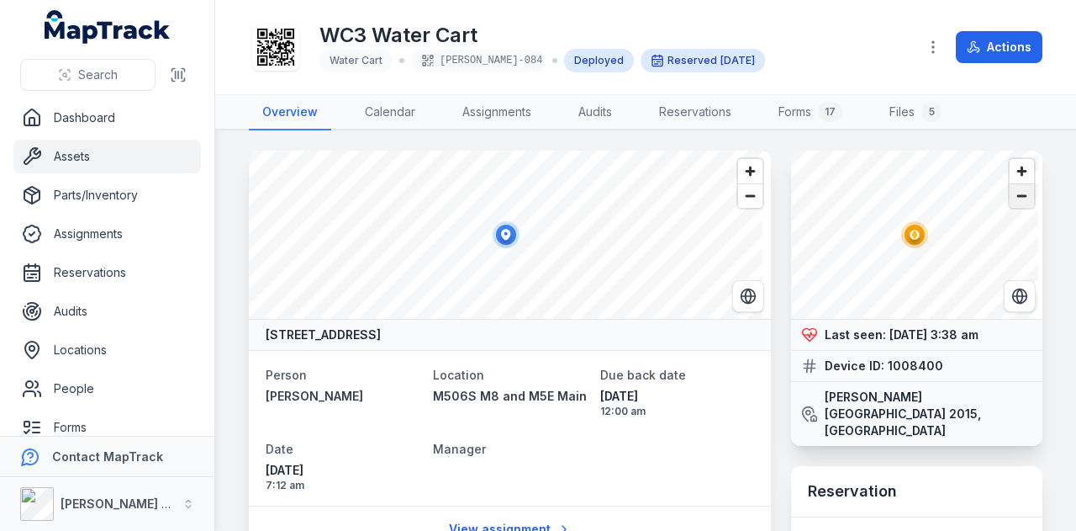
click at [1012, 199] on span "Zoom out" at bounding box center [1022, 196] width 24 height 24
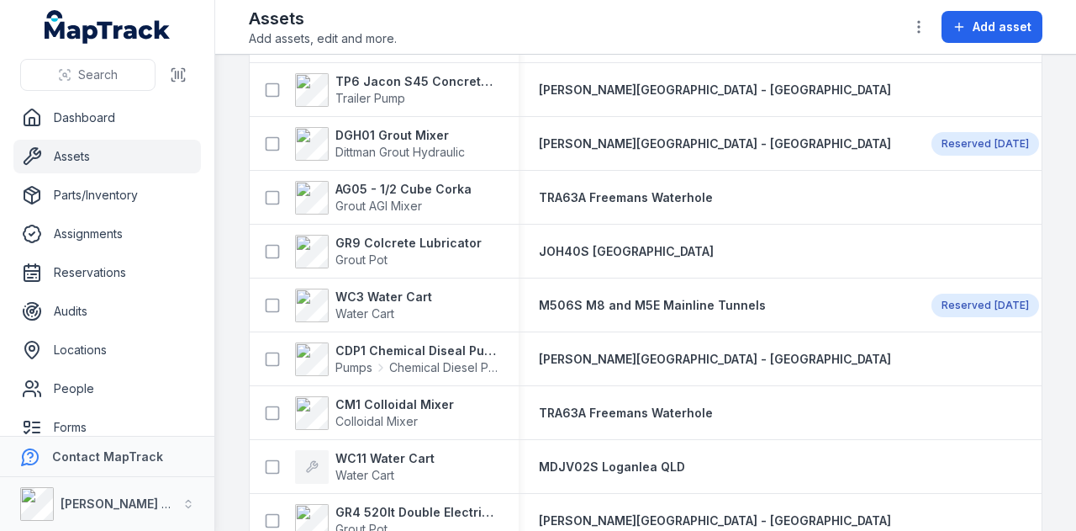
scroll to position [5886, 0]
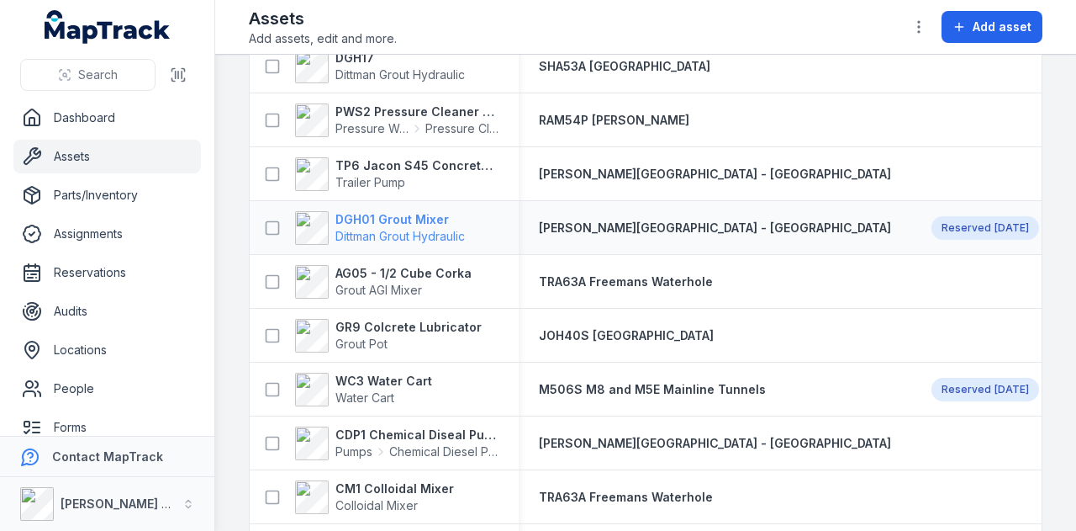
click at [425, 211] on strong "DGH01 Grout Mixer" at bounding box center [399, 219] width 129 height 17
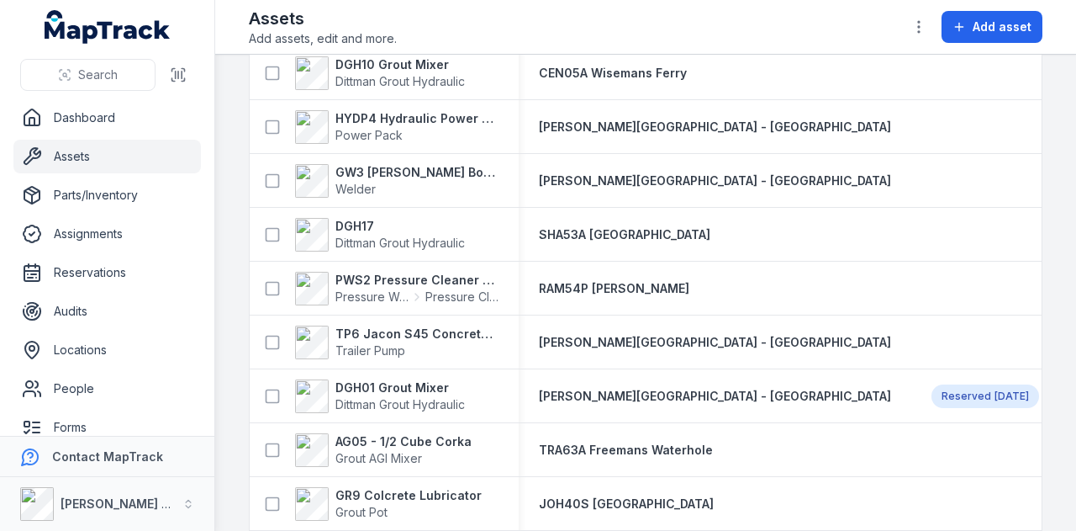
scroll to position [5802, 0]
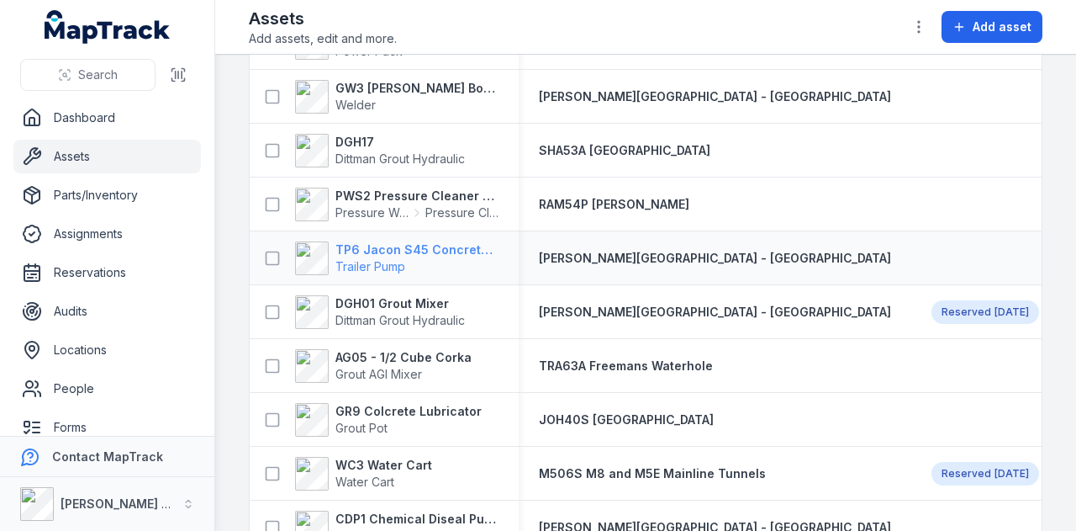
click at [438, 244] on strong "TP6 Jacon S45 Concrete Pump" at bounding box center [416, 249] width 163 height 17
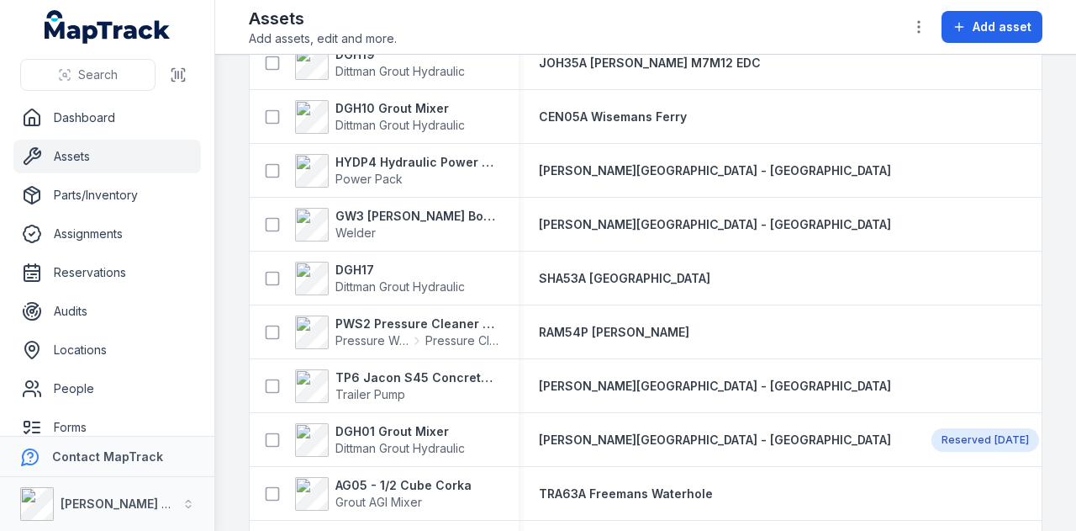
scroll to position [5718, 0]
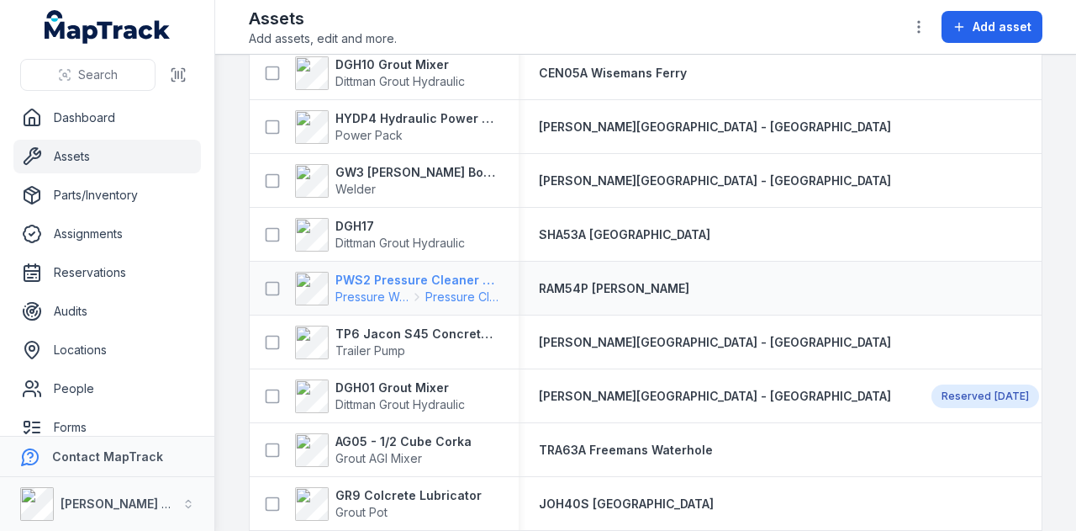
click at [462, 277] on strong "PWS2 Pressure Cleaner Skid Mounted" at bounding box center [416, 280] width 163 height 17
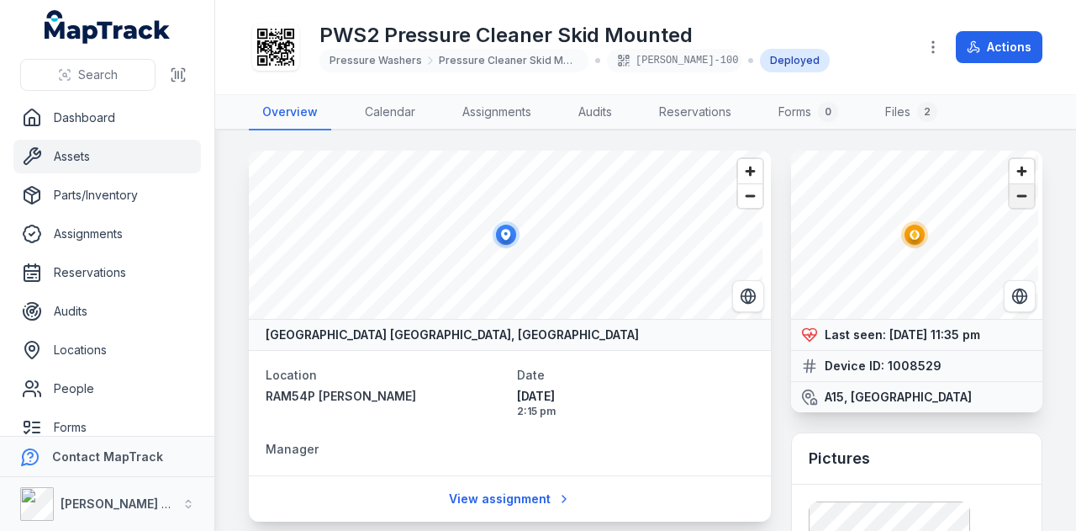
click at [1010, 205] on span "Zoom out" at bounding box center [1022, 196] width 24 height 24
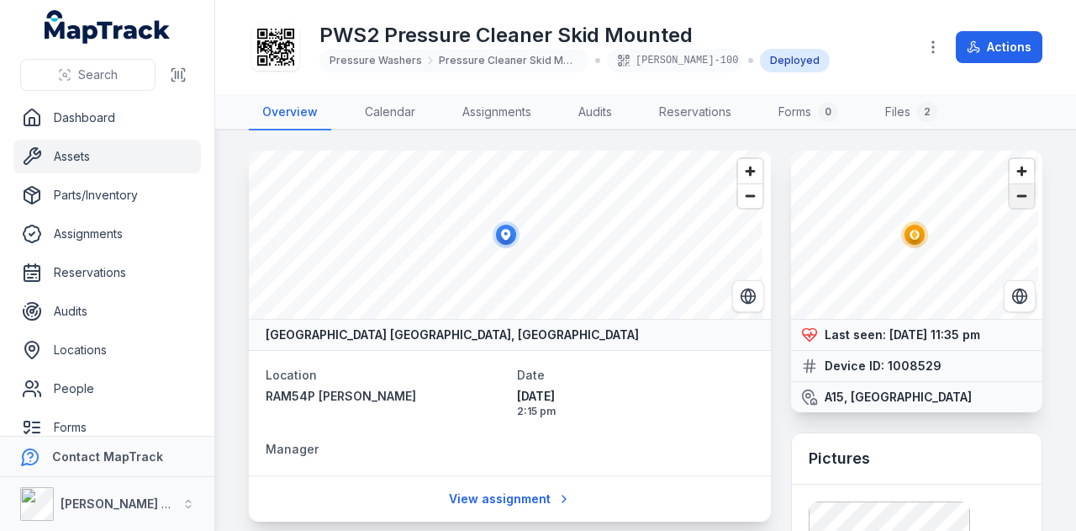
click at [1010, 205] on span "Zoom out" at bounding box center [1022, 196] width 24 height 24
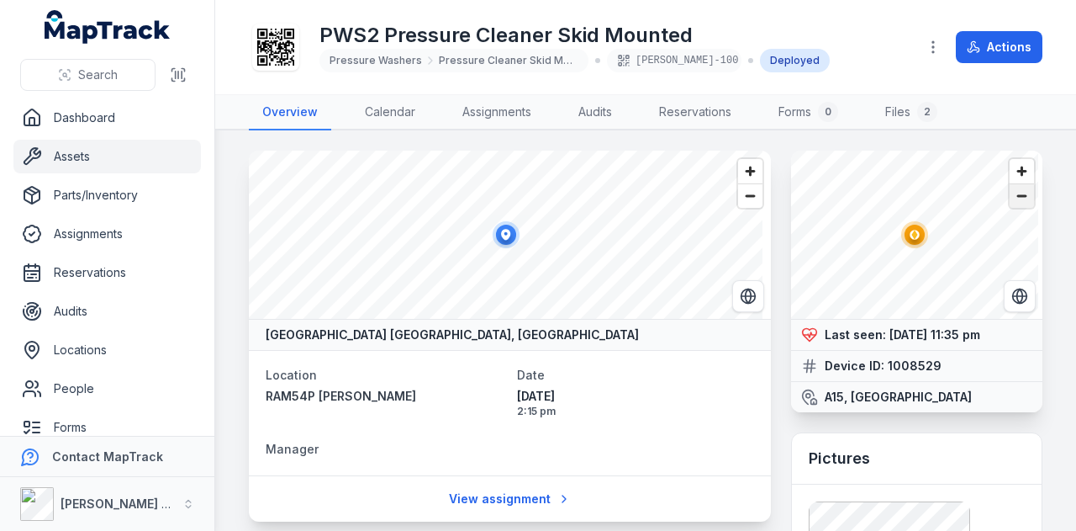
click at [1010, 205] on span "Zoom out" at bounding box center [1022, 196] width 24 height 24
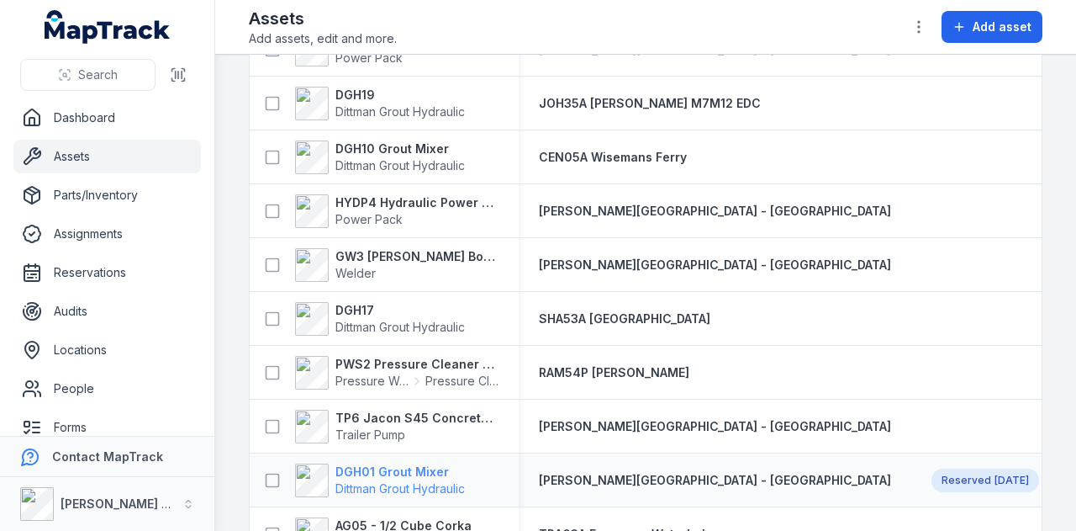
scroll to position [5634, 0]
click at [355, 295] on div "DGH17 Dittman Grout Hydraulic" at bounding box center [384, 318] width 269 height 47
click at [355, 307] on strong "DGH17" at bounding box center [399, 310] width 129 height 17
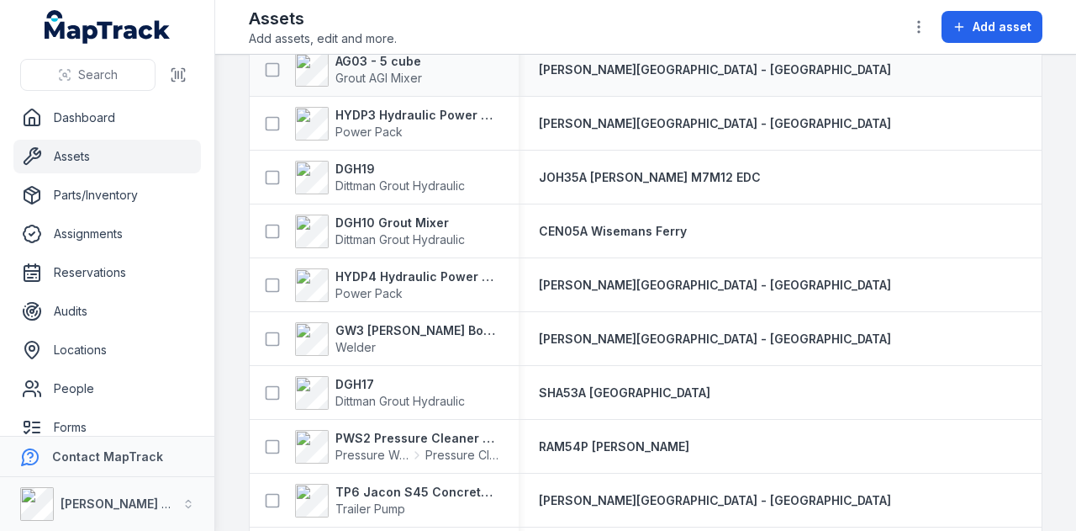
scroll to position [5564, 0]
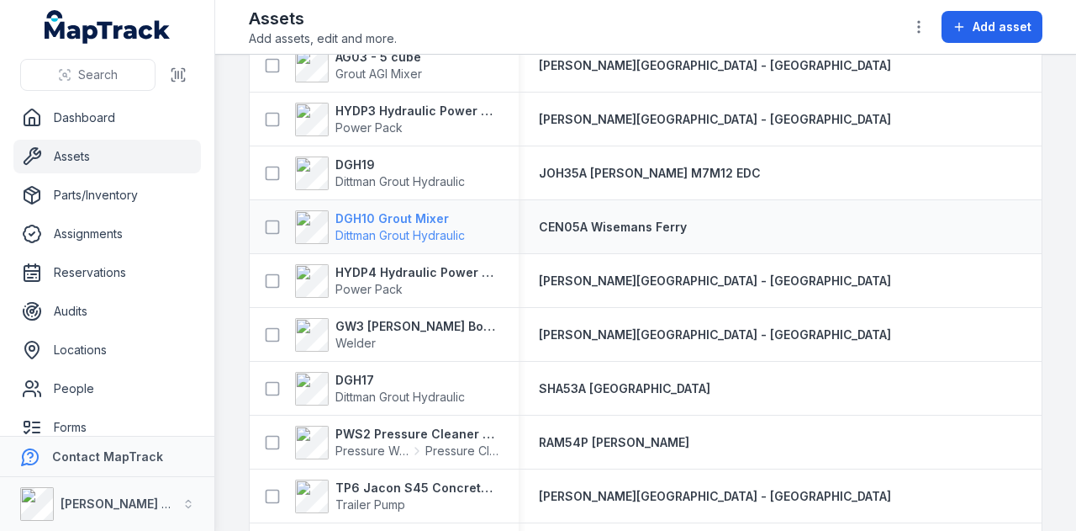
click at [383, 219] on strong "DGH10 Grout Mixer" at bounding box center [399, 218] width 129 height 17
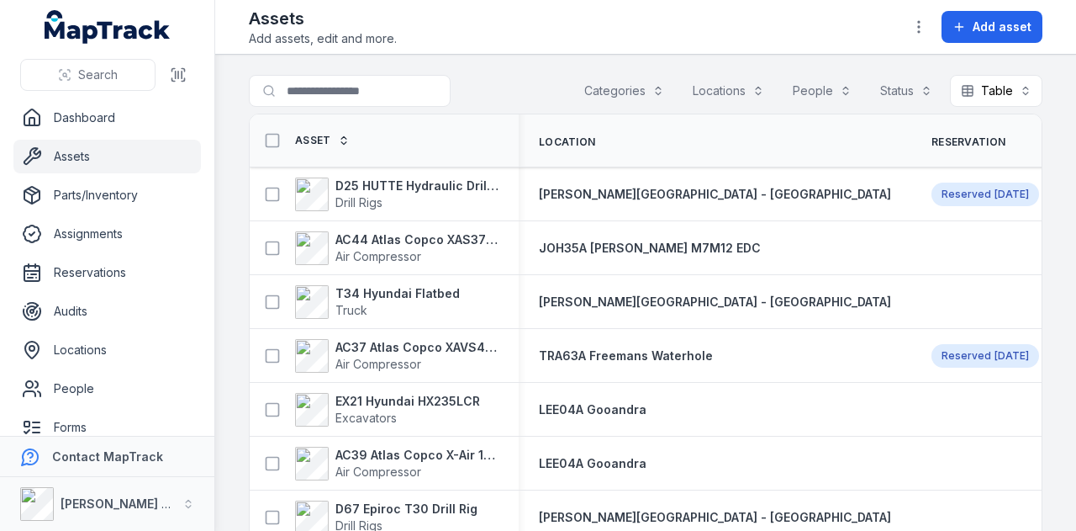
click at [1059, 316] on main "Search for assets Categories Locations People Status Table ***** Asset Location…" at bounding box center [645, 293] width 861 height 476
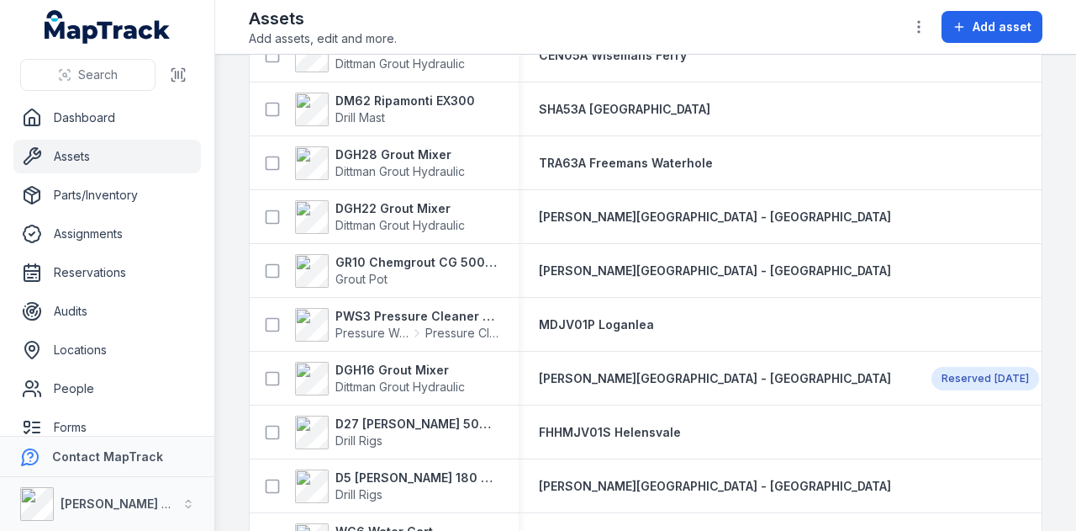
scroll to position [4791, 0]
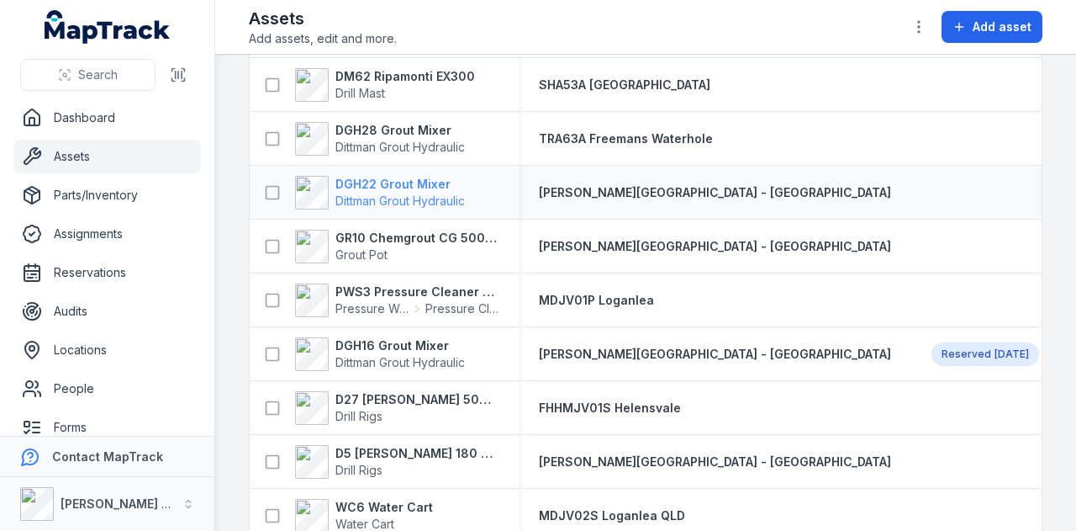
click at [409, 184] on strong "DGH22 Grout Mixer" at bounding box center [399, 184] width 129 height 17
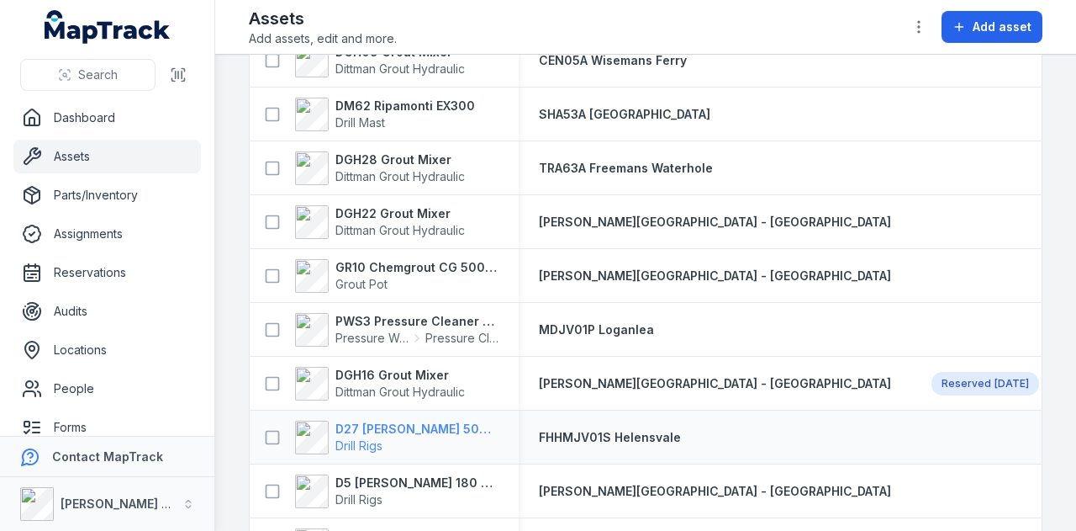
scroll to position [4665, 0]
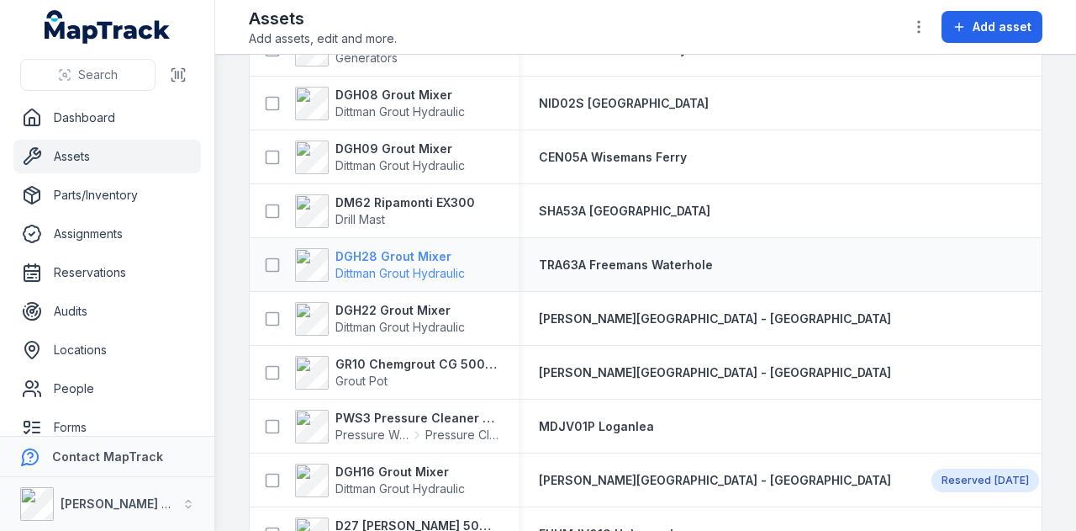
click at [392, 254] on strong "DGH28 Grout Mixer" at bounding box center [399, 256] width 129 height 17
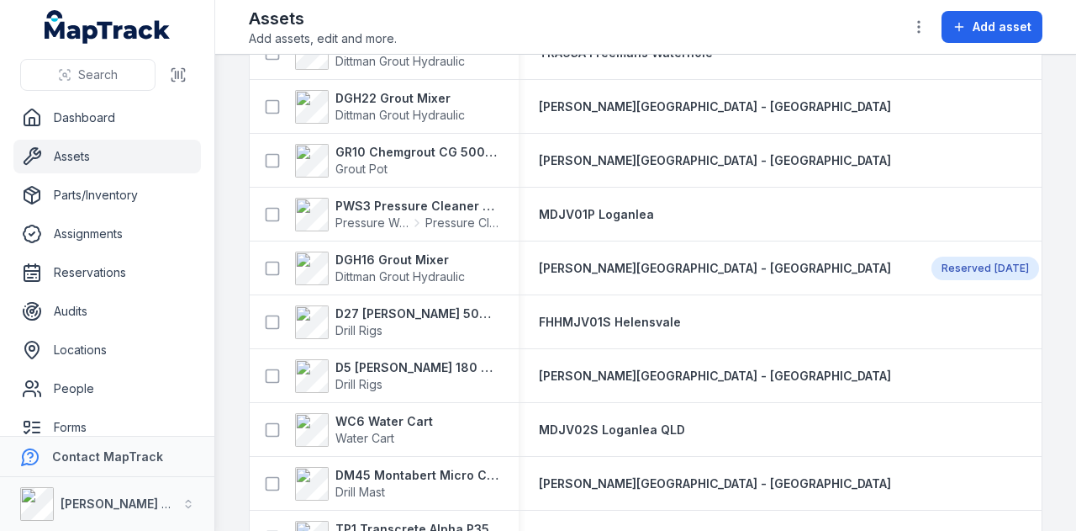
scroll to position [4709, 0]
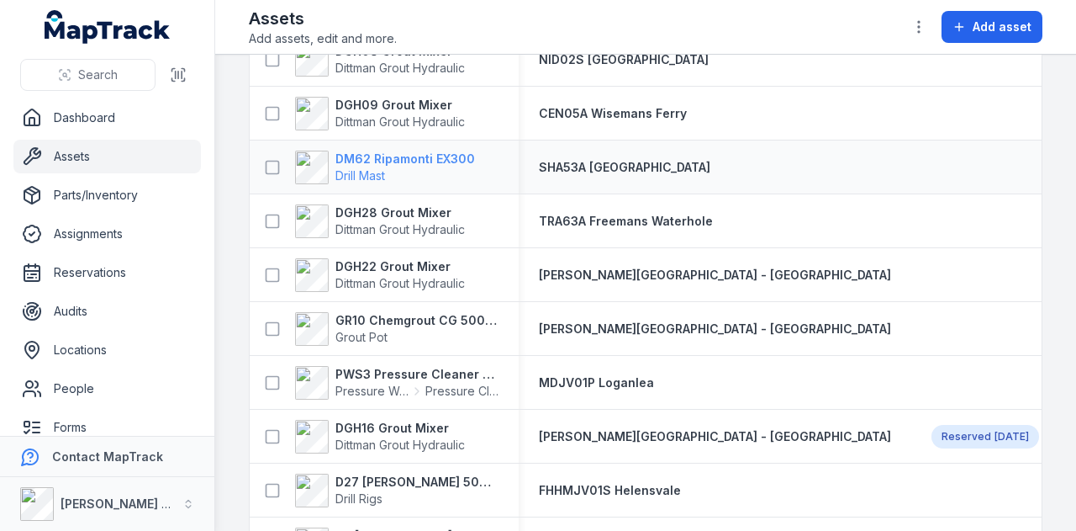
click at [431, 154] on strong "DM62 Ripamonti EX300" at bounding box center [405, 159] width 140 height 17
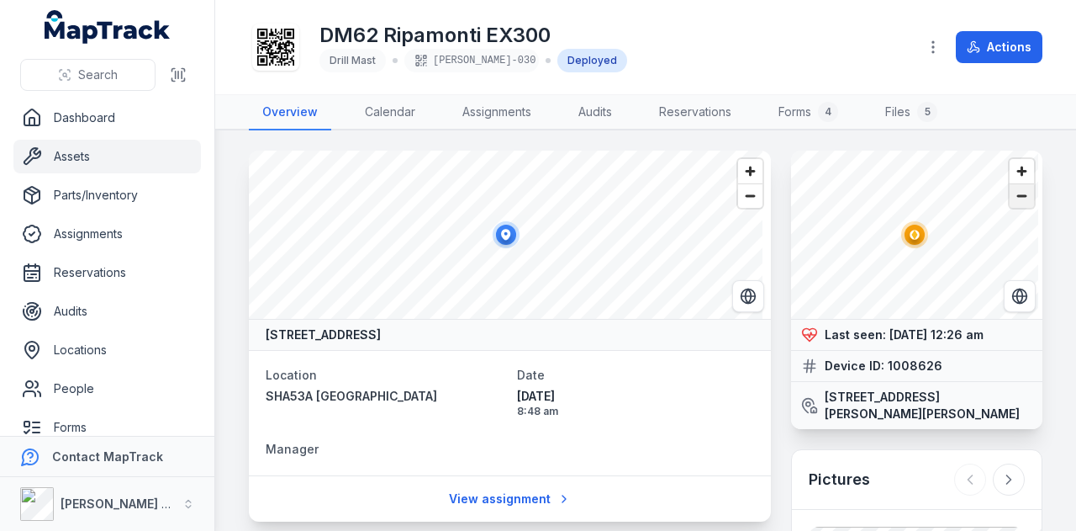
click at [1017, 189] on span "Zoom out" at bounding box center [1022, 196] width 24 height 24
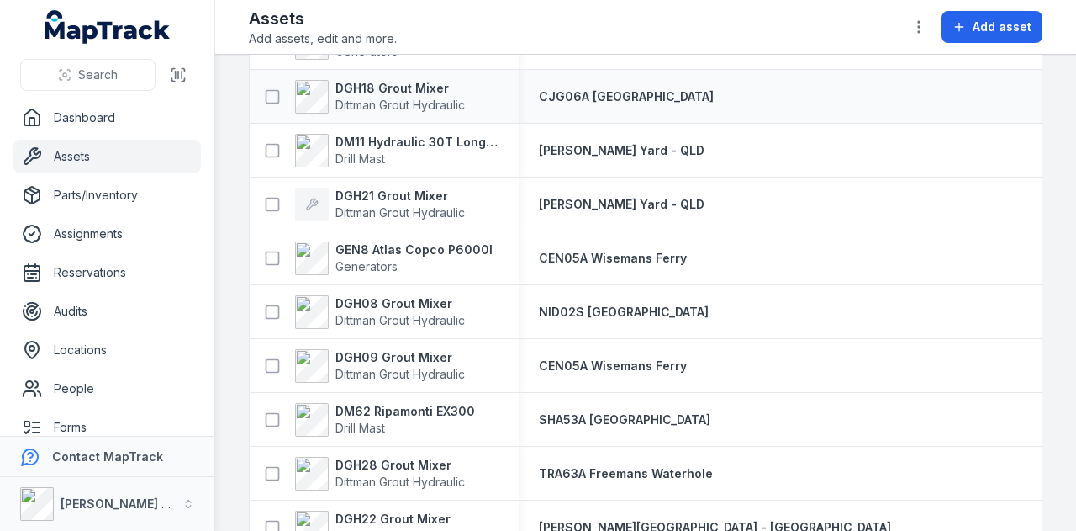
scroll to position [4540, 0]
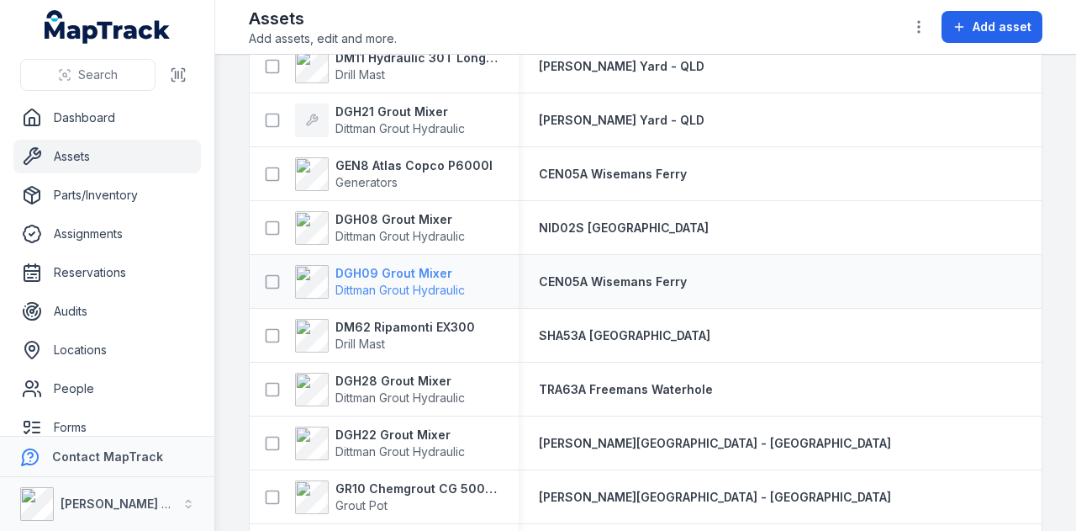
click at [441, 270] on strong "DGH09 Grout Mixer" at bounding box center [399, 273] width 129 height 17
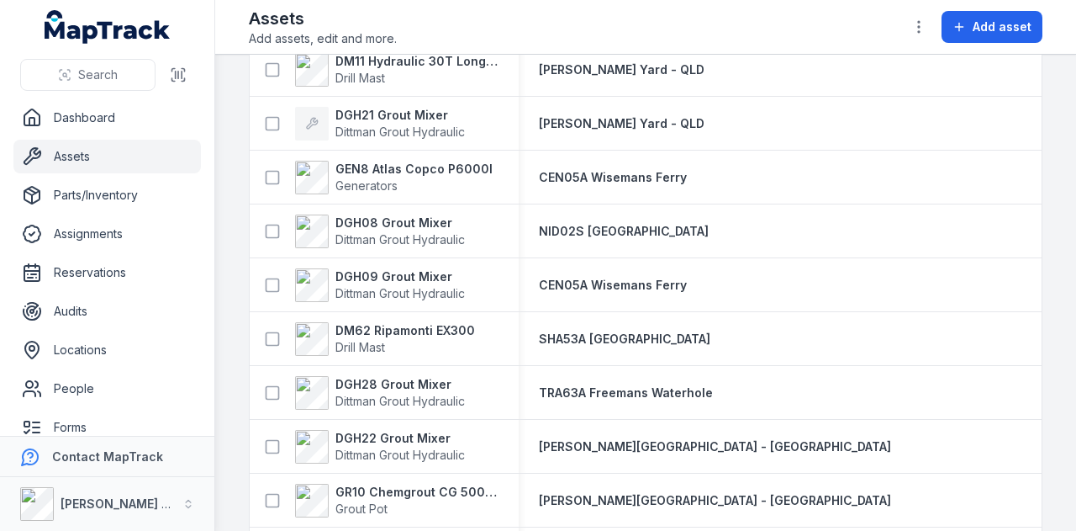
scroll to position [4540, 0]
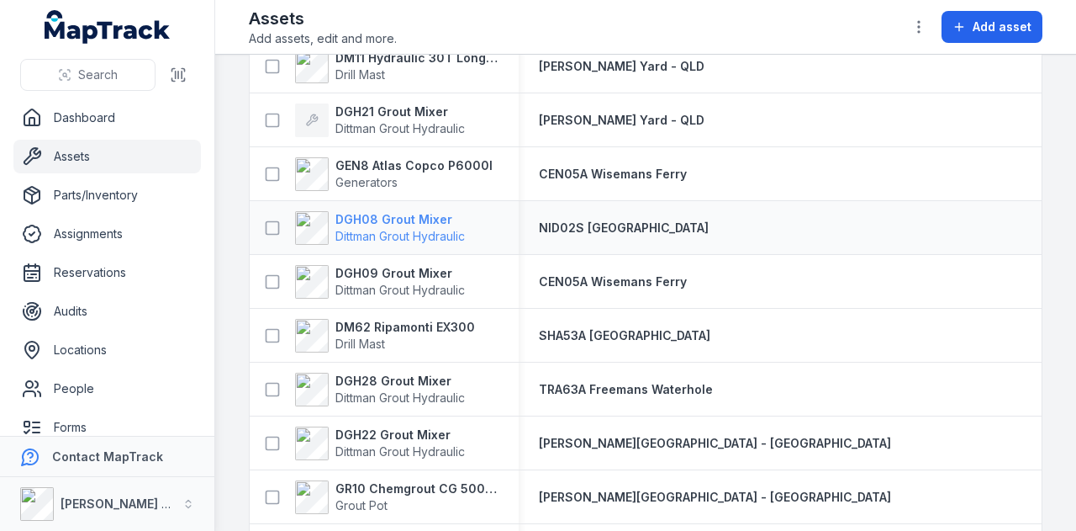
click at [407, 219] on strong "DGH08 Grout Mixer" at bounding box center [399, 219] width 129 height 17
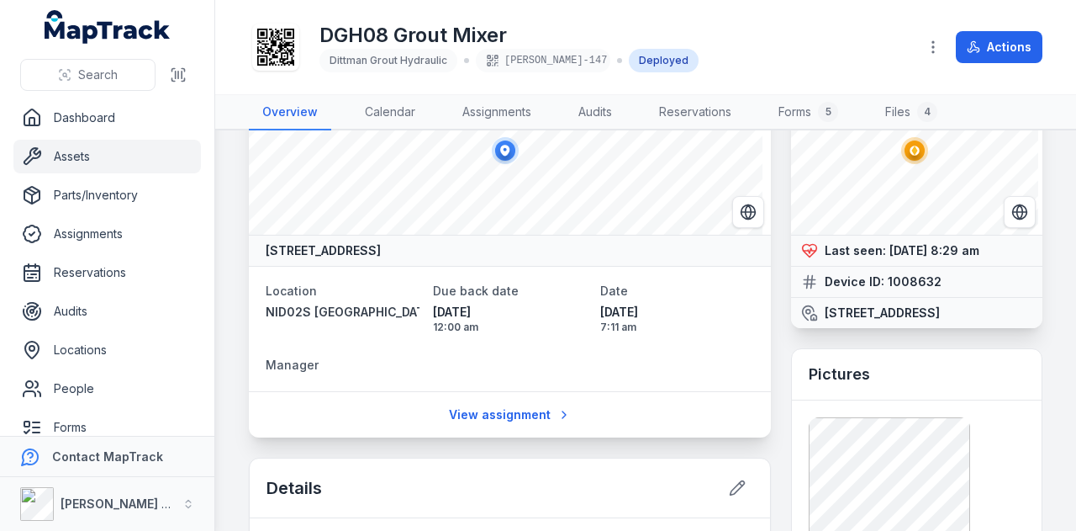
scroll to position [252, 0]
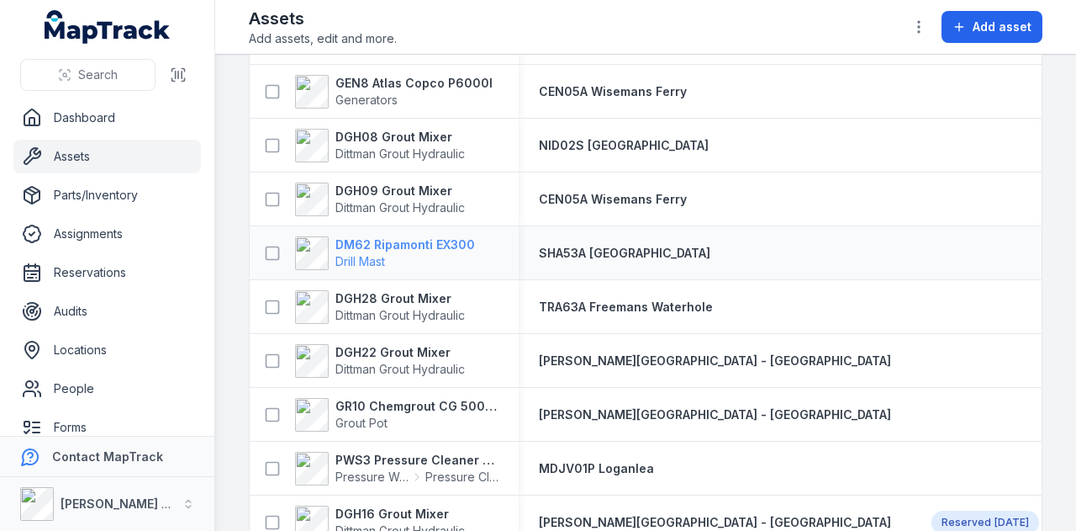
scroll to position [4455, 0]
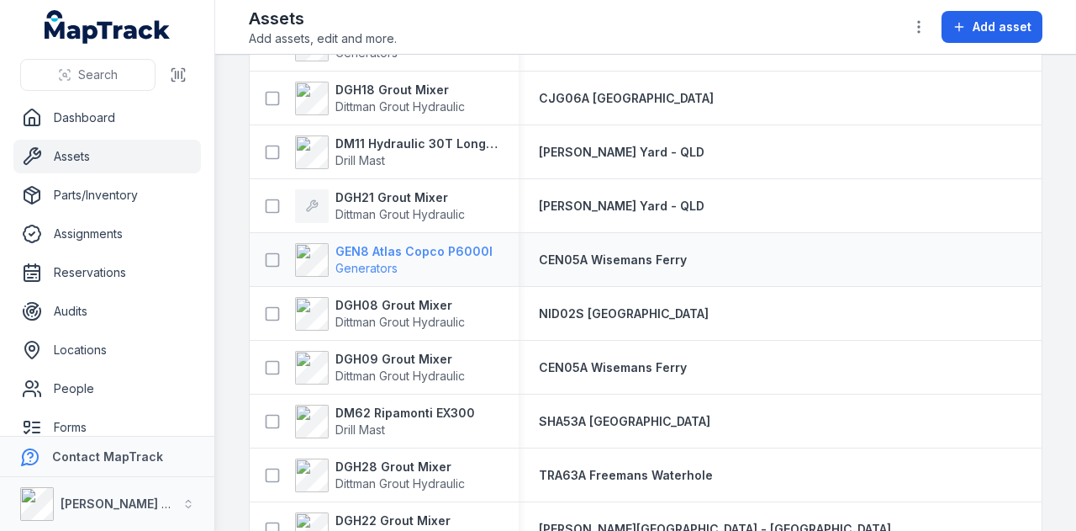
click at [438, 249] on strong "GEN8 Atlas Copco P6000I" at bounding box center [413, 251] width 157 height 17
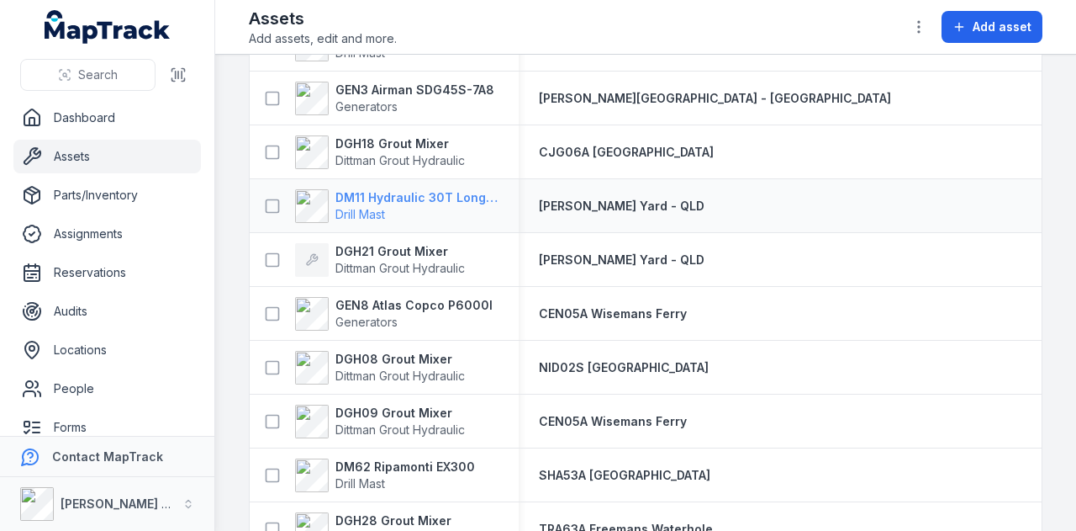
scroll to position [4372, 0]
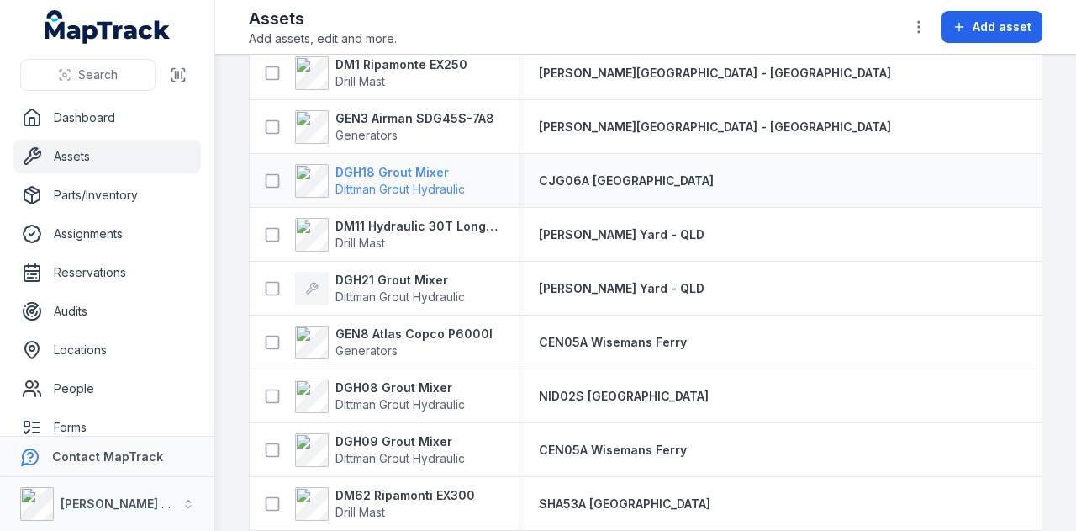
click at [416, 172] on strong "DGH18 Grout Mixer" at bounding box center [399, 172] width 129 height 17
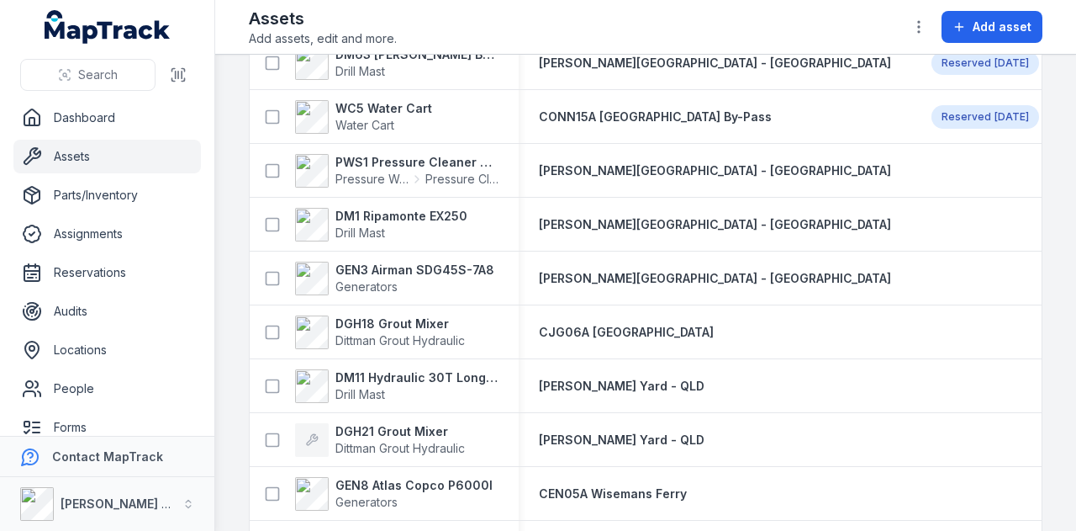
scroll to position [4227, 0]
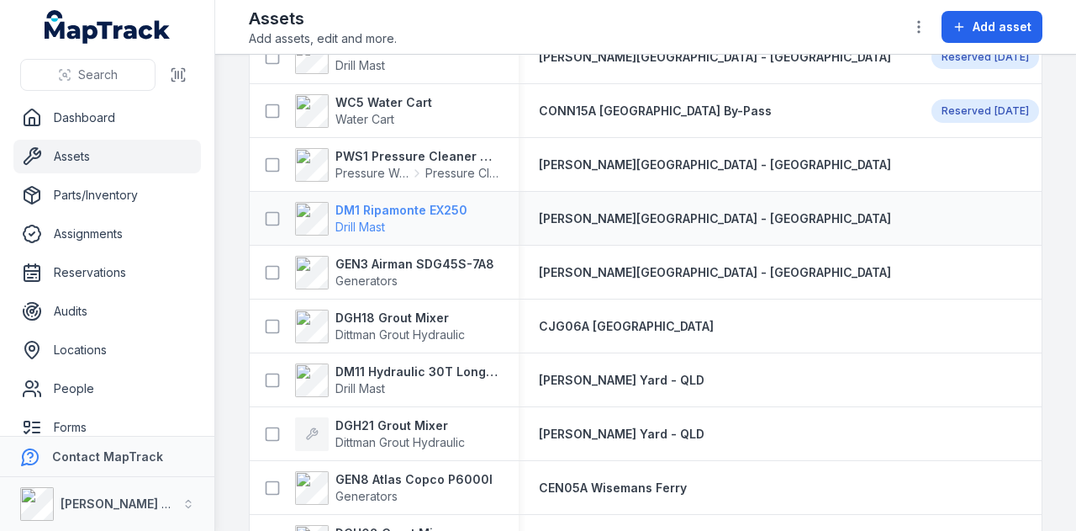
click at [383, 208] on strong "DM1 Ripamonte EX250" at bounding box center [401, 210] width 132 height 17
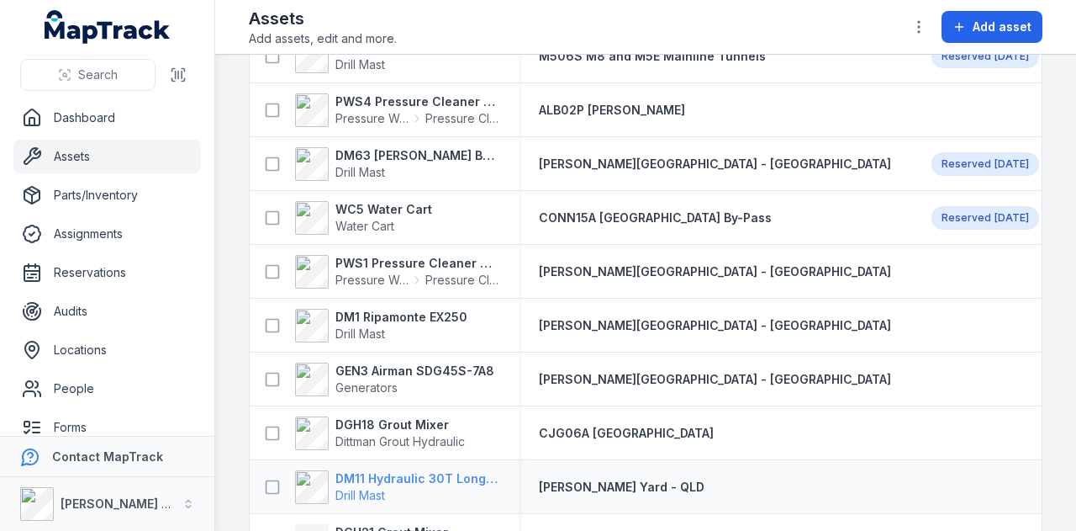
scroll to position [4036, 0]
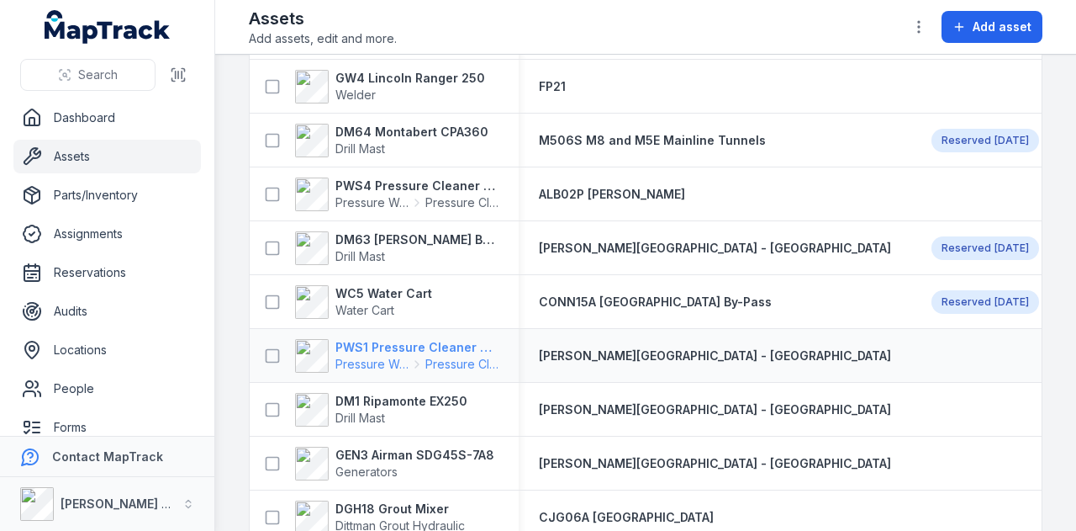
click at [410, 346] on strong "PWS1 Pressure Cleaner Skid Mounted" at bounding box center [416, 347] width 163 height 17
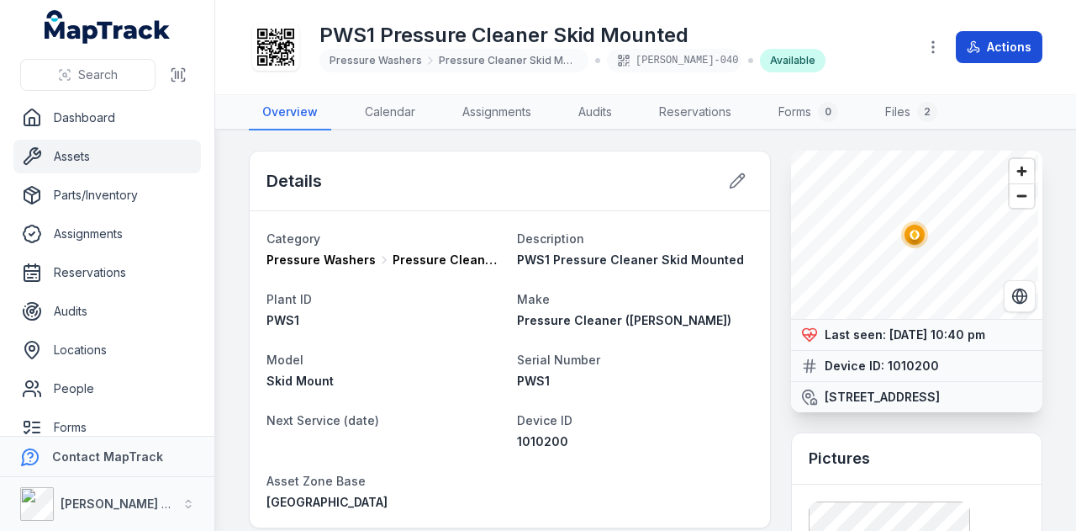
click at [994, 50] on button "Actions" at bounding box center [999, 47] width 87 height 32
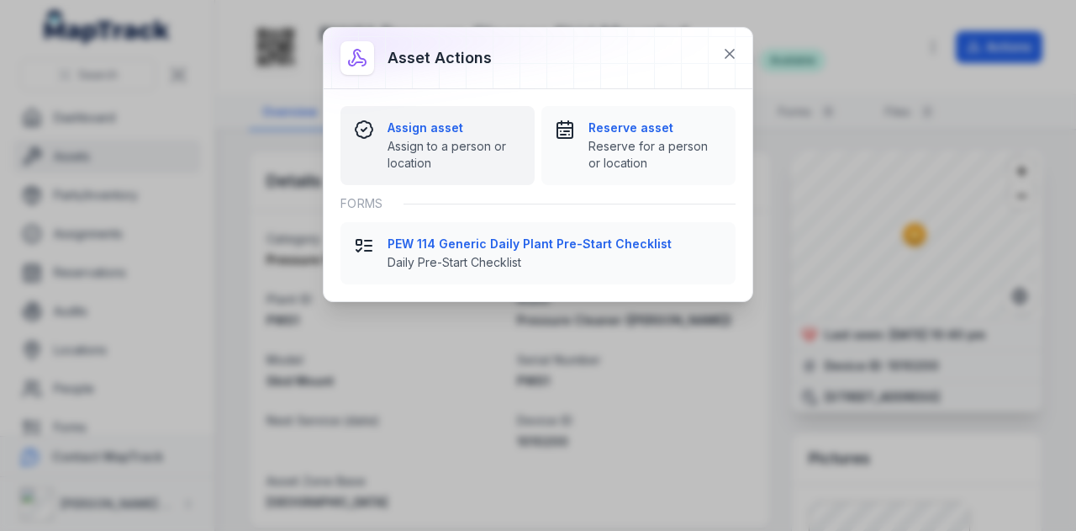
click at [400, 130] on strong "Assign asset" at bounding box center [455, 127] width 134 height 17
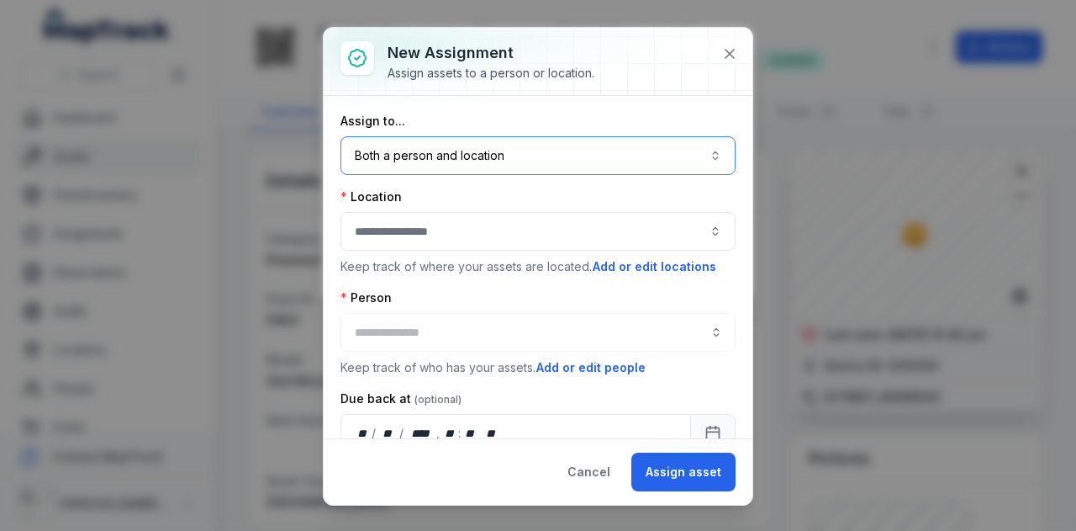
click at [531, 162] on button "Both a person and location ****" at bounding box center [538, 155] width 395 height 39
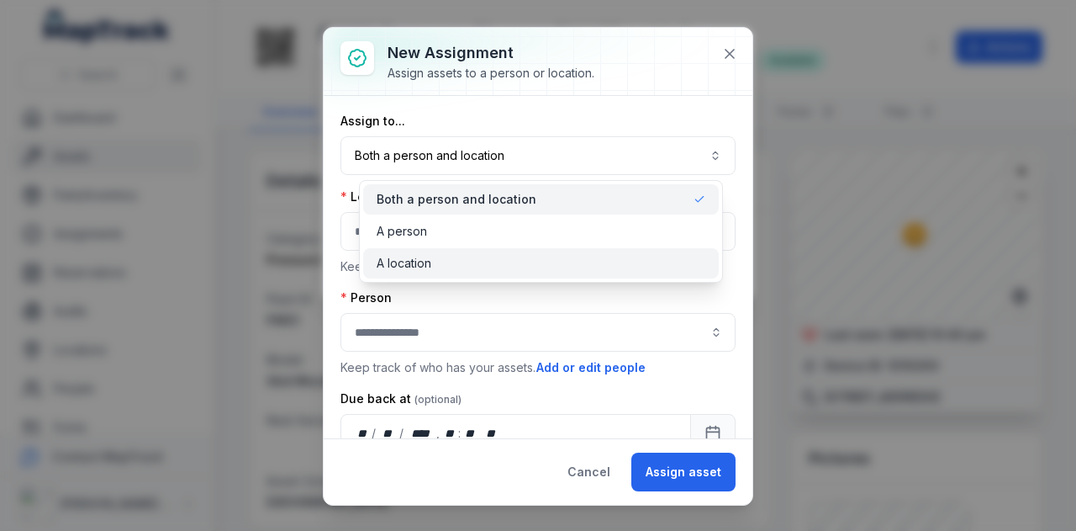
click at [532, 260] on div "A location" at bounding box center [541, 263] width 329 height 17
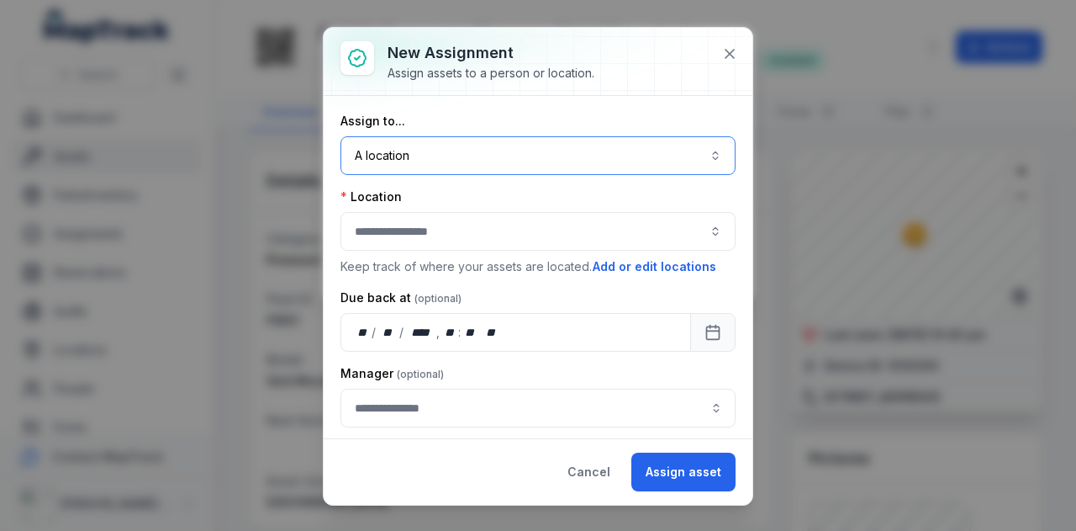
click at [521, 227] on button "button" at bounding box center [538, 231] width 395 height 39
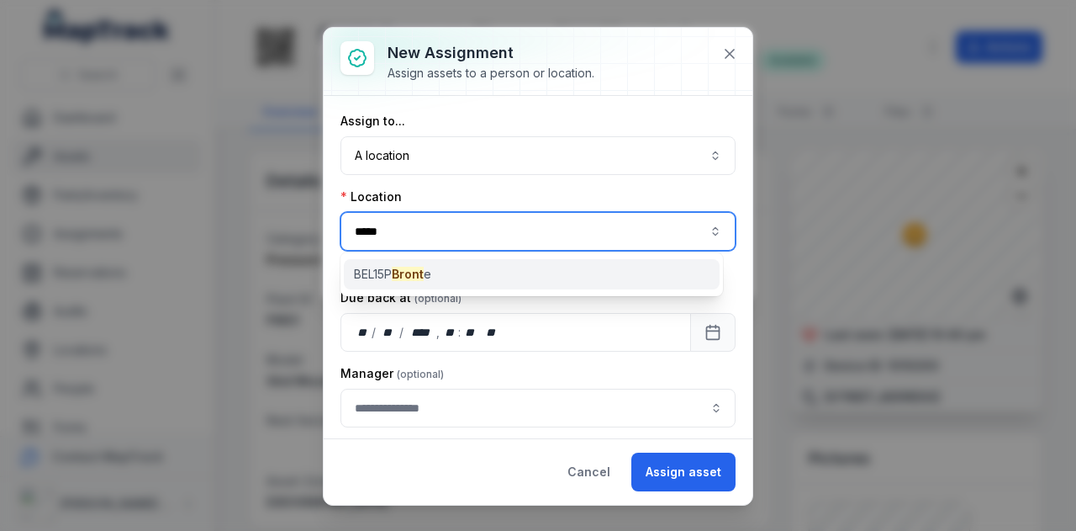
type input "*****"
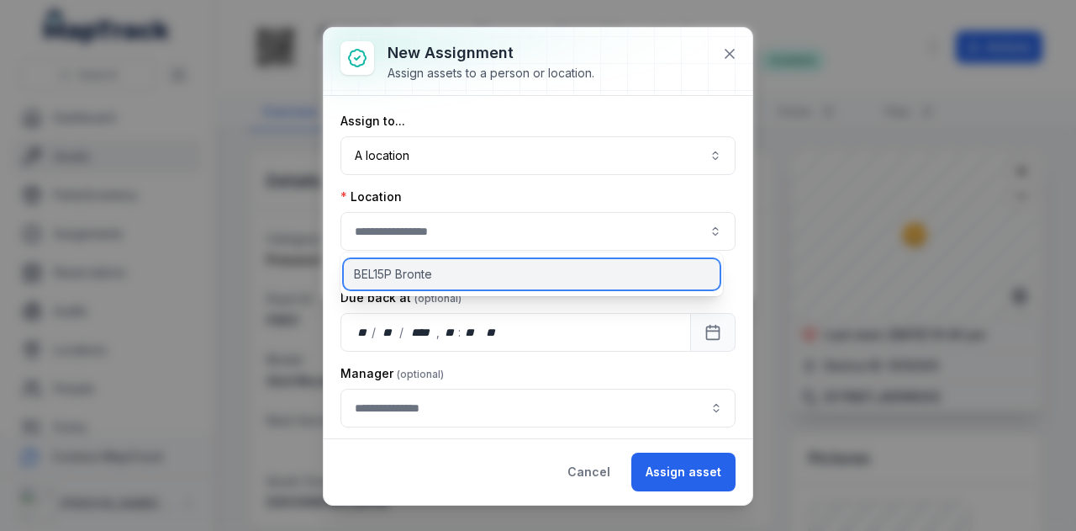
click at [519, 265] on div "BEL15P Bronte" at bounding box center [532, 274] width 376 height 30
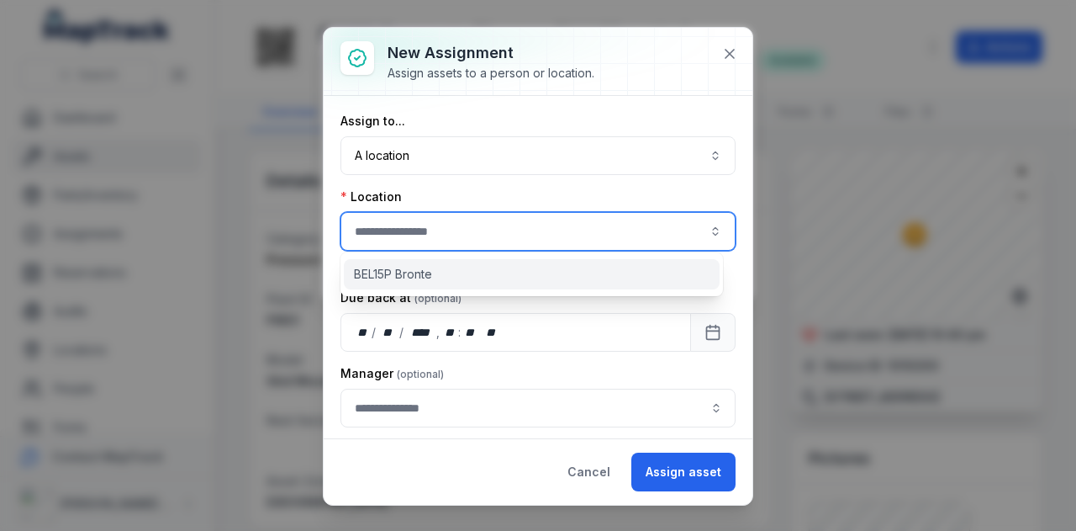
type input "**********"
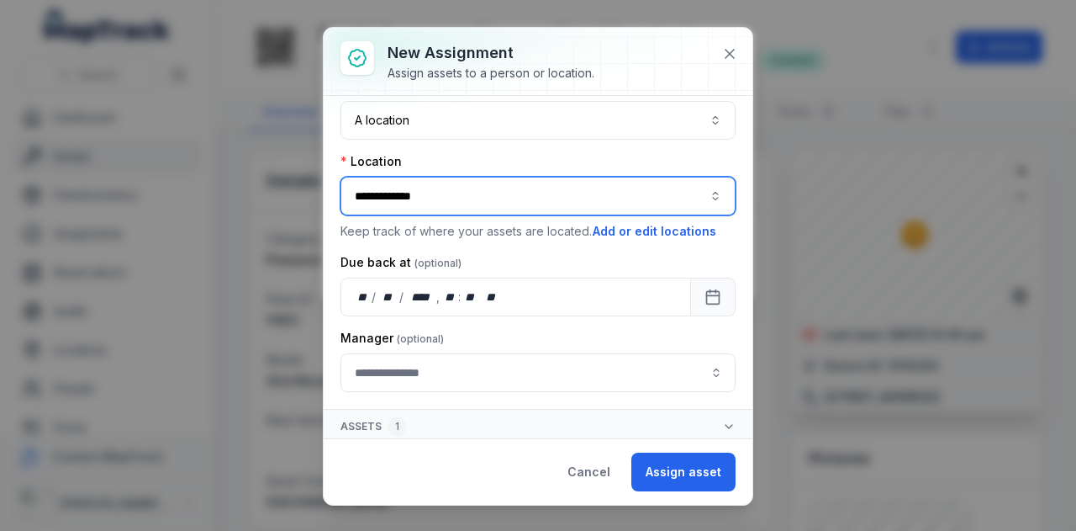
scroll to position [35, 0]
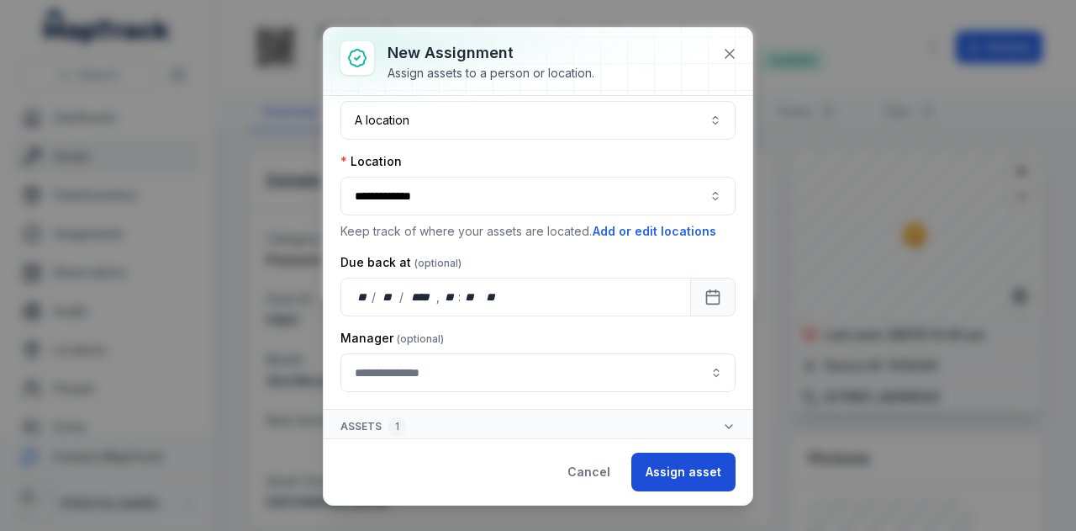
click at [695, 473] on button "Assign asset" at bounding box center [683, 471] width 104 height 39
